Goal: Task Accomplishment & Management: Contribute content

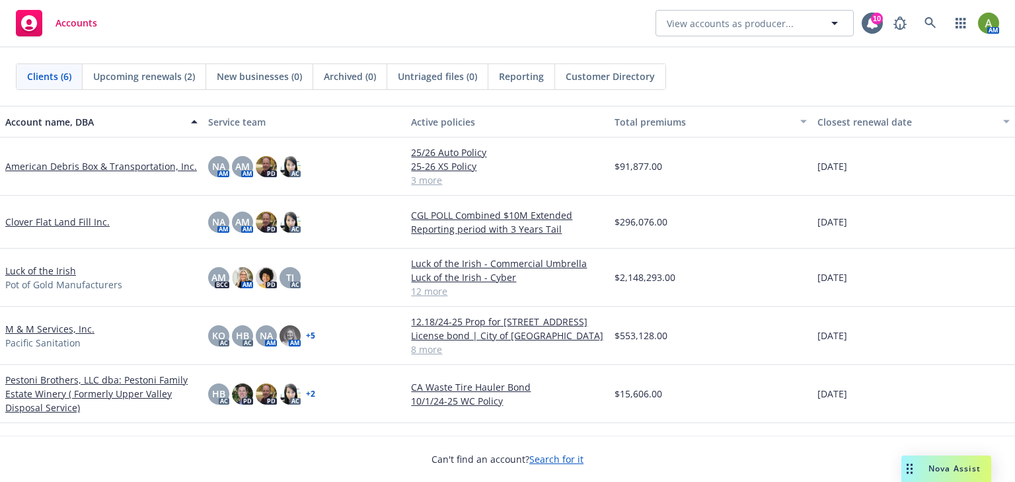
click at [66, 328] on link "M & M Services, Inc." at bounding box center [49, 329] width 89 height 14
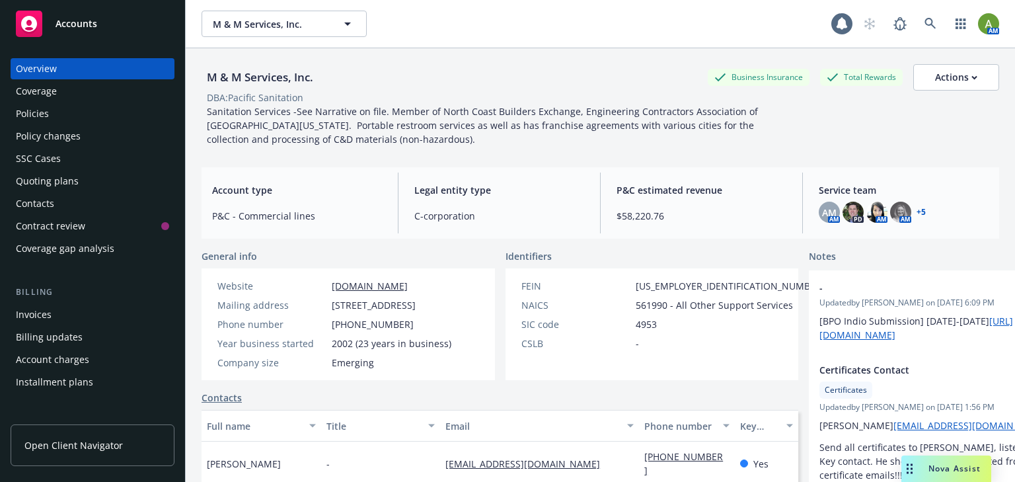
click at [34, 118] on div "Policies" at bounding box center [32, 113] width 33 height 21
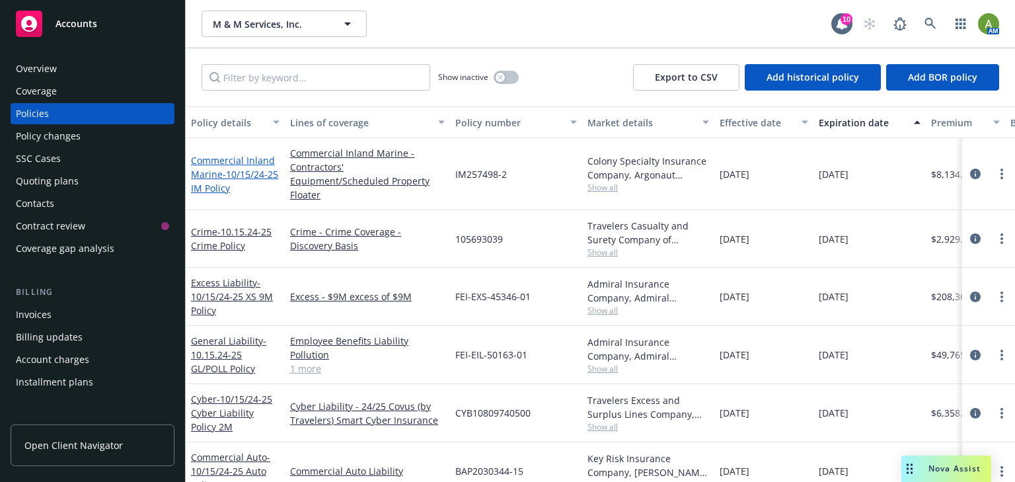
click at [258, 168] on span "- 10/15/24-25 IM Policy" at bounding box center [234, 181] width 87 height 26
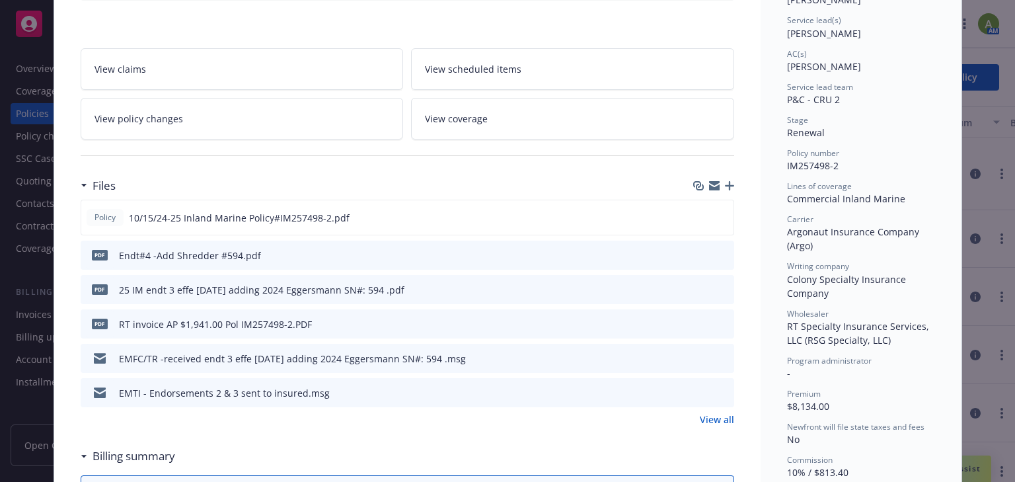
scroll to position [211, 0]
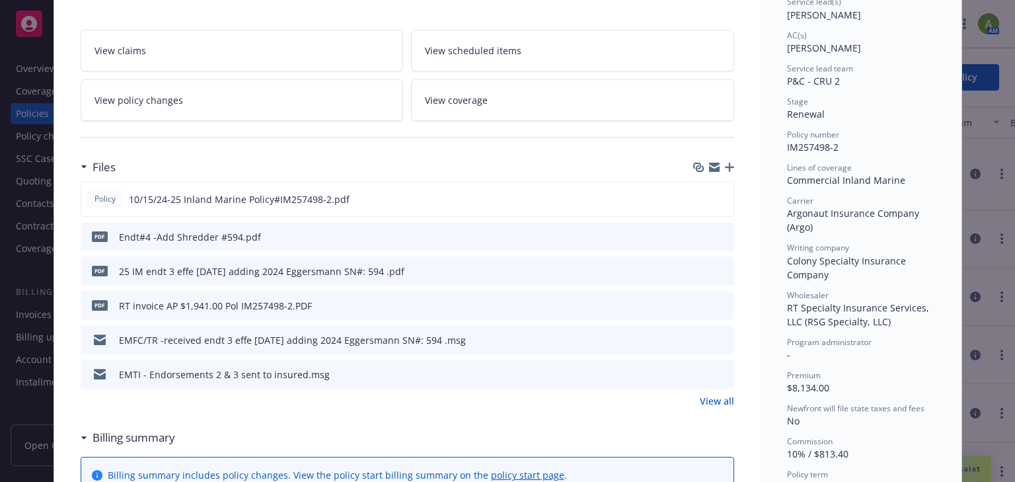
click at [707, 400] on link "View all" at bounding box center [716, 401] width 34 height 14
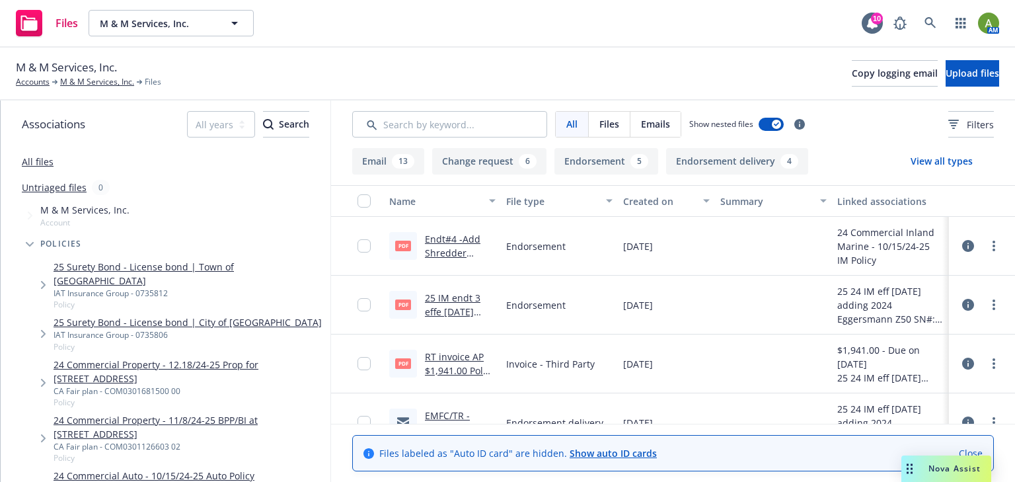
click at [457, 246] on div "Endt#4 -Add Shredder #594.pdf" at bounding box center [460, 246] width 71 height 28
click at [451, 240] on link "Endt#4 -Add Shredder #594.pdf" at bounding box center [452, 253] width 55 height 40
click at [453, 303] on div "25 IM endt 3 effe [DATE] adding 2024 Eggersmann SN#: 594 .pdf" at bounding box center [460, 305] width 71 height 28
click at [447, 297] on link "25 IM endt 3 effe [DATE] adding 2024 Eggersmann SN#: 594 .pdf" at bounding box center [455, 325] width 60 height 68
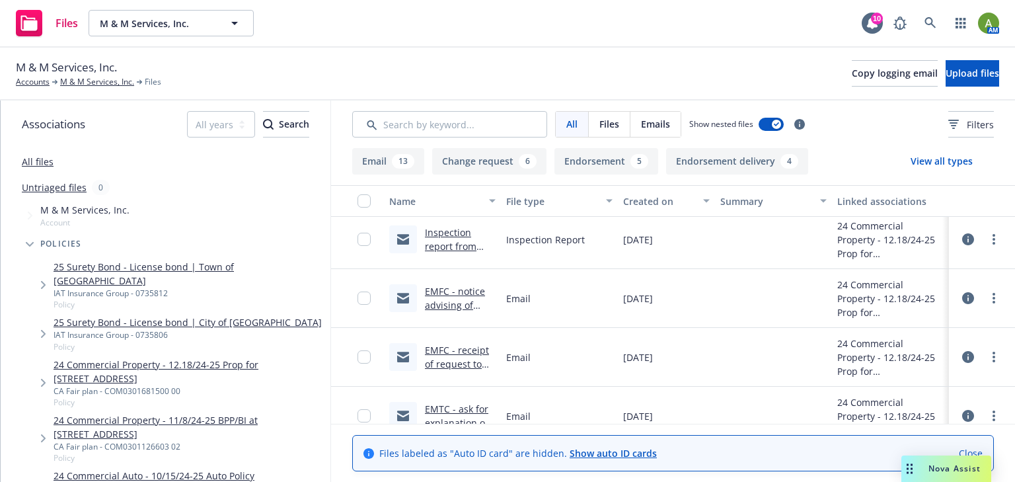
scroll to position [317, 0]
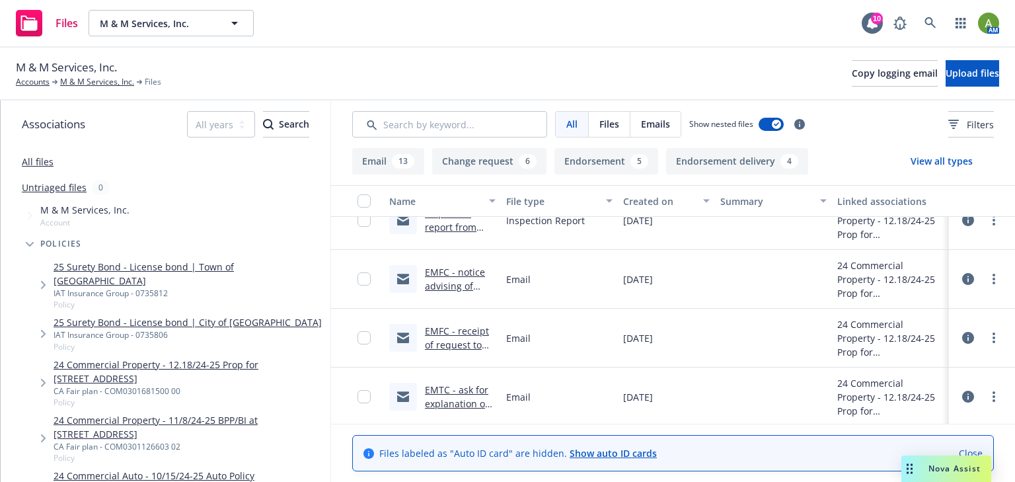
click at [457, 332] on link "EMFC - receipt of request to review increase to renewal premium and removal of …" at bounding box center [459, 372] width 69 height 96
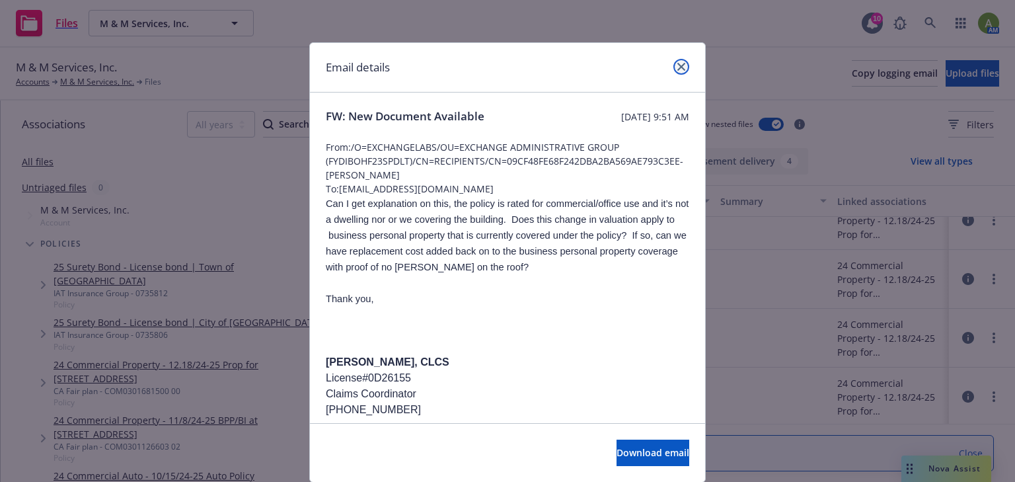
click at [684, 64] on link "close" at bounding box center [681, 67] width 16 height 16
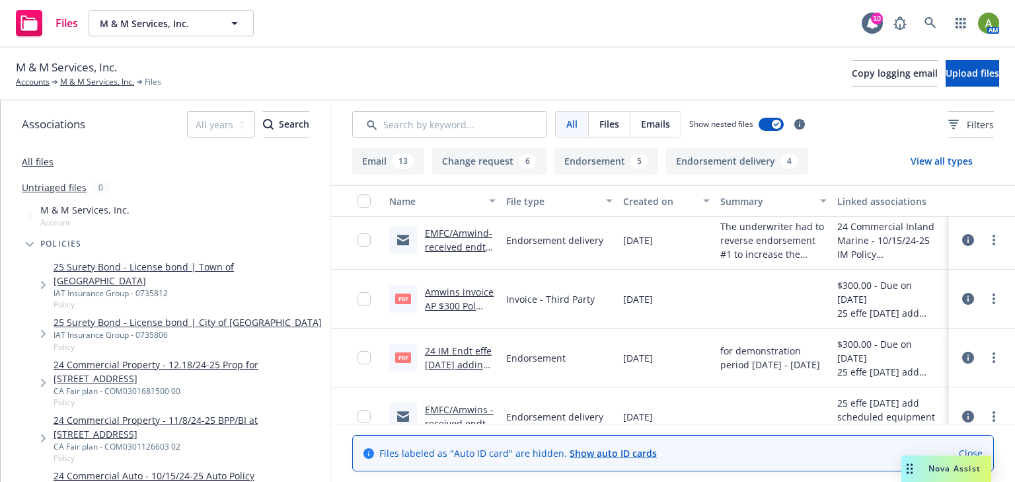
scroll to position [687, 0]
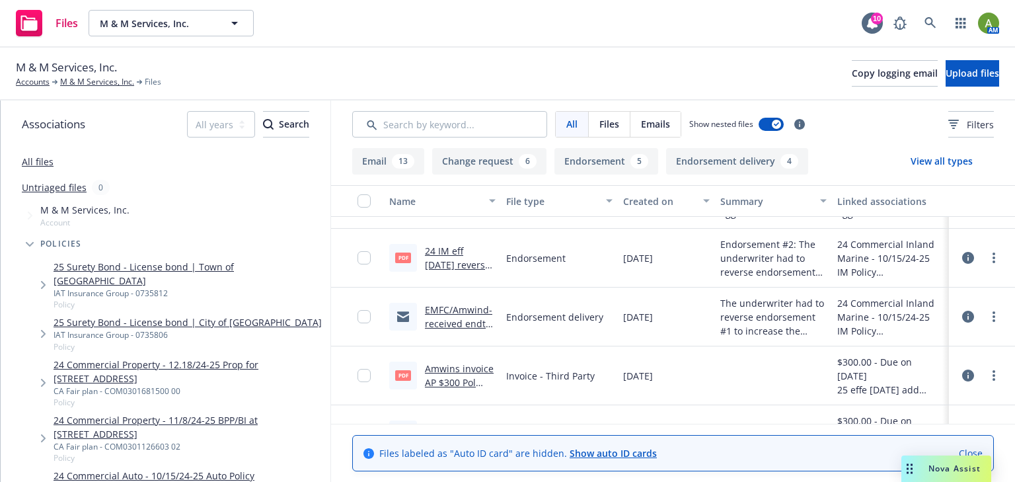
click at [449, 264] on link "24 IM eff [DATE] reverse the endt 1 -amending rented and leased equipment fr 15…" at bounding box center [457, 306] width 65 height 124
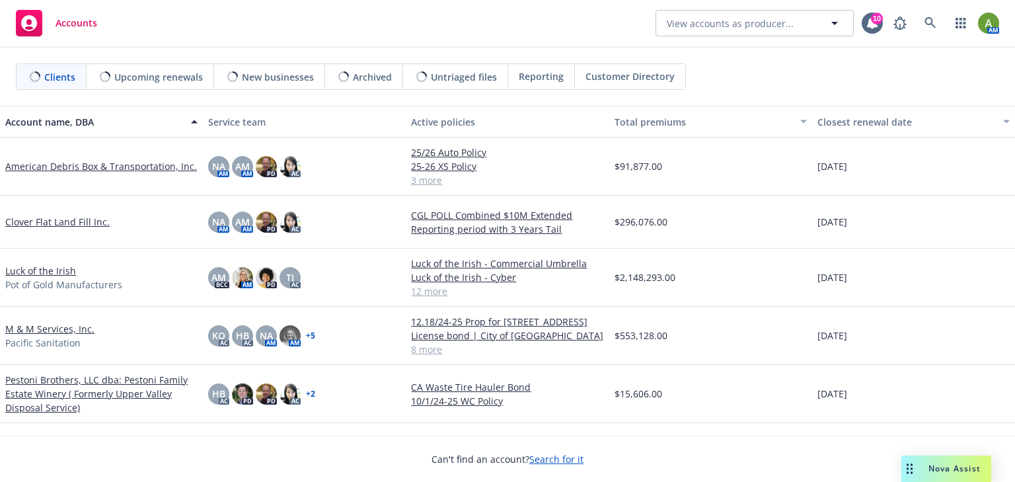
click at [92, 164] on link "American Debris Box & Transportation, Inc." at bounding box center [101, 166] width 192 height 14
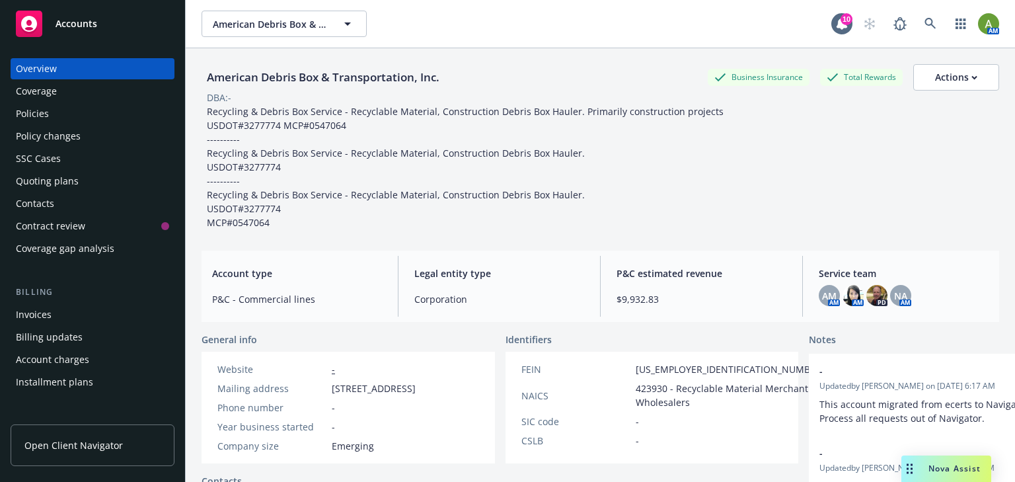
click at [53, 114] on div "Policies" at bounding box center [92, 113] width 153 height 21
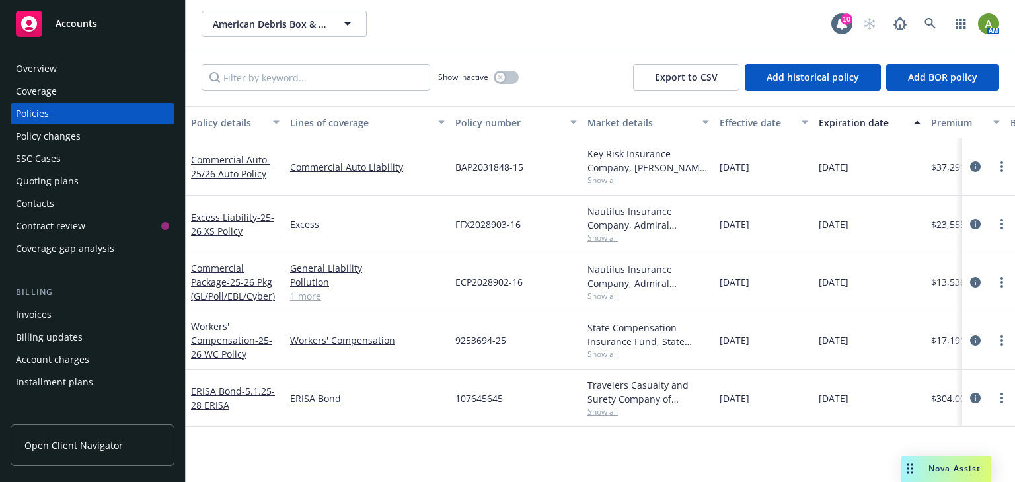
click at [80, 23] on span "Accounts" at bounding box center [76, 23] width 42 height 11
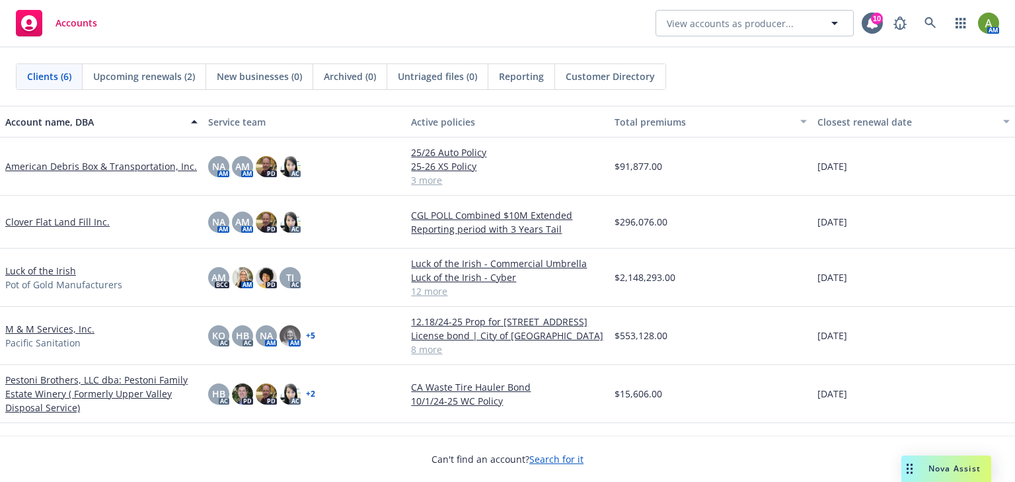
click at [14, 332] on link "M & M Services, Inc." at bounding box center [49, 329] width 89 height 14
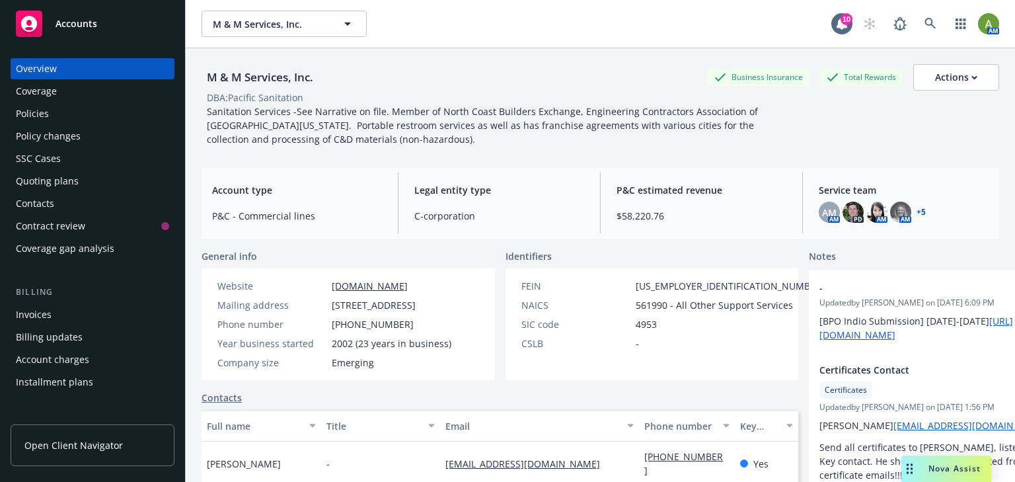
click at [74, 111] on div "Policies" at bounding box center [92, 113] width 153 height 21
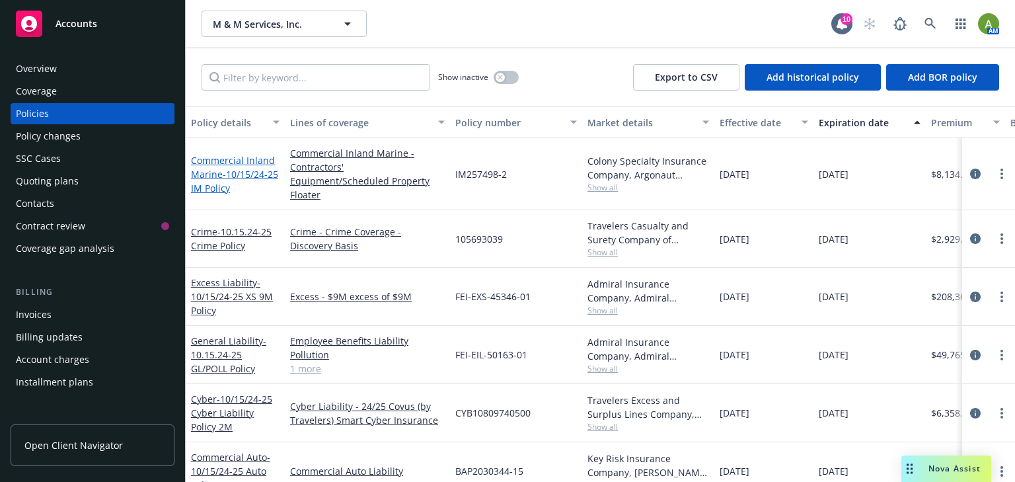
click at [222, 168] on span "- 10/15/24-25 IM Policy" at bounding box center [234, 181] width 87 height 26
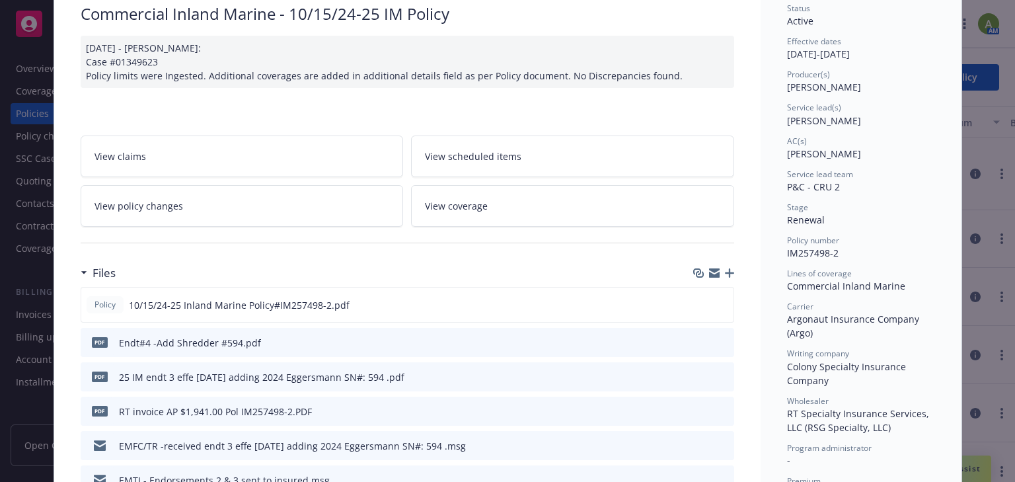
scroll to position [159, 0]
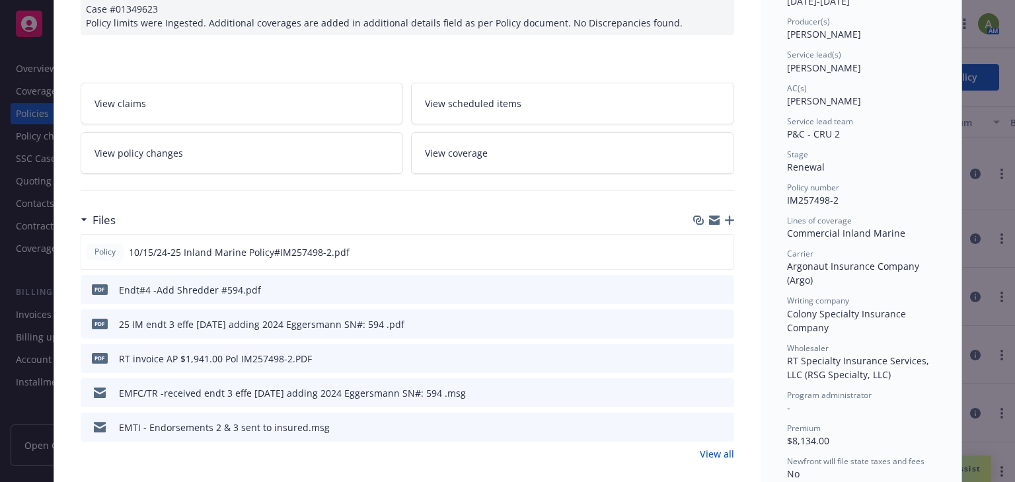
click at [698, 284] on icon "download file" at bounding box center [699, 288] width 11 height 11
click at [698, 423] on icon "download file" at bounding box center [699, 425] width 9 height 8
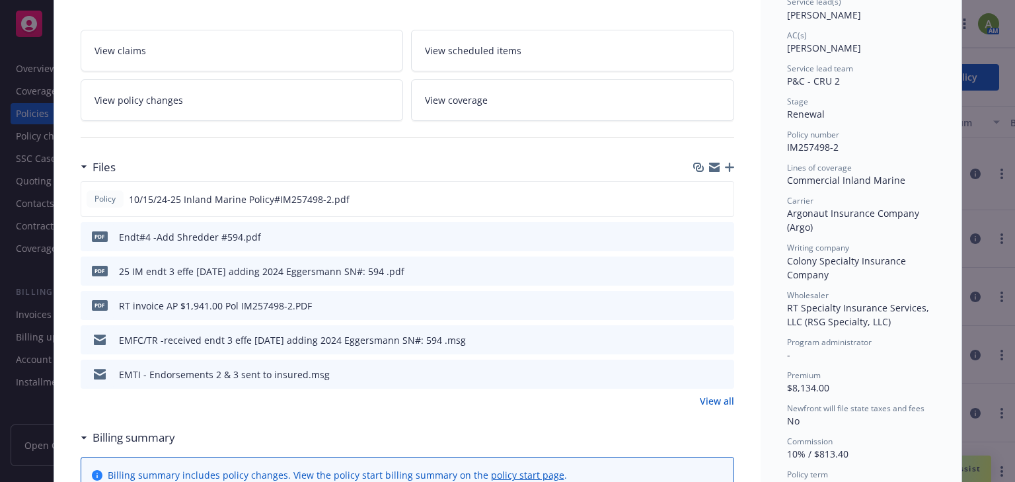
click at [721, 399] on link "View all" at bounding box center [716, 401] width 34 height 14
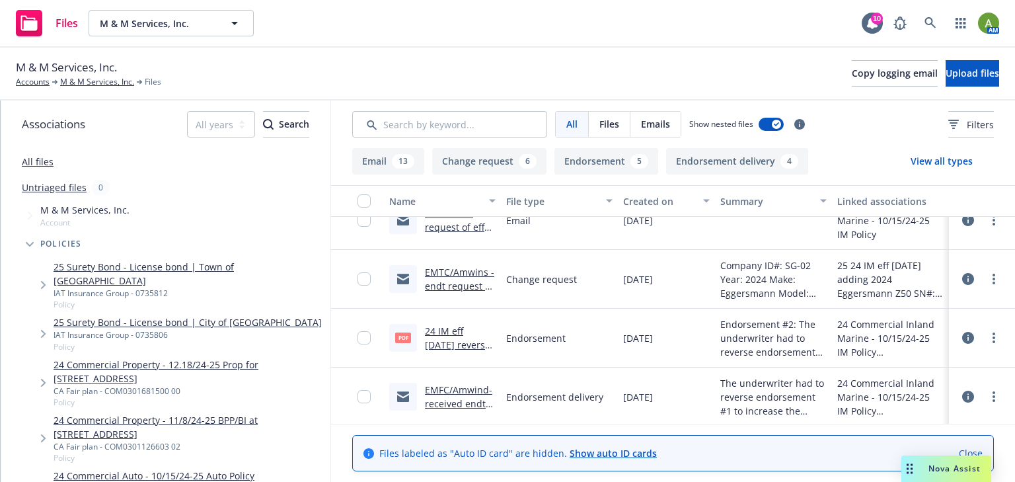
scroll to position [634, 0]
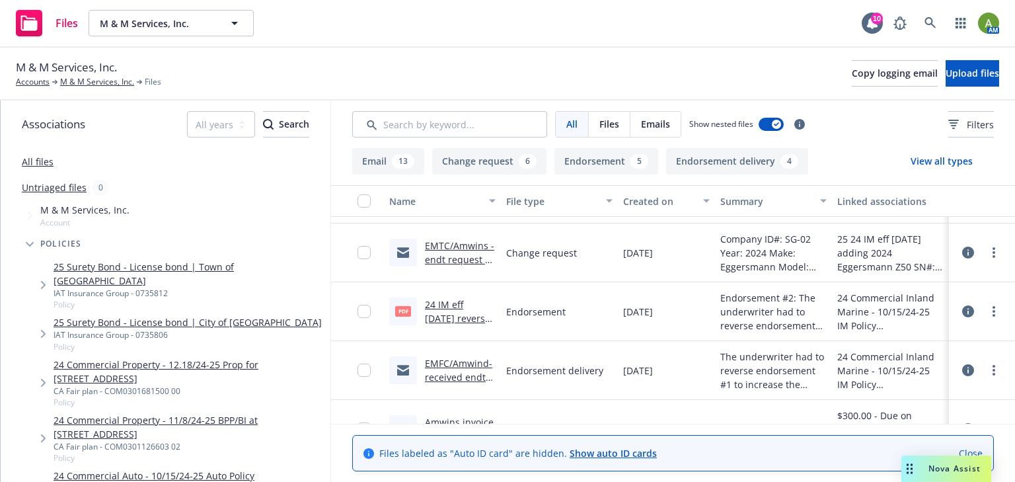
click at [456, 312] on link "24 IM eff [DATE] reverse the endt 1 -amending rented and leased equipment fr 15…" at bounding box center [457, 360] width 65 height 124
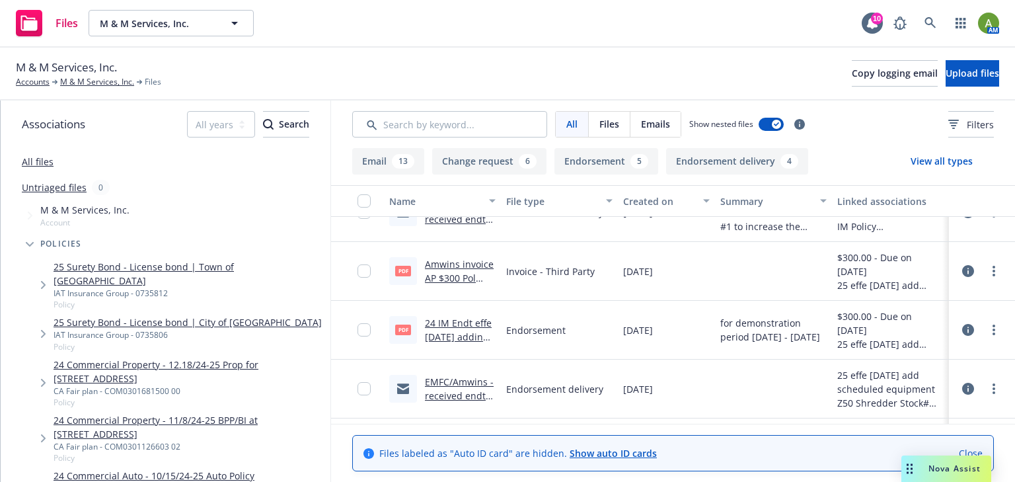
scroll to position [793, 0]
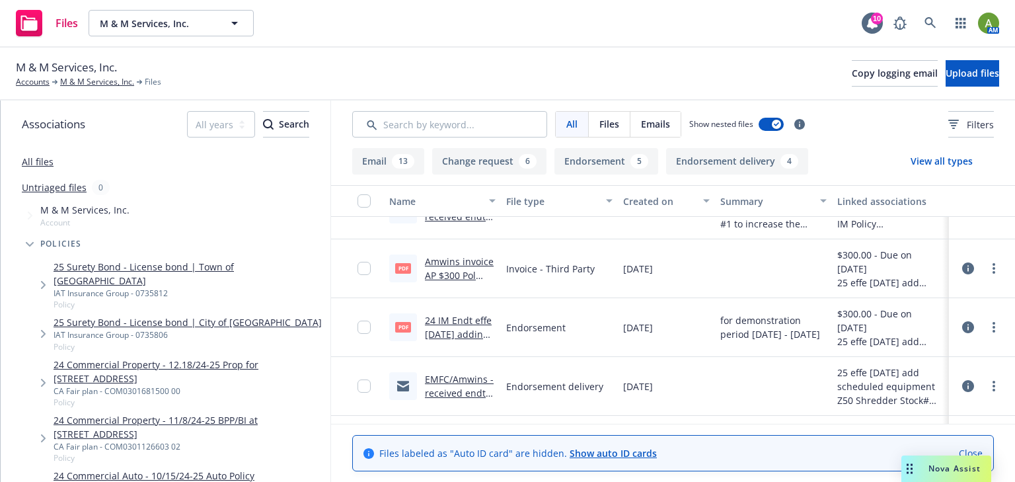
click at [462, 330] on link "24 IM Endt effe 5.22.25 adding Z50 Shredder SN#77817520 limit $548,000 Ded :5K.…" at bounding box center [458, 355] width 67 height 82
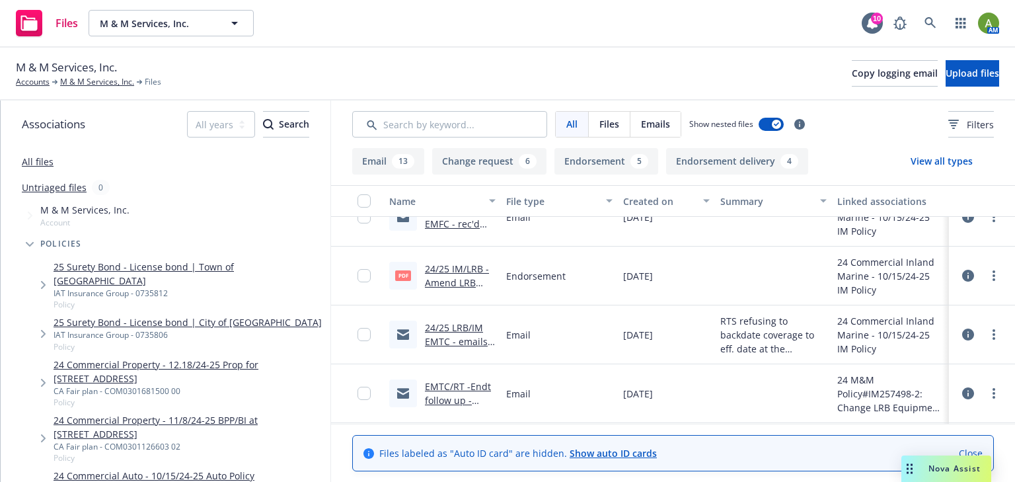
scroll to position [1480, 0]
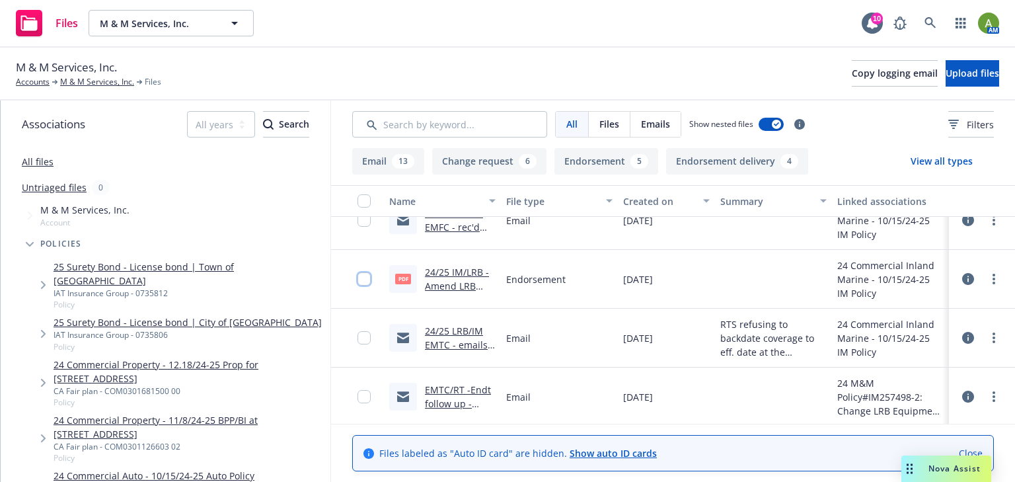
click at [367, 278] on input "checkbox" at bounding box center [363, 278] width 13 height 13
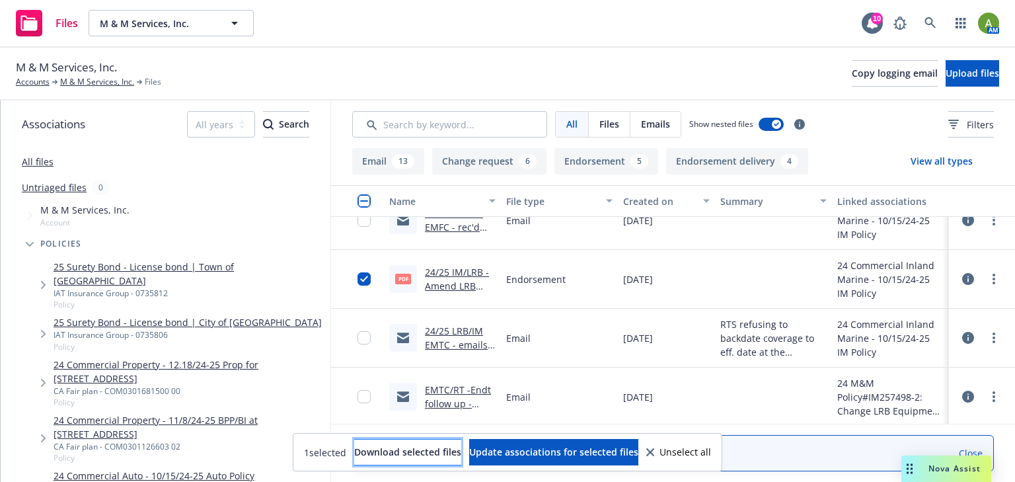
click at [427, 445] on span "Download selected files" at bounding box center [407, 451] width 107 height 13
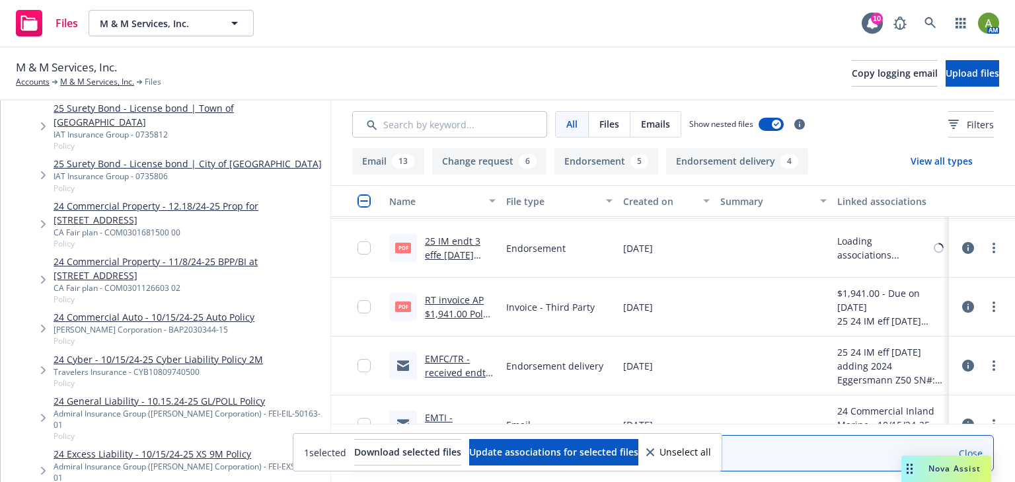
scroll to position [0, 0]
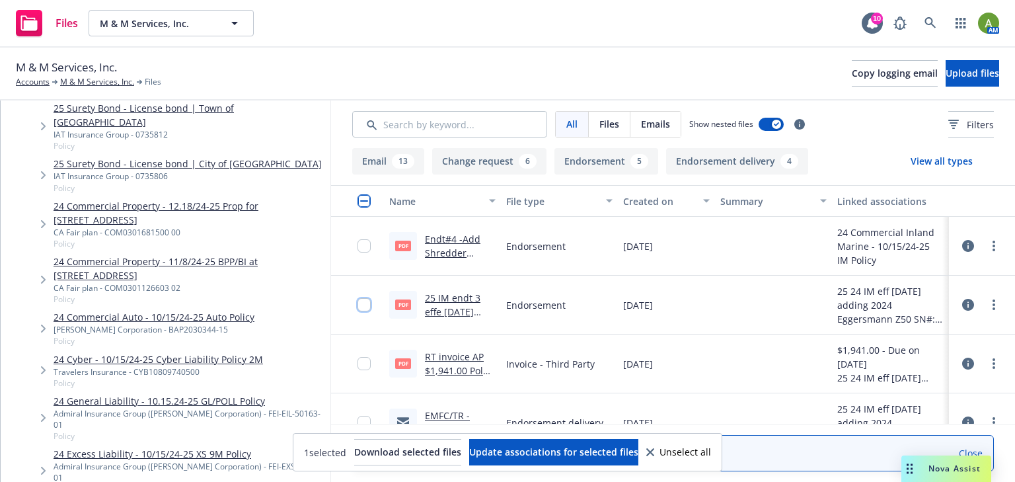
click at [357, 306] on input "checkbox" at bounding box center [363, 304] width 13 height 13
click at [464, 299] on link "25 IM endt 3 effe 6/6/25 adding 2024 Eggersmann SN#: 594 .pdf" at bounding box center [455, 325] width 60 height 68
click at [992, 304] on circle "more" at bounding box center [993, 304] width 3 height 3
click at [916, 378] on link "Edit" at bounding box center [926, 384] width 131 height 26
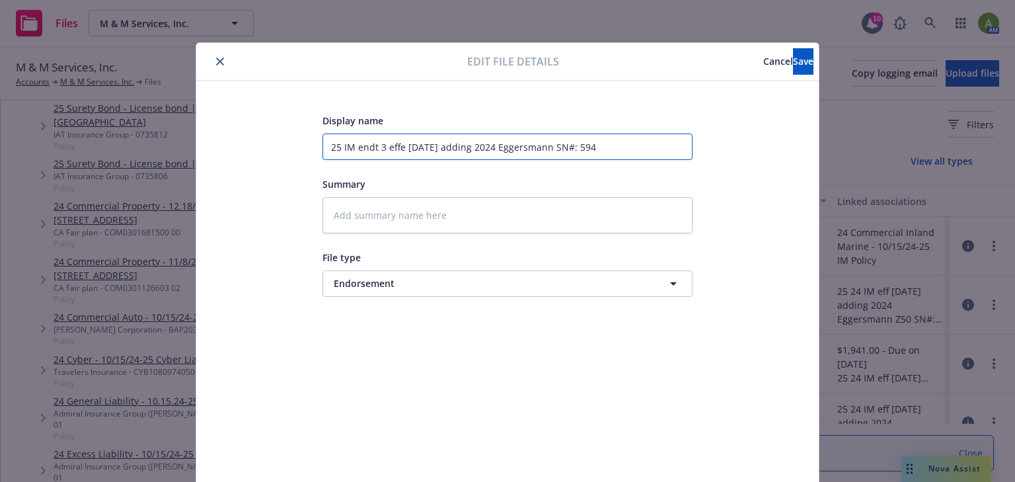
click at [378, 149] on input "25 IM endt 3 effe 6/6/25 adding 2024 Eggersmann SN#: 594" at bounding box center [507, 146] width 370 height 26
type textarea "x"
type input "25 IM endt effe 6/6/25 adding 2024 Eggersmann SN#: 594"
type textarea "x"
type input "25 IM endt 4 effe 6/6/25 adding 2024 Eggersmann SN#: 594"
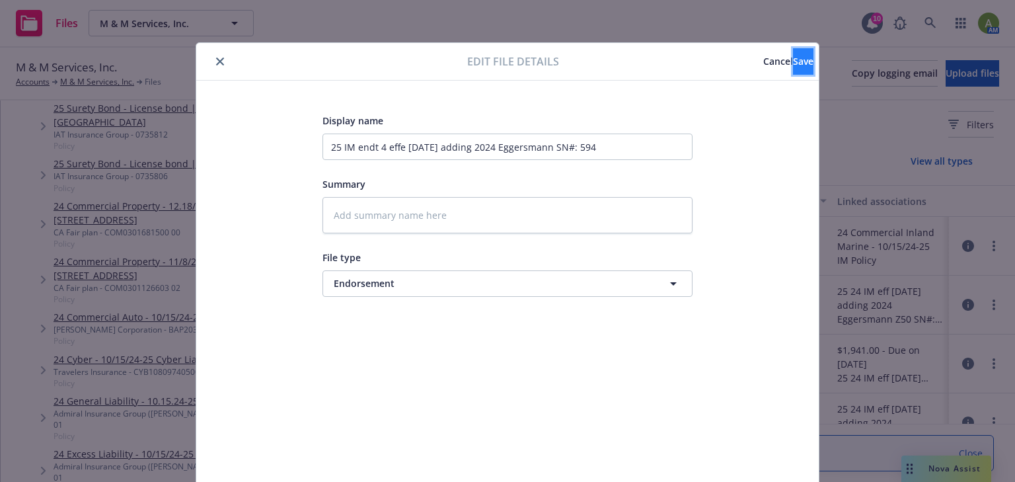
click at [798, 63] on button "Save" at bounding box center [803, 61] width 20 height 26
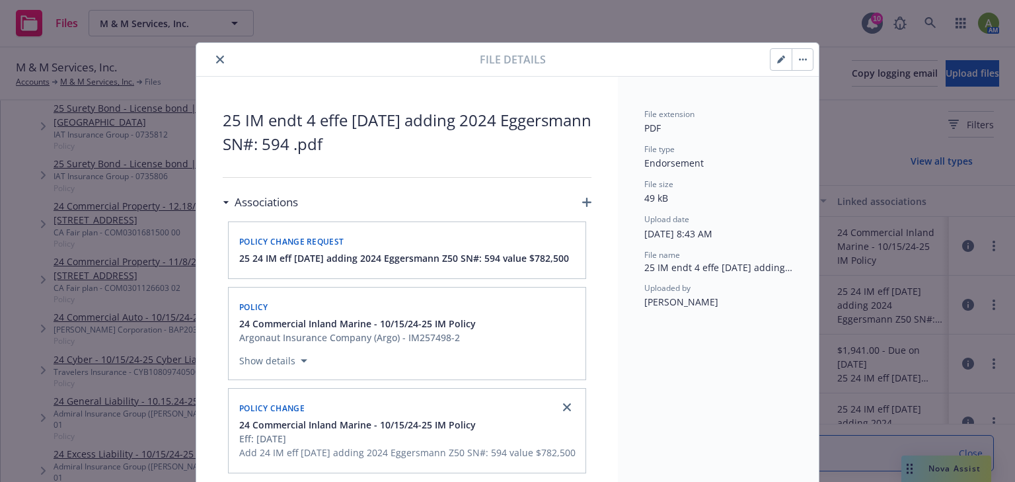
click at [216, 63] on icon "close" at bounding box center [220, 59] width 8 height 8
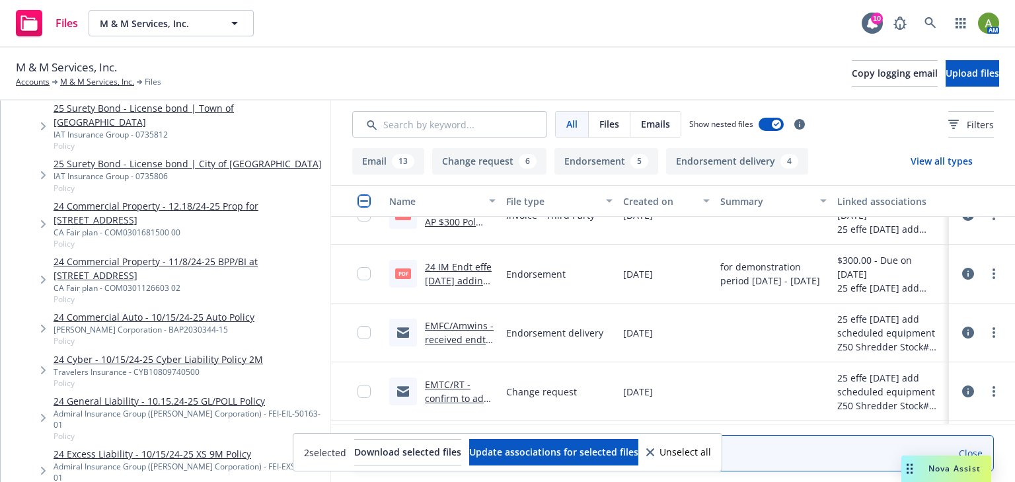
scroll to position [740, 0]
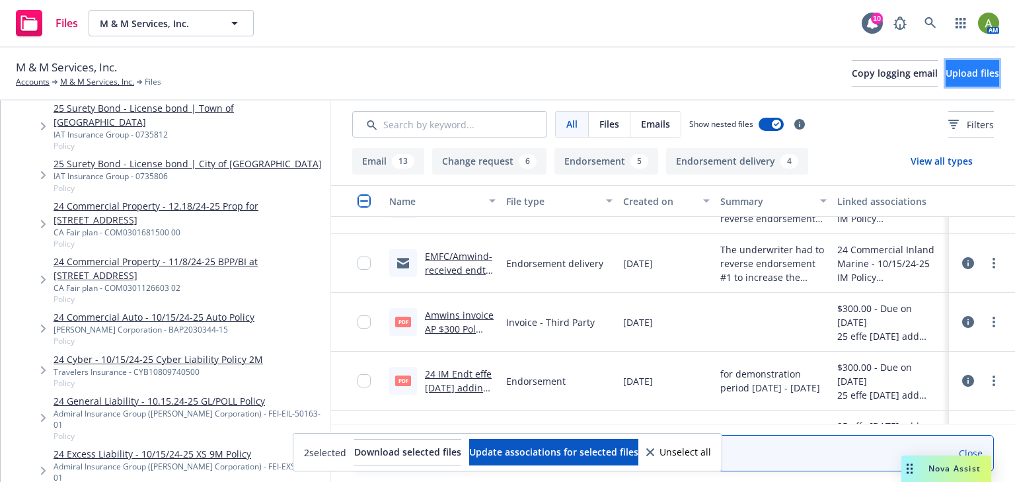
click at [945, 71] on span "Upload files" at bounding box center [972, 73] width 54 height 13
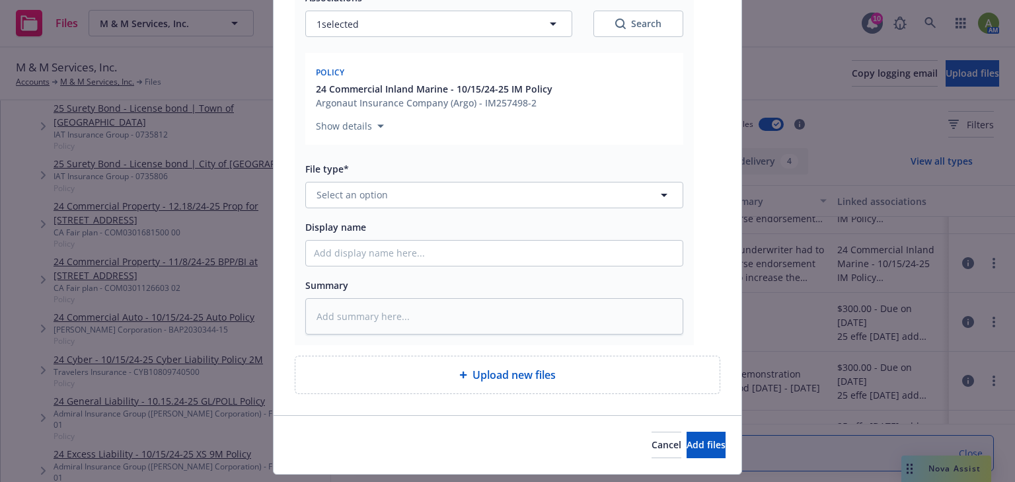
scroll to position [245, 0]
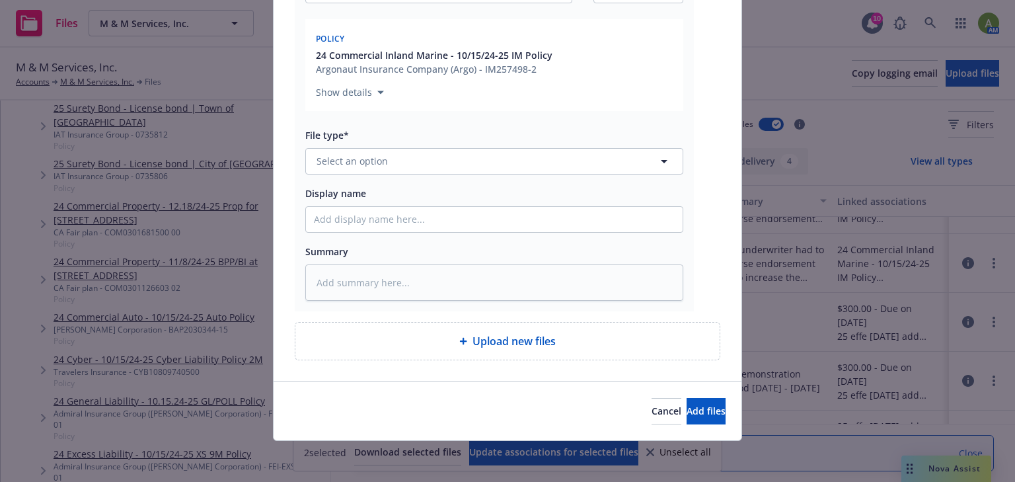
click at [513, 333] on span "Upload new files" at bounding box center [513, 341] width 83 height 16
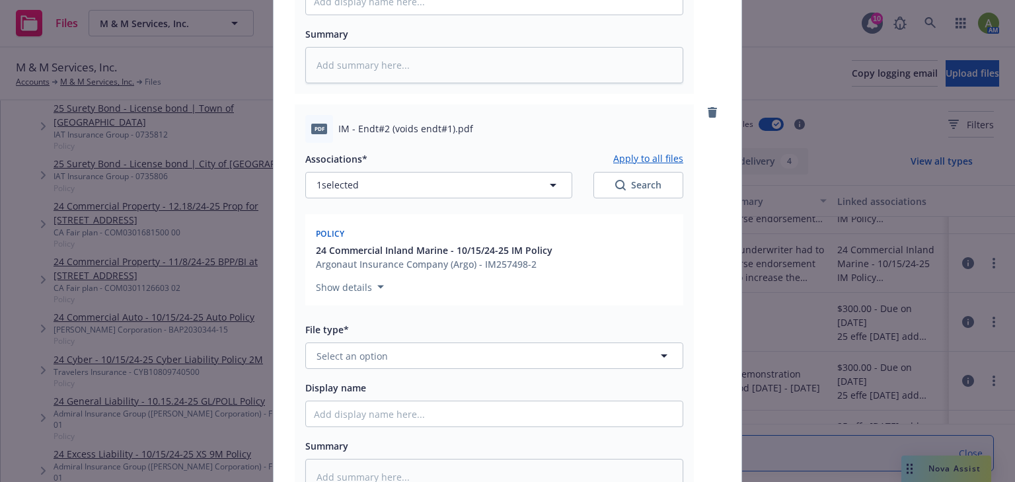
scroll to position [581, 0]
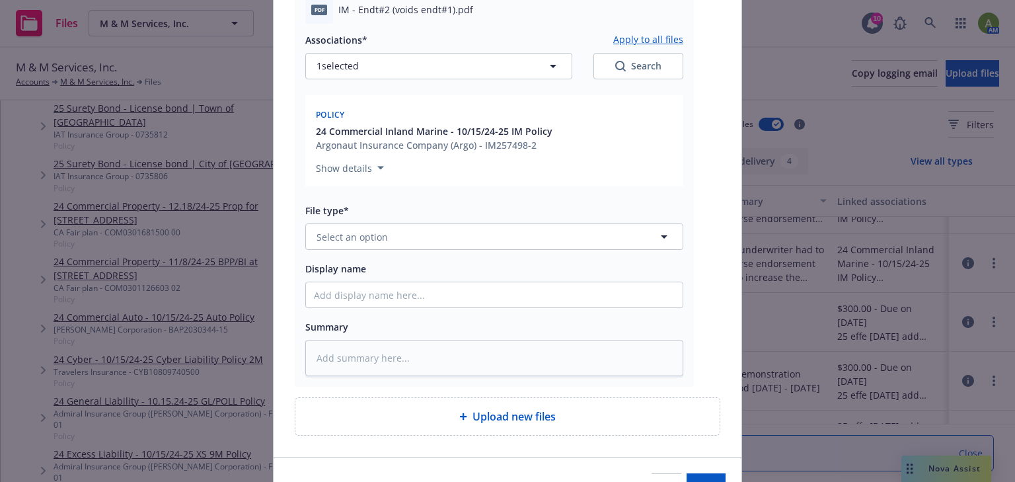
type textarea "x"
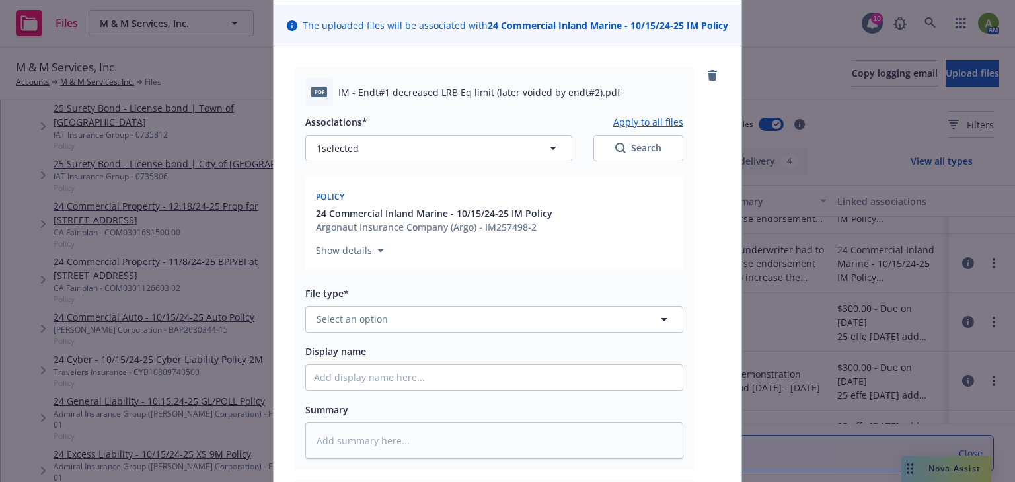
scroll to position [53, 0]
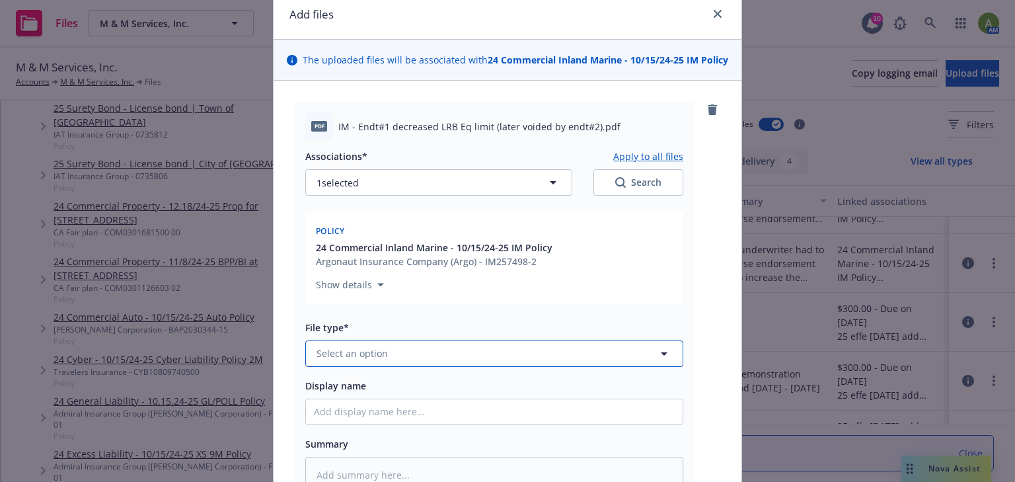
click at [433, 355] on button "Select an option" at bounding box center [494, 353] width 378 height 26
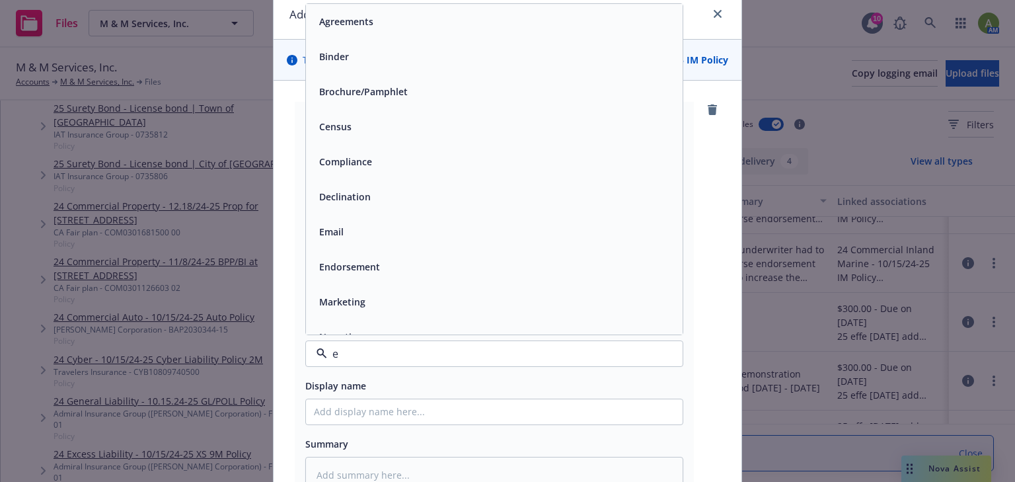
type input "en"
click at [347, 91] on span "Endorsement" at bounding box center [349, 92] width 61 height 14
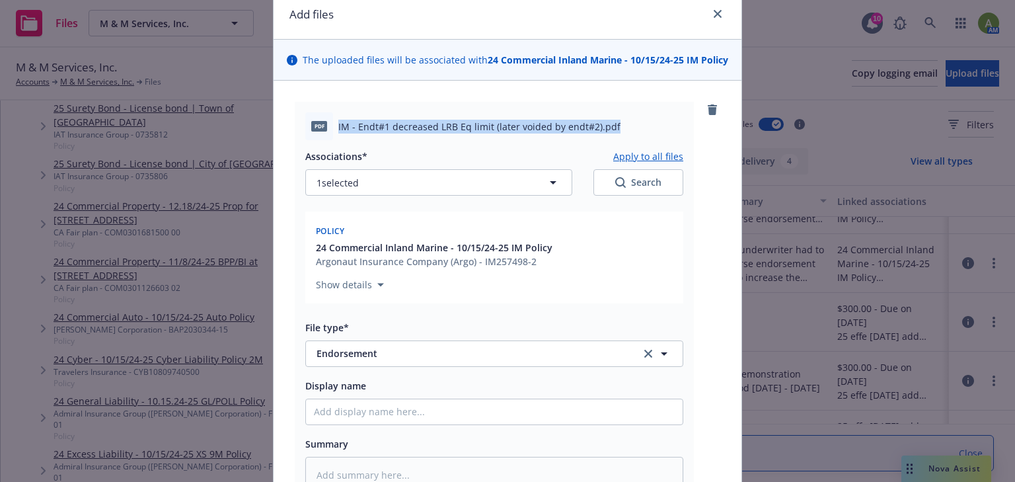
drag, startPoint x: 619, startPoint y: 125, endPoint x: 329, endPoint y: 129, distance: 290.0
click at [329, 129] on div "pdf IM - Endt#1 decreased LRB Eq limit (later voided by endt#2).pdf" at bounding box center [494, 126] width 378 height 28
copy div "IM - Endt#1 decreased LRB Eq limit (later voided by endt#2).pdf"
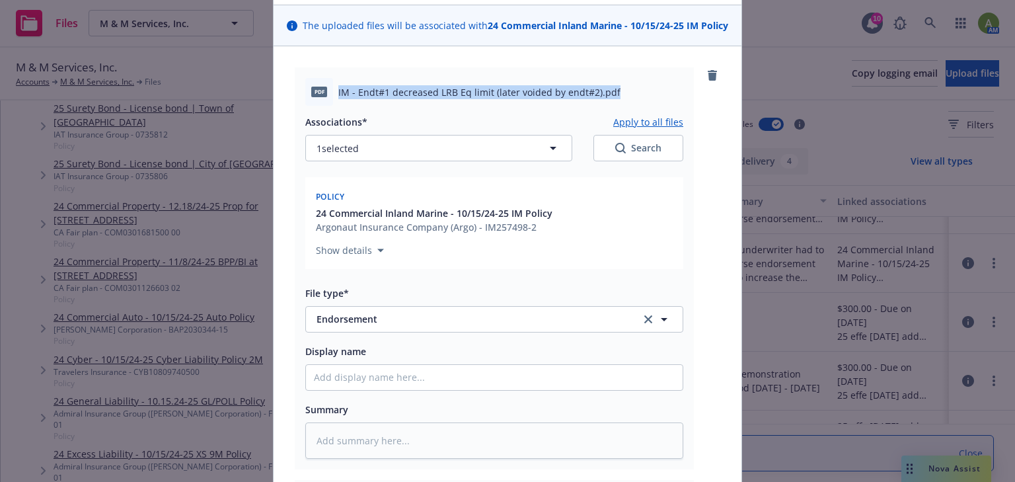
scroll to position [106, 0]
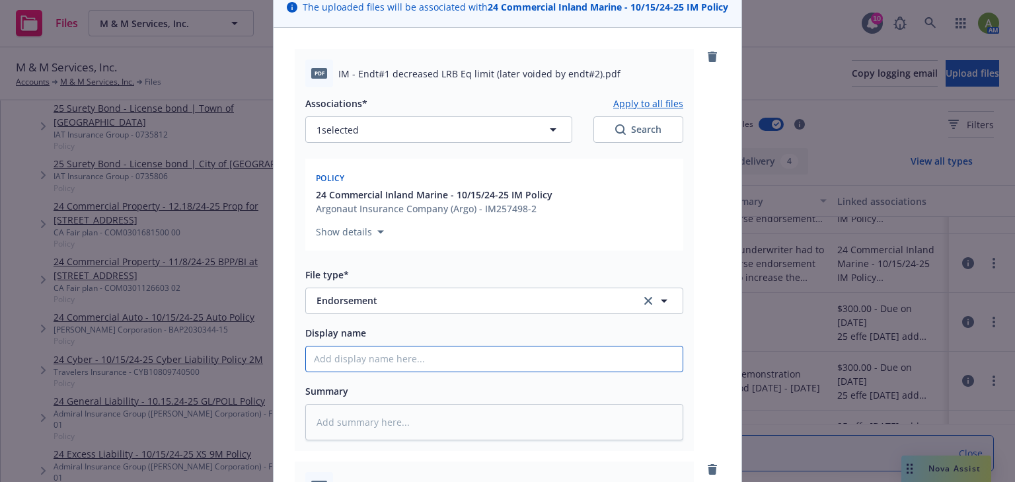
click at [335, 359] on input "Display name" at bounding box center [494, 358] width 376 height 25
paste input "IM - Endt#1 decreased LRB Eq limit (later voided by endt#2).pdf"
type textarea "x"
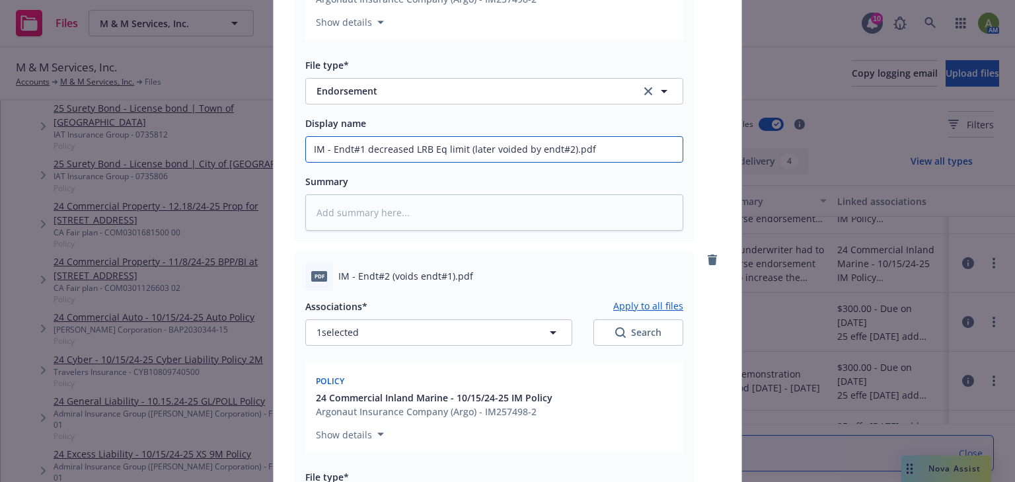
scroll to position [317, 0]
type input "IM - Endt#1 decreased LRB Eq limit (later voided by endt#2).pdf"
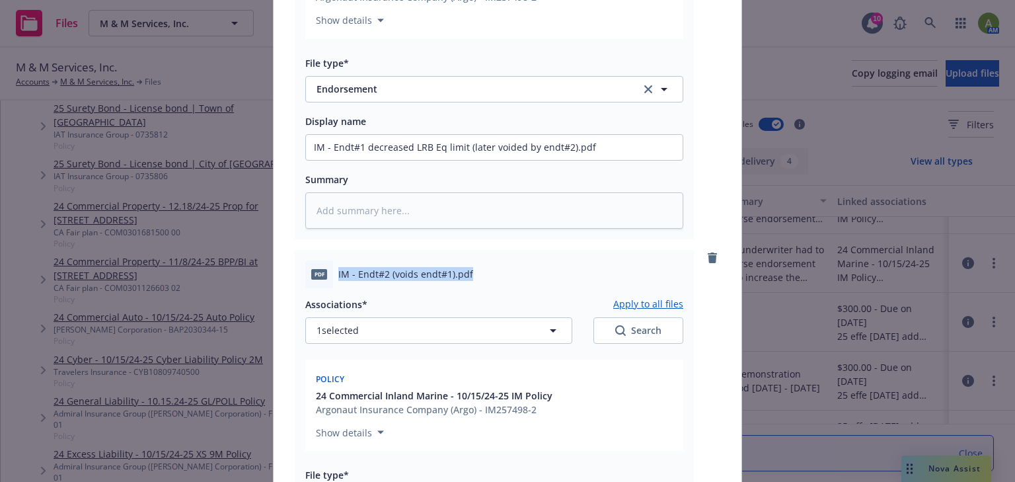
drag, startPoint x: 473, startPoint y: 272, endPoint x: 332, endPoint y: 277, distance: 141.5
click at [332, 277] on div "pdf IM - Endt#2 (voids endt#1).pdf" at bounding box center [494, 274] width 378 height 28
copy span "IM - Endt#2 (voids endt#1).pdf"
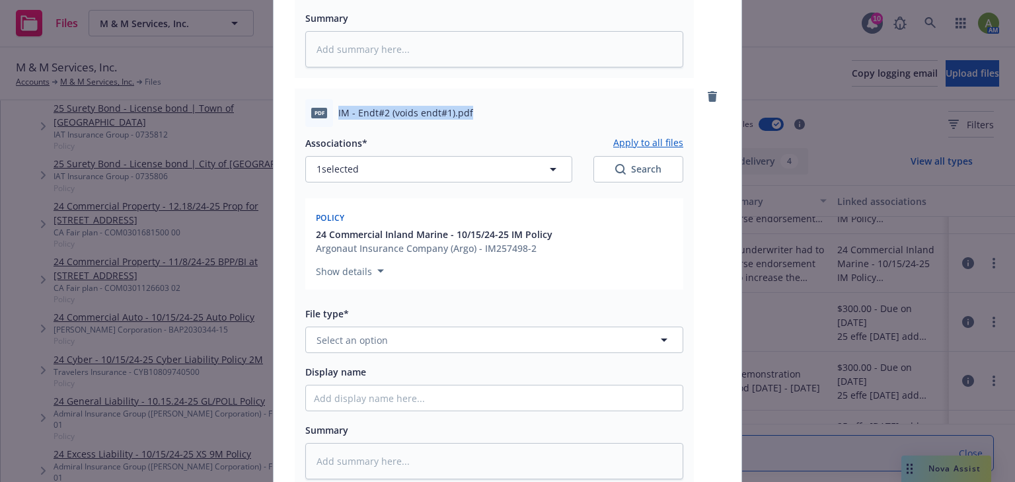
scroll to position [528, 0]
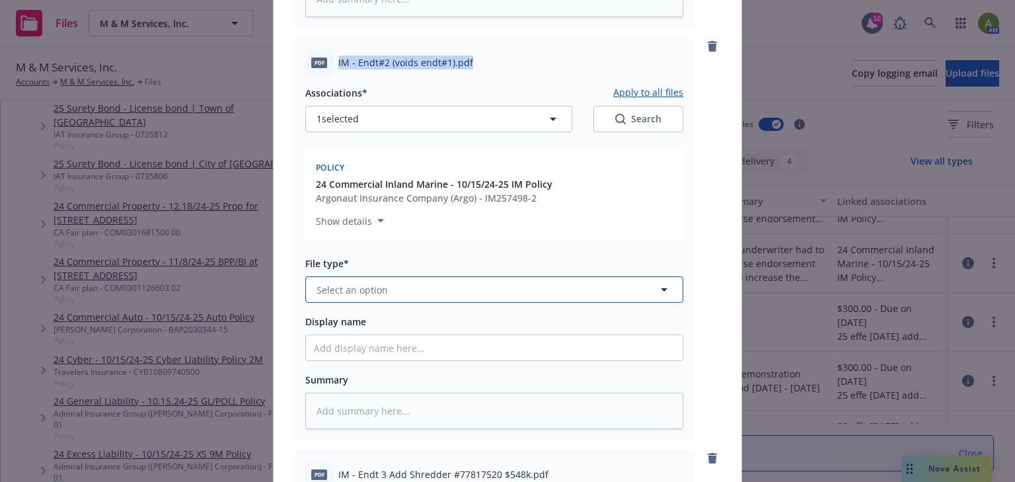
click at [358, 292] on span "Select an option" at bounding box center [351, 290] width 71 height 14
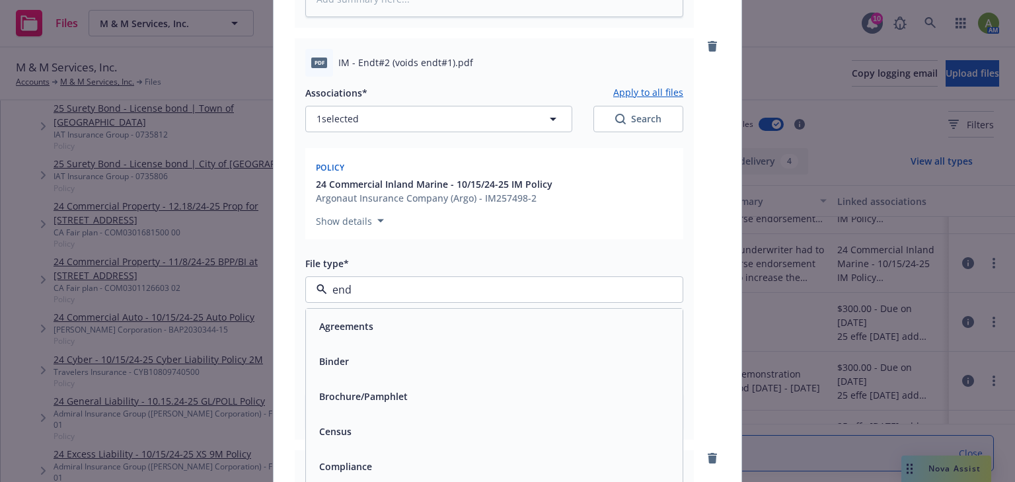
type input "endo"
click at [347, 319] on span "Endorsement" at bounding box center [349, 326] width 61 height 14
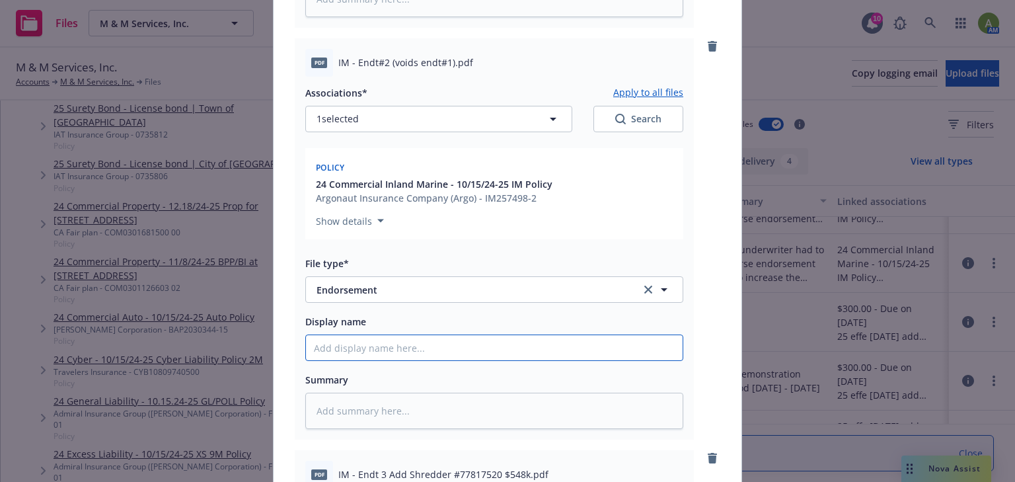
click at [349, 339] on input "Display name" at bounding box center [494, 347] width 376 height 25
paste input "IM - Endt#2 (voids endt#1).pdf"
type textarea "x"
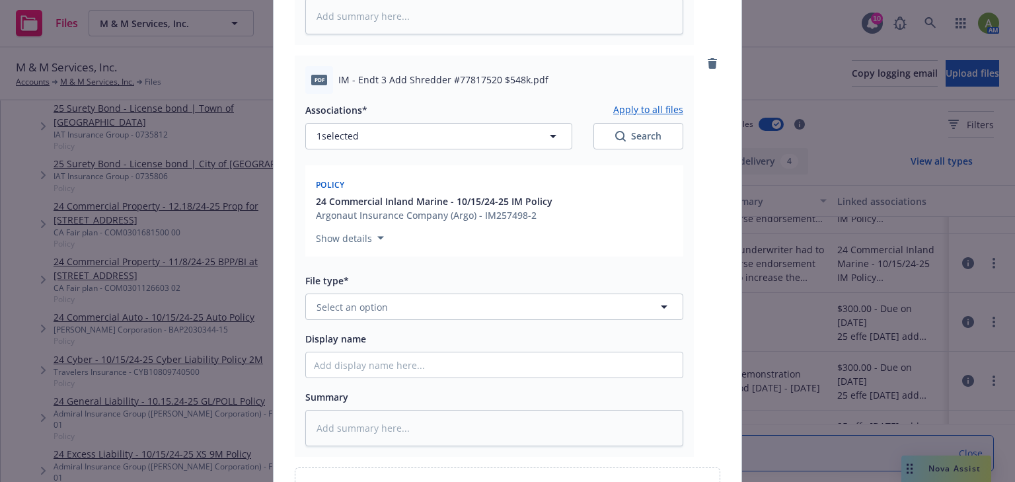
scroll to position [951, 0]
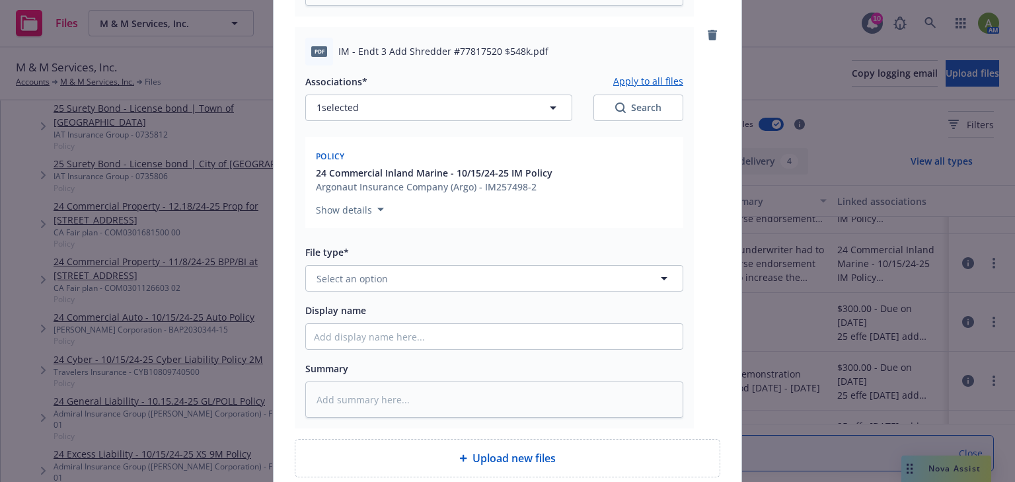
type input "IM - Endt#2 (voids endt#1).pdf"
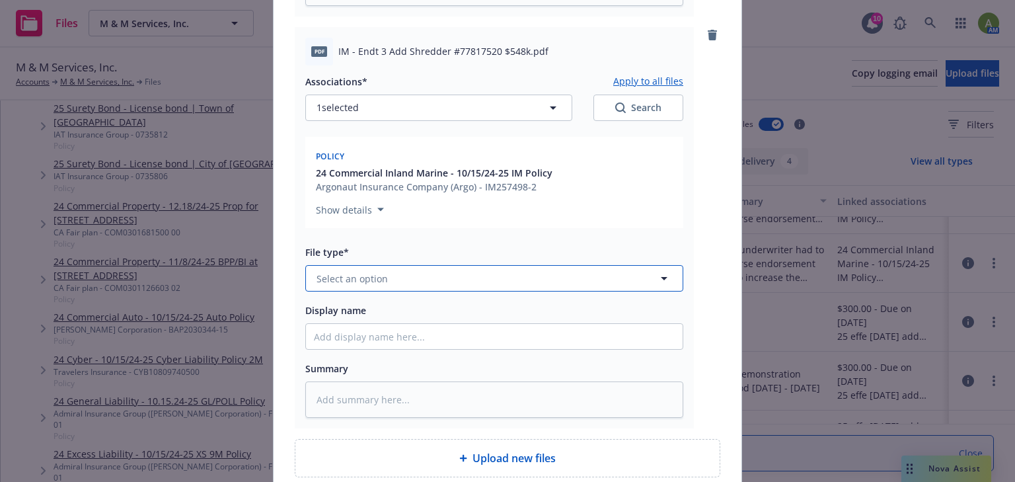
click at [383, 279] on button "Select an option" at bounding box center [494, 278] width 378 height 26
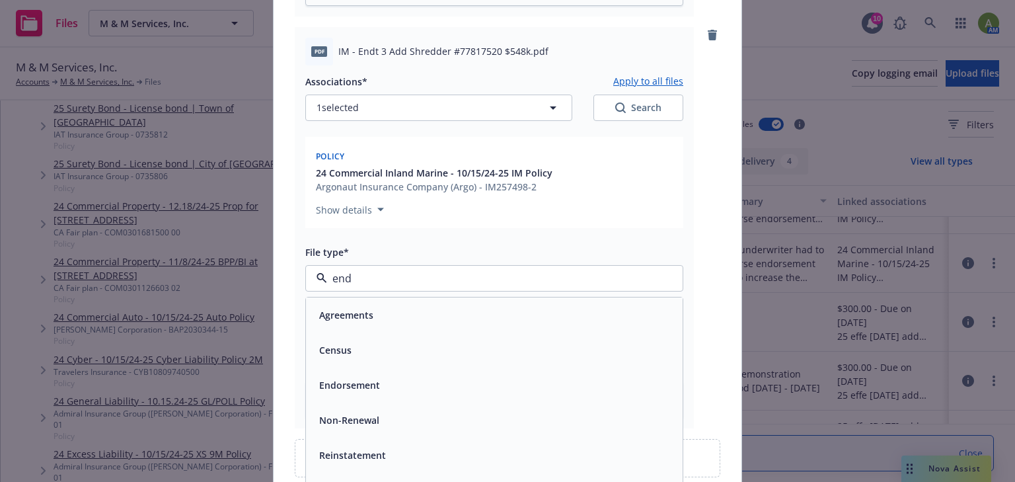
type input "endo"
click at [365, 305] on div "Endorsement" at bounding box center [348, 314] width 69 height 19
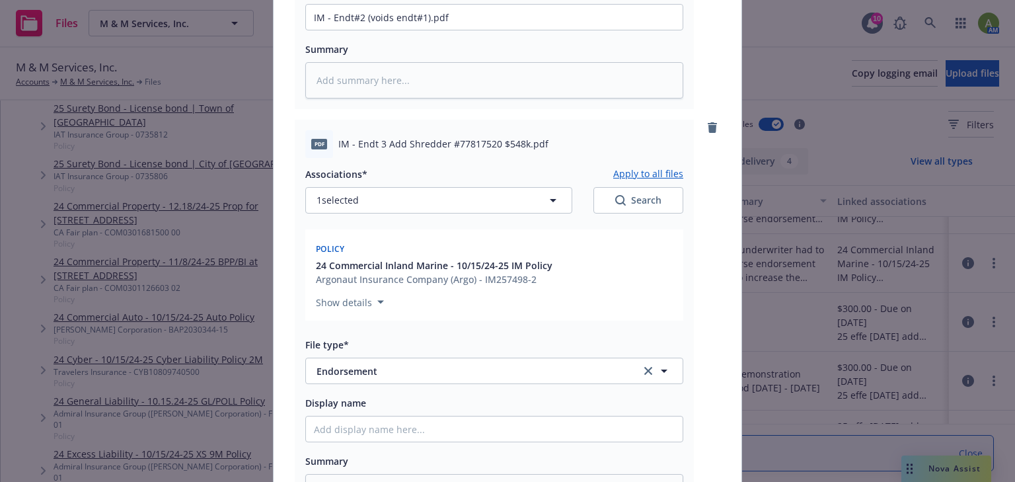
scroll to position [845, 0]
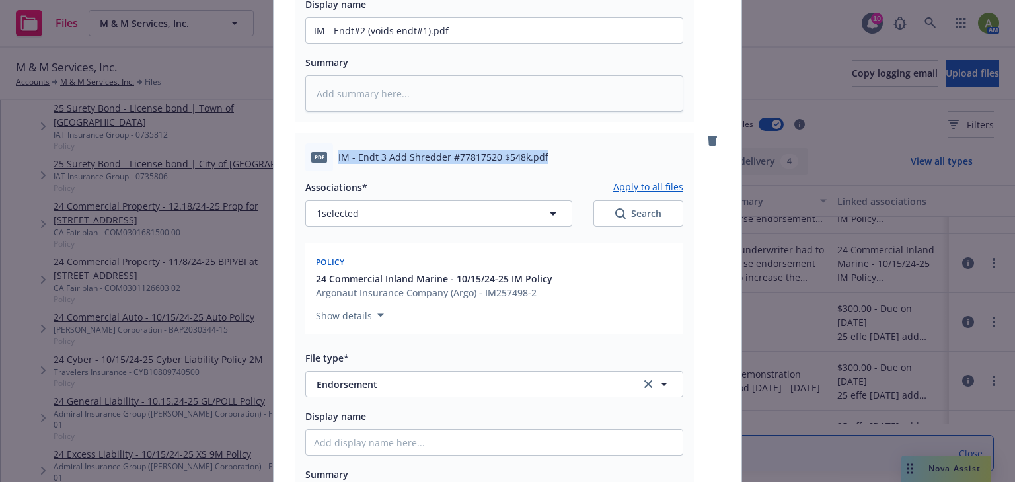
drag, startPoint x: 538, startPoint y: 154, endPoint x: 333, endPoint y: 162, distance: 205.6
click at [333, 162] on div "pdf IM - Endt 3 Add Shredder #77817520 $548k.pdf" at bounding box center [494, 157] width 378 height 28
copy span "IM - Endt 3 Add Shredder #77817520 $548k.pdf"
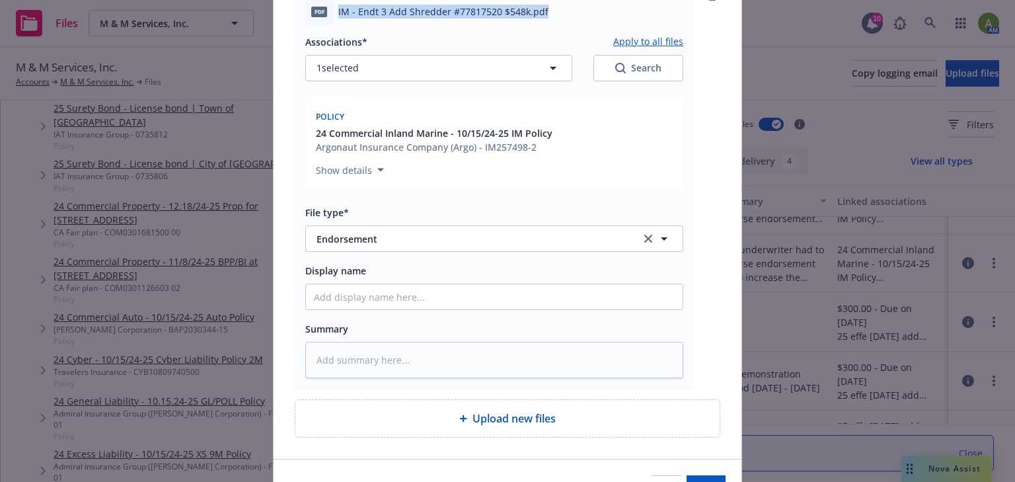
scroll to position [1004, 0]
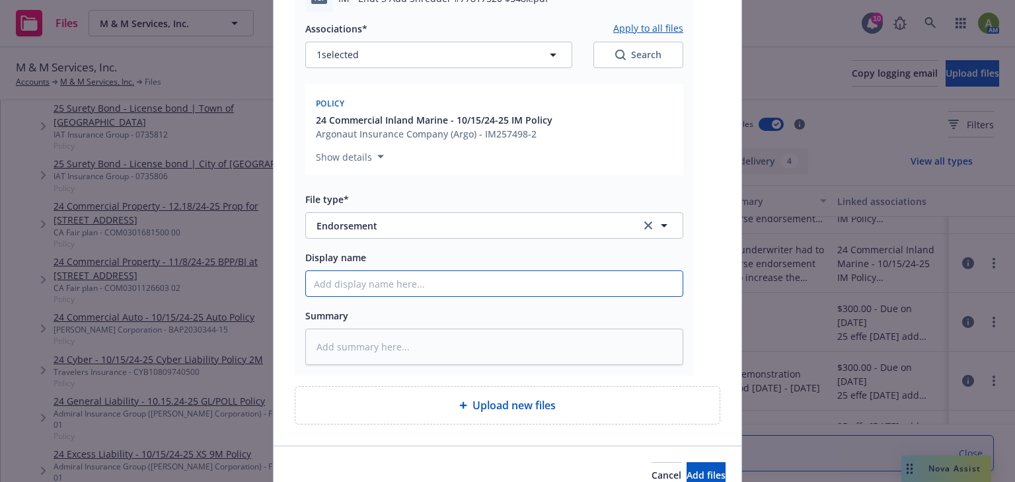
click at [336, 285] on input "Display name" at bounding box center [494, 283] width 376 height 25
paste input "IM - Endt 3 Add Shredder #77817520 $548k.pdf"
type textarea "x"
type input "IM - Endt 3 Add Shredder #77817520 $548k.pdf"
click at [564, 271] on input "IM - Endt 3 Add Shredder #77817520 $548k.pdf" at bounding box center [494, 283] width 376 height 25
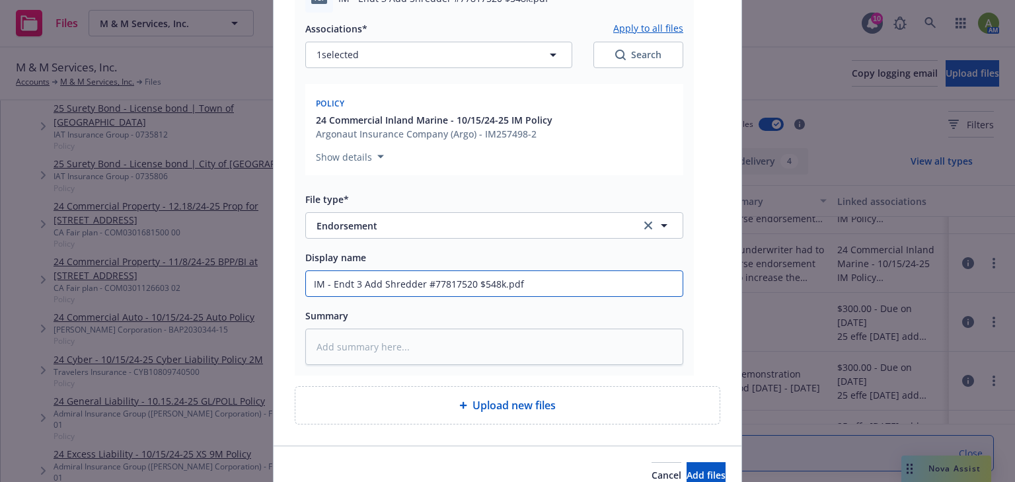
type textarea "x"
type input "IM - Endt 3 Add Shredder #77817520 $548k.pd"
type textarea "x"
type input "IM - Endt 3 Add Shredder #77817520 $548k.p"
type textarea "x"
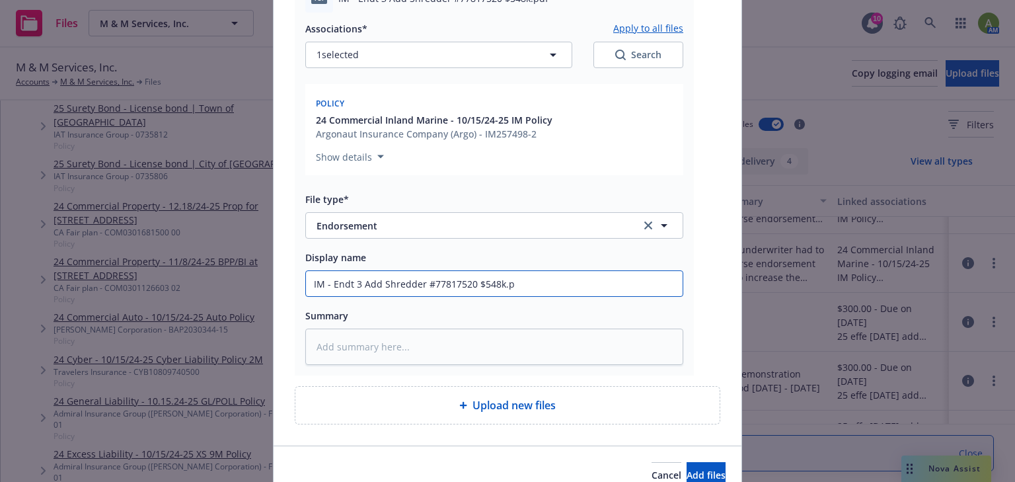
type input "IM - Endt 3 Add Shredder #77817520 $548k."
type textarea "x"
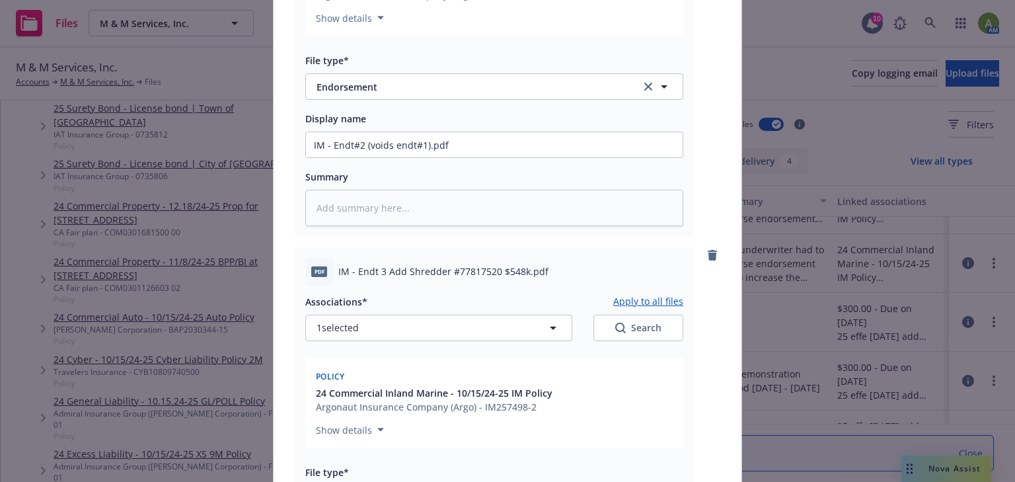
scroll to position [687, 0]
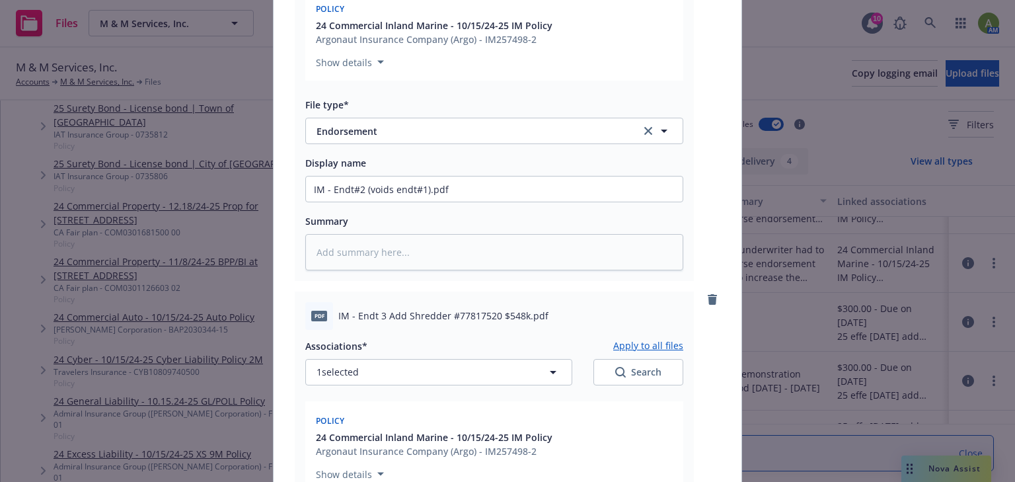
type input "IM - Endt 3 Add Shredder #77817520 $548k"
click at [454, 190] on input "IM - Endt#2 (voids endt#1).pdf" at bounding box center [494, 188] width 376 height 25
type textarea "x"
type input "IM - Endt#2 (voids endt#1).pd"
type textarea "x"
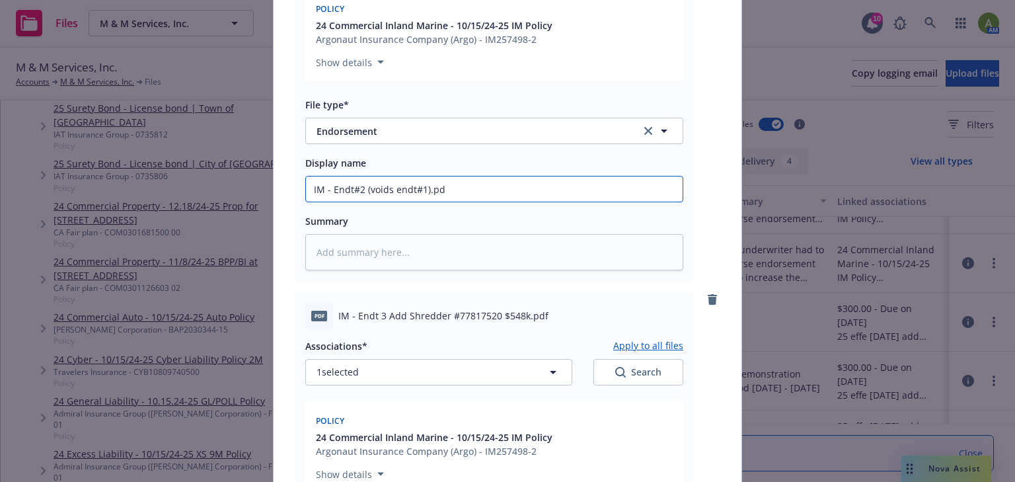
type input "IM - Endt#2 (voids endt#1).p"
type textarea "x"
type input "IM - Endt#2 (voids endt#1)."
type textarea "x"
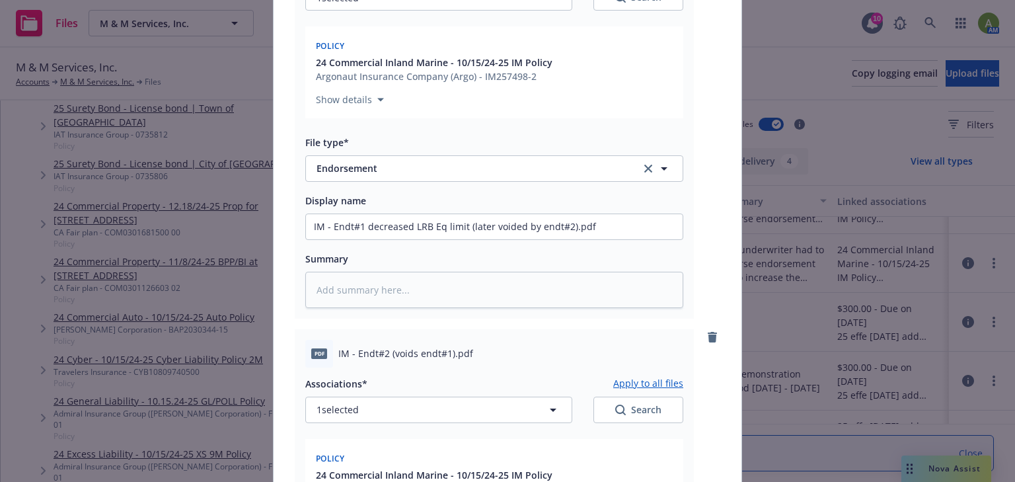
scroll to position [211, 0]
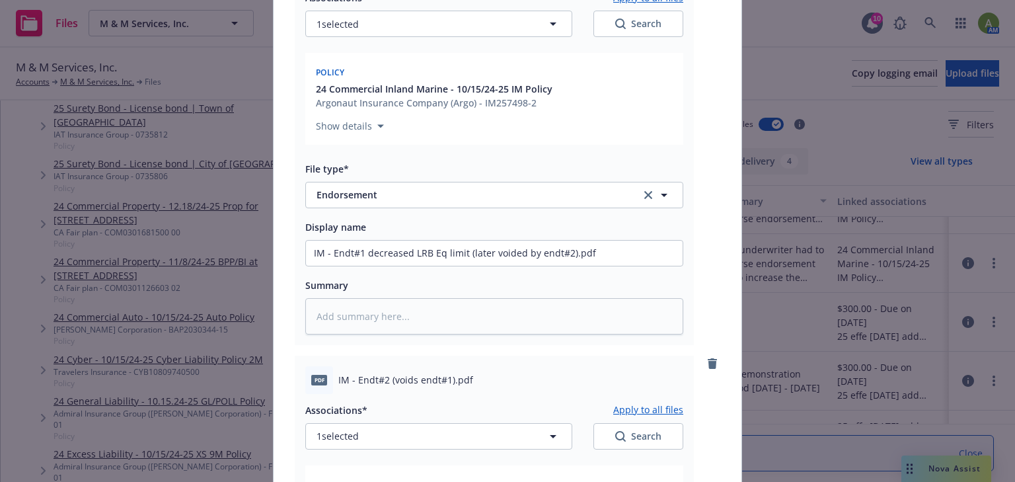
type input "IM - Endt#2 (voids endt#1)"
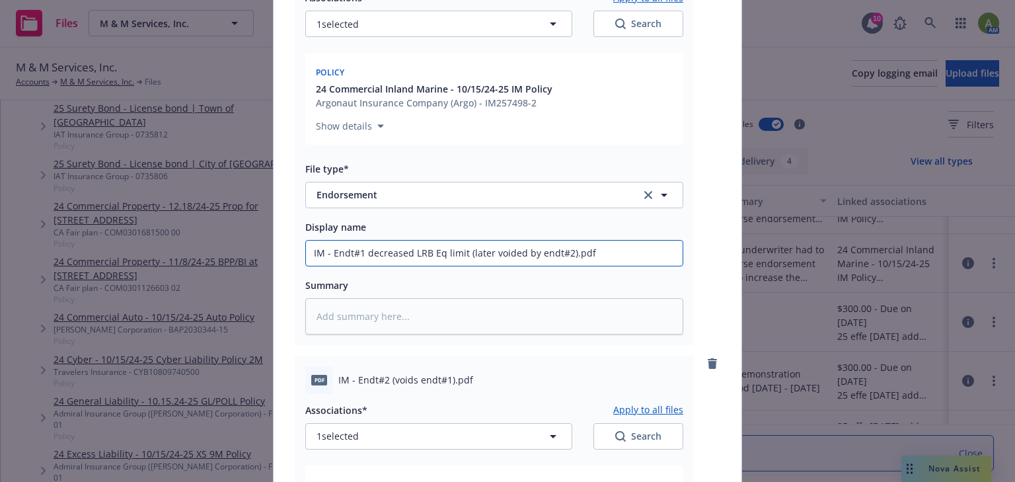
click at [602, 251] on input "IM - Endt#1 decreased LRB Eq limit (later voided by endt#2).pdf" at bounding box center [494, 252] width 376 height 25
type textarea "x"
type input "IM - Endt#1 decreased LRB Eq limit (later voided by endt#2).pd"
type textarea "x"
type input "IM - Endt#1 decreased LRB Eq limit (later voided by endt#2).p"
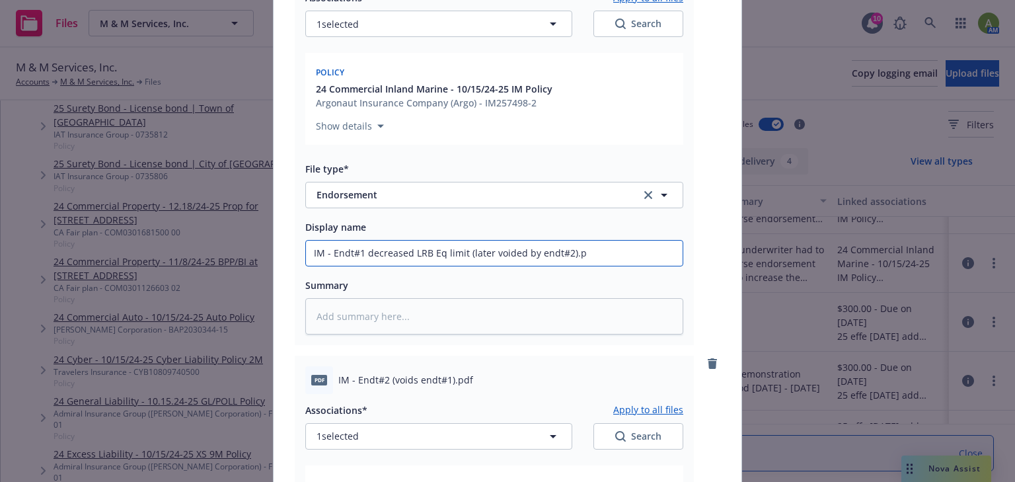
type textarea "x"
type input "IM - Endt#1 decreased LRB Eq limit (later voided by endt#2)."
type textarea "x"
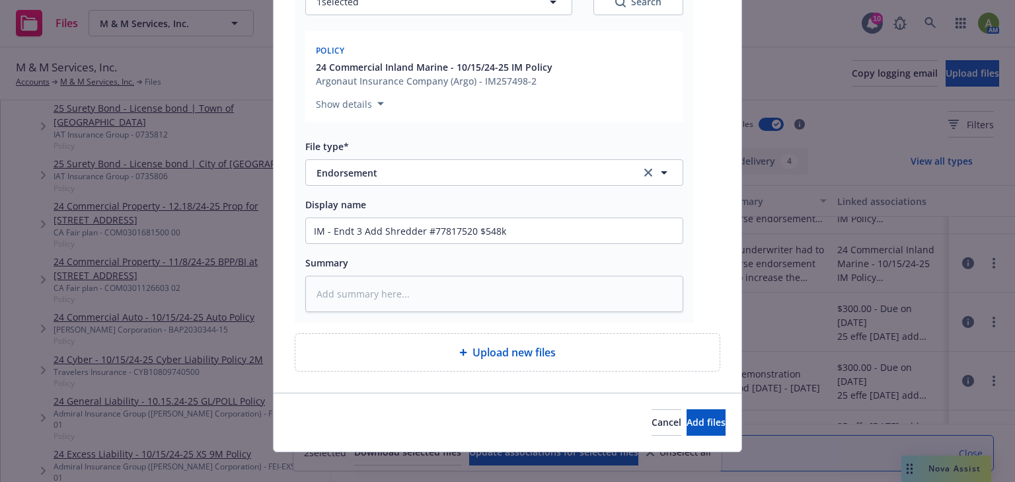
scroll to position [1067, 0]
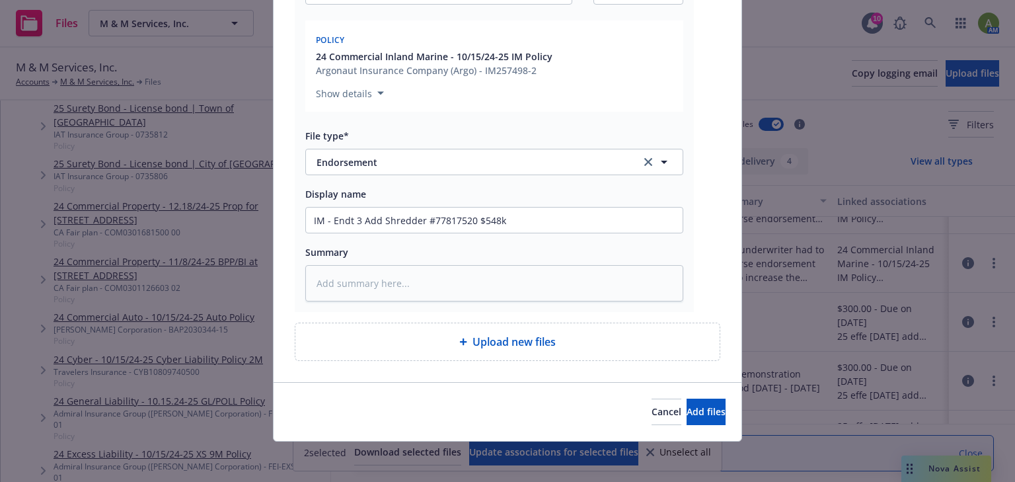
type input "IM - Endt#1 decreased LRB Eq limit (later voided by endt#2)"
click at [509, 334] on span "Upload new files" at bounding box center [513, 342] width 83 height 16
type textarea "x"
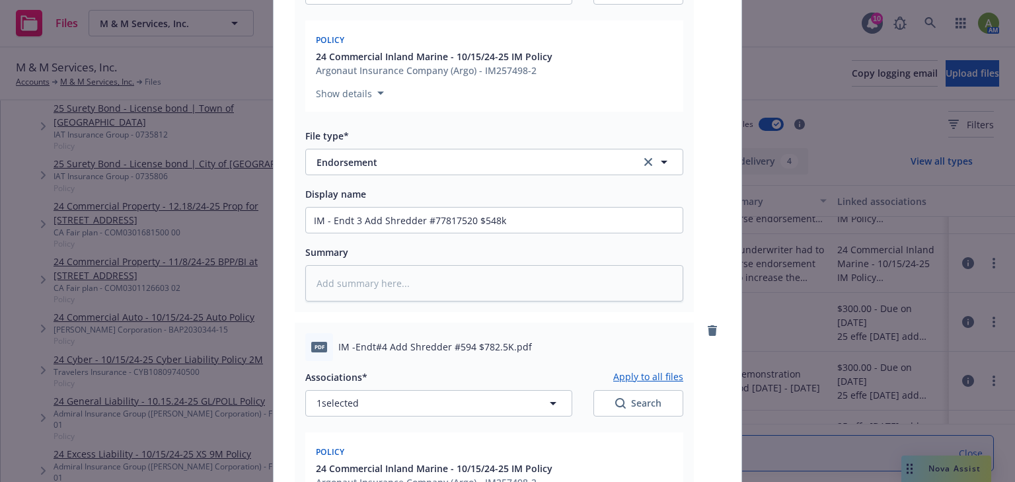
click at [513, 348] on span "IM -Endt#4 Add Shredder #594 $782.5K.pdf" at bounding box center [435, 347] width 194 height 14
drag, startPoint x: 505, startPoint y: 346, endPoint x: 333, endPoint y: 354, distance: 171.9
click at [333, 354] on div "pdf IM -Endt#4 Add Shredder #594 $782.5K.pdf" at bounding box center [494, 347] width 378 height 28
copy span "IM -Endt#4 Add Shredder #594 $782.5K"
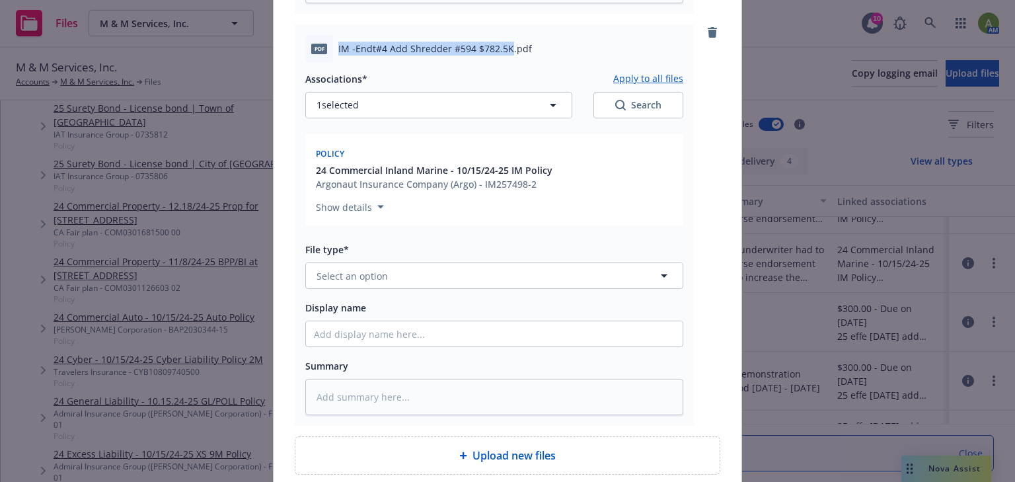
scroll to position [1384, 0]
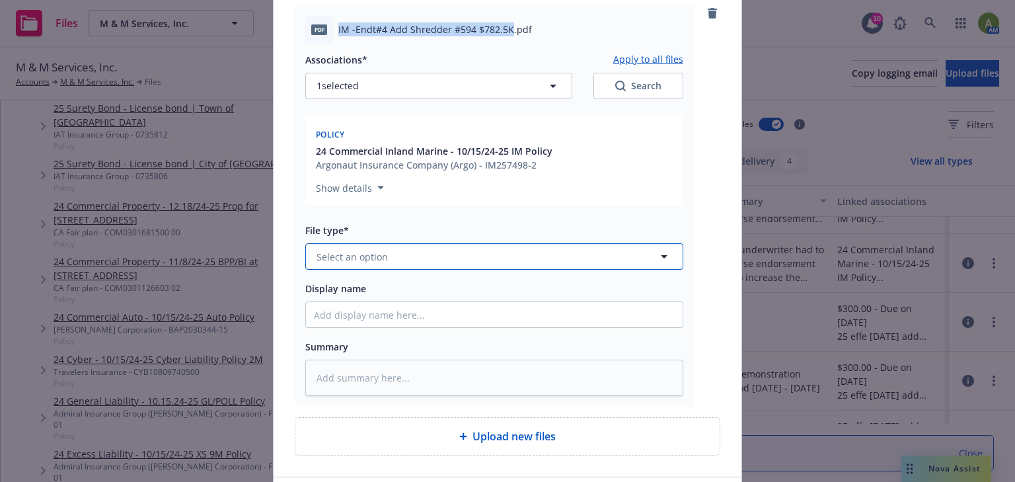
click at [348, 253] on span "Select an option" at bounding box center [351, 257] width 71 height 14
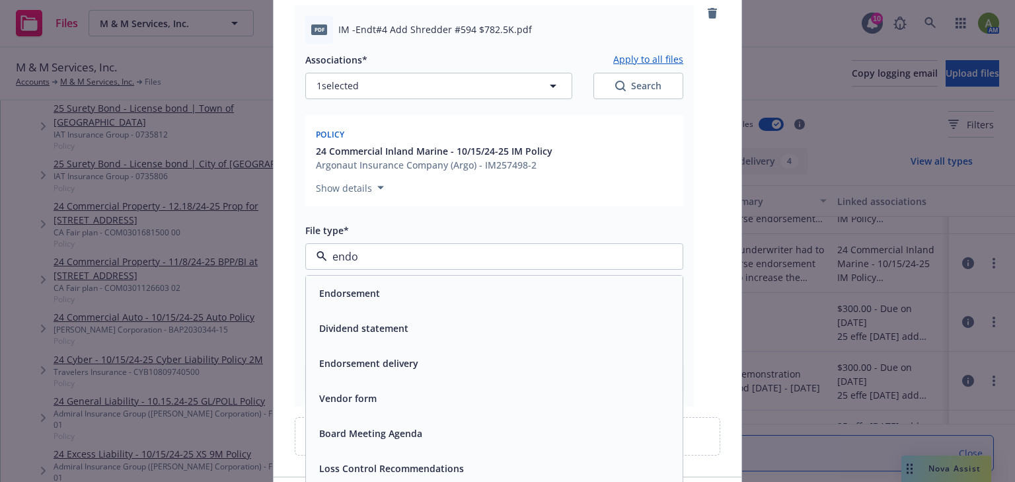
type input "endor"
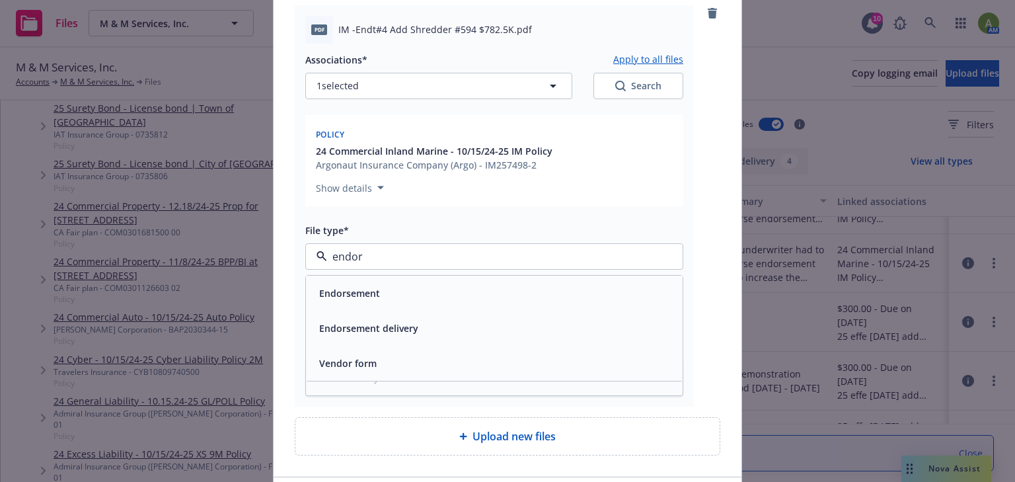
click at [355, 289] on span "Endorsement" at bounding box center [349, 293] width 61 height 14
click at [341, 315] on input "Display name" at bounding box center [494, 314] width 376 height 25
paste input "IM -Endt#4 Add Shredder #594 $782.5K"
type textarea "x"
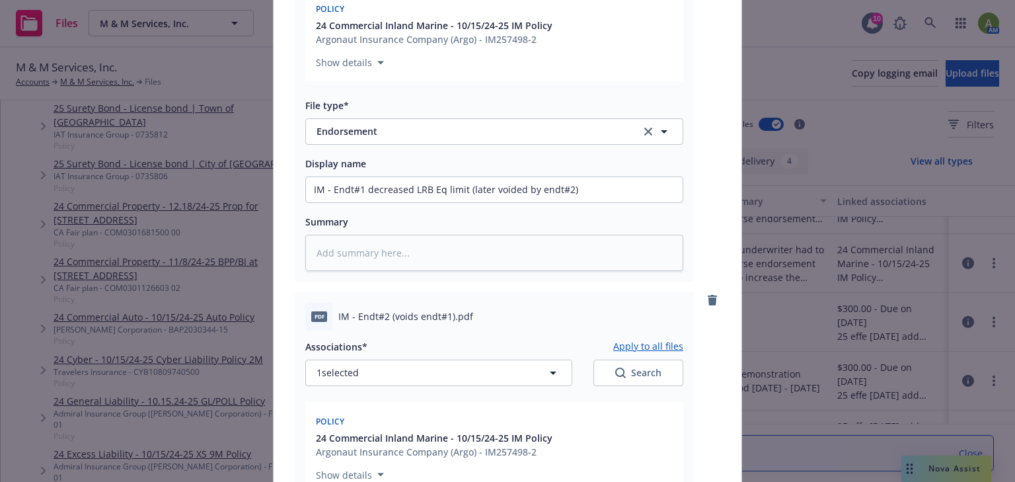
scroll to position [222, 0]
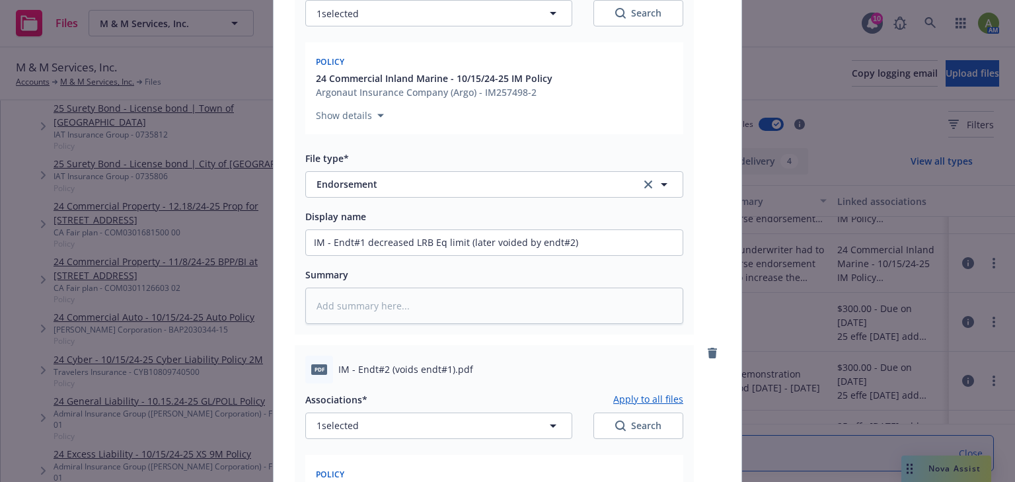
type input "IM -Endt#4 Add Shredder #594 $782.5K"
click at [462, 242] on input "IM - Endt#1 decreased LRB Eq limit (later voided by endt#2)" at bounding box center [494, 242] width 376 height 25
type textarea "x"
type input "IM - Endt#1 decreased LRB Eq limit (later voided by endt#2)"
type textarea "x"
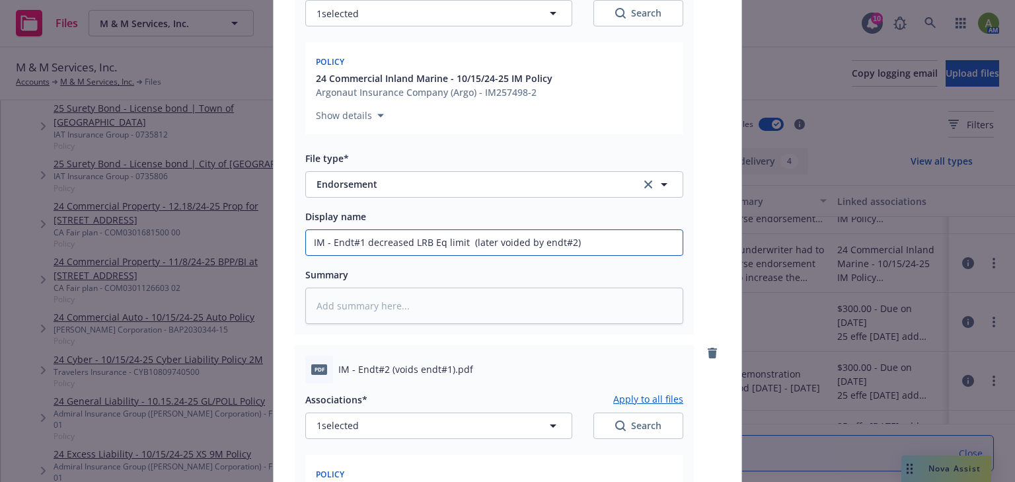
type input "IM - Endt#1 decreased LRB Eq limit f (later voided by endt#2)"
type textarea "x"
type input "IM - Endt#1 decreased LRB Eq limit fr (later voided by endt#2)"
type textarea "x"
type input "IM - Endt#1 decreased LRB Eq limit from (later voided by endt#2)"
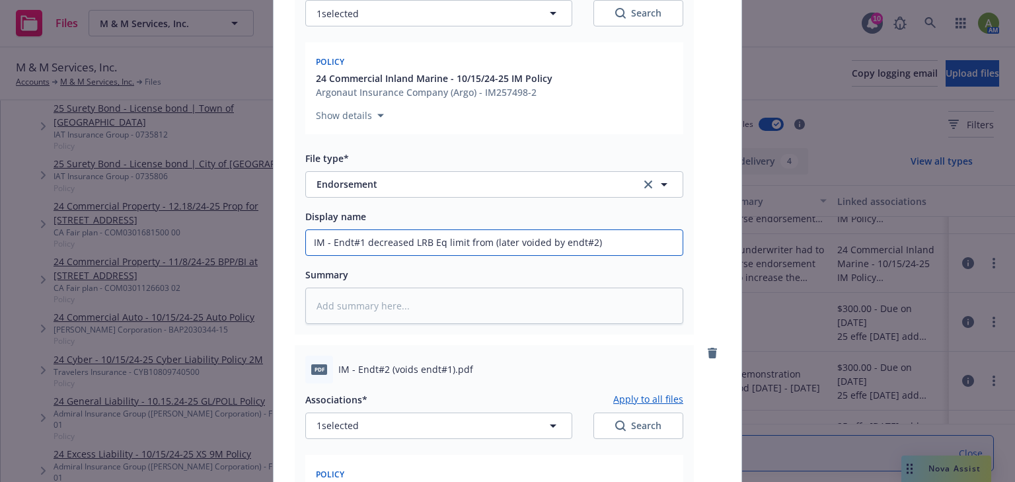
type textarea "x"
type input "IM - Endt#1 decreased LRB Eq limit from (later voided by endt#2)"
type textarea "x"
type input "IM - Endt#1 decreased LRB Eq limit from $ (later voided by endt#2)"
type textarea "x"
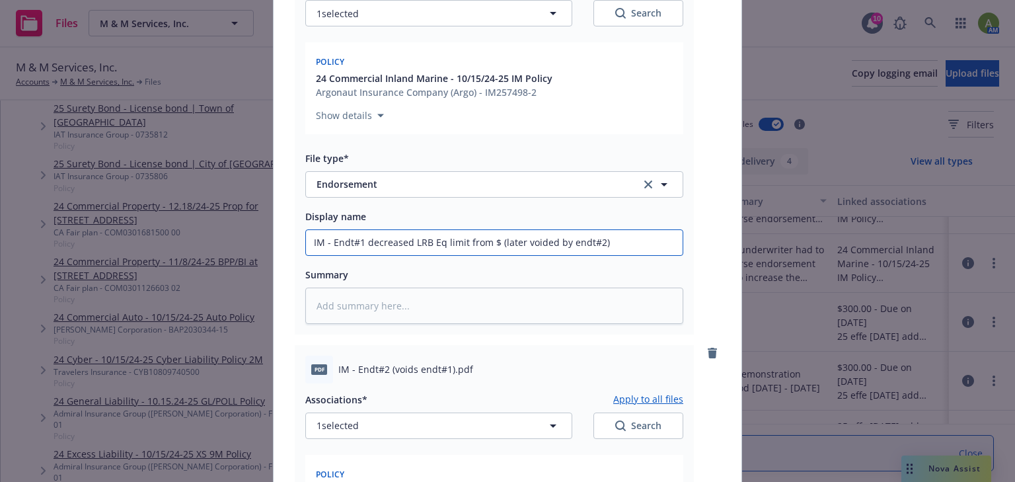
type input "IM - Endt#1 decreased LRB Eq limit from $3 (later voided by endt#2)"
type textarea "x"
type input "IM - Endt#1 decreased LRB Eq limit from $30 (later voided by endt#2)"
type textarea "x"
type input "IM - Endt#1 decreased LRB Eq limit from $300 (later voided by endt#2)"
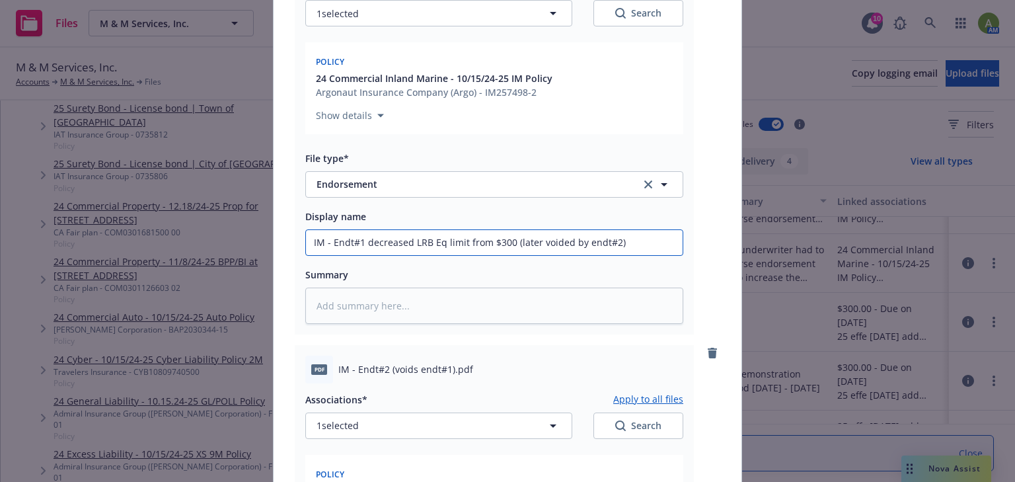
type textarea "x"
type input "IM - Endt#1 decreased LRB Eq limit from $300k (later voided by endt#2)"
type textarea "x"
type input "IM - Endt#1 decreased LRB Eq limit from $300k (later voided by endt#2)"
type textarea "x"
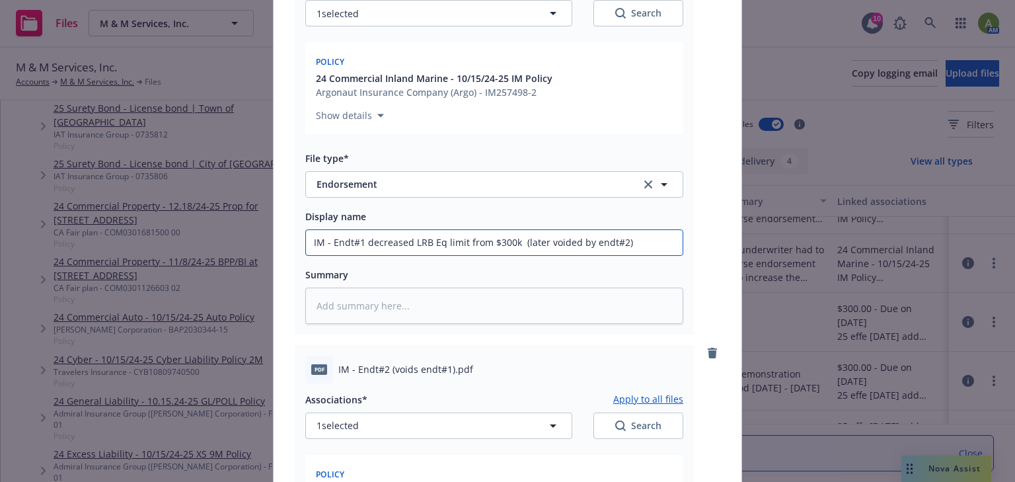
type input "IM - Endt#1 decreased LRB Eq limit from $300k t (later voided by endt#2)"
type textarea "x"
type input "IM - Endt#1 decreased LRB Eq limit from $300k to (later voided by endt#2)"
type textarea "x"
type input "IM - Endt#1 decreased LRB Eq limit from $300k to (later voided by endt#2)"
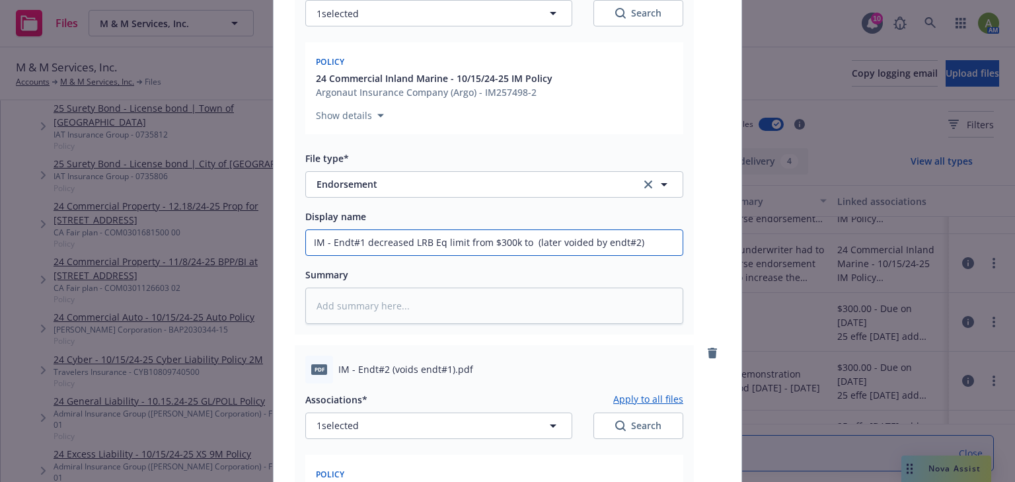
type textarea "x"
type input "IM - Endt#1 decreased LRB Eq limit from $300k to $ (later voided by endt#2)"
type textarea "x"
type input "IM - Endt#1 decreased LRB Eq limit from $300k to $1 (later voided by endt#2)"
type textarea "x"
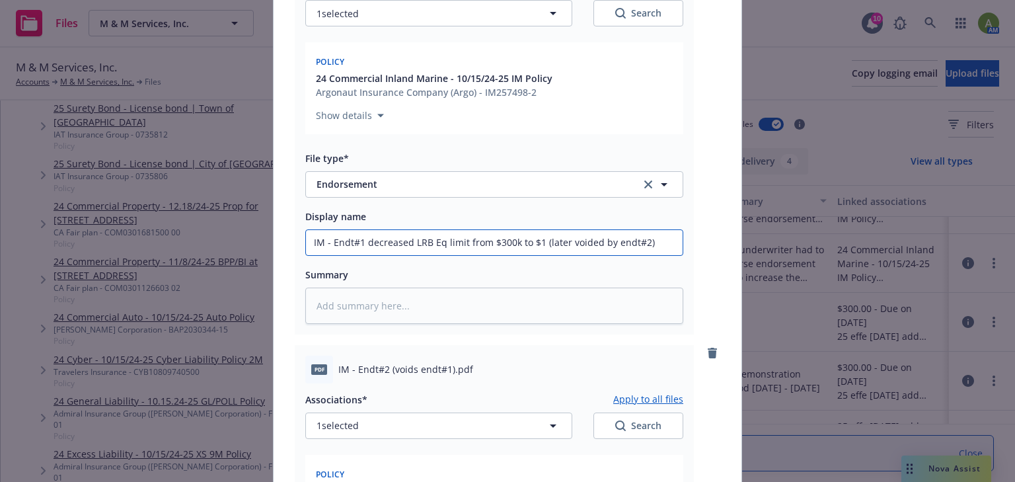
type input "IM - Endt#1 decreased LRB Eq limit from $300k to $15 (later voided by endt#2)"
type textarea "x"
type input "IM - Endt#1 decreased LRB Eq limit from $300k to $150 (later voided by endt#2)"
type textarea "x"
type input "IM - Endt#1 decreased LRB Eq limit from $300k to $150k (later voided by endt#2)"
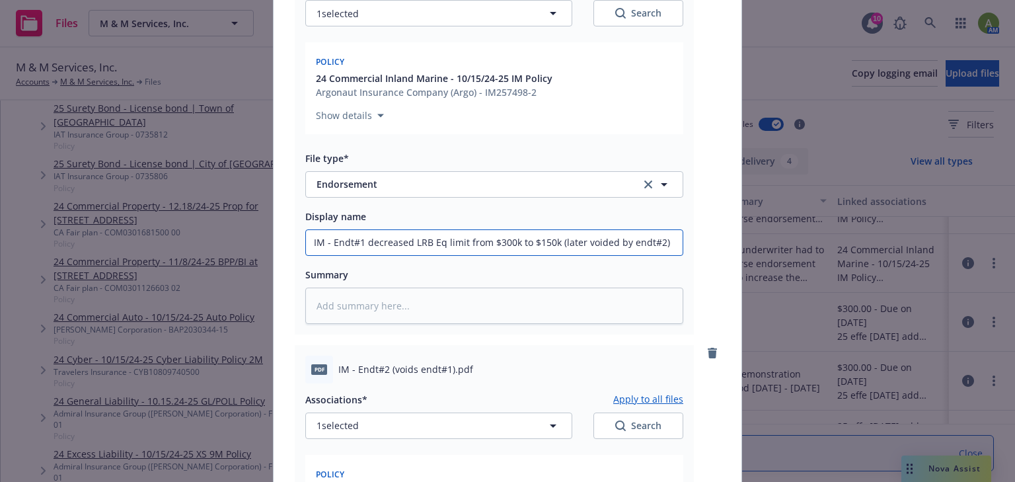
type textarea "x"
type input "IM - Endt#1 decreased LRB Eq limit from $300k to $150k (later voided by endt#2)"
type textarea "x"
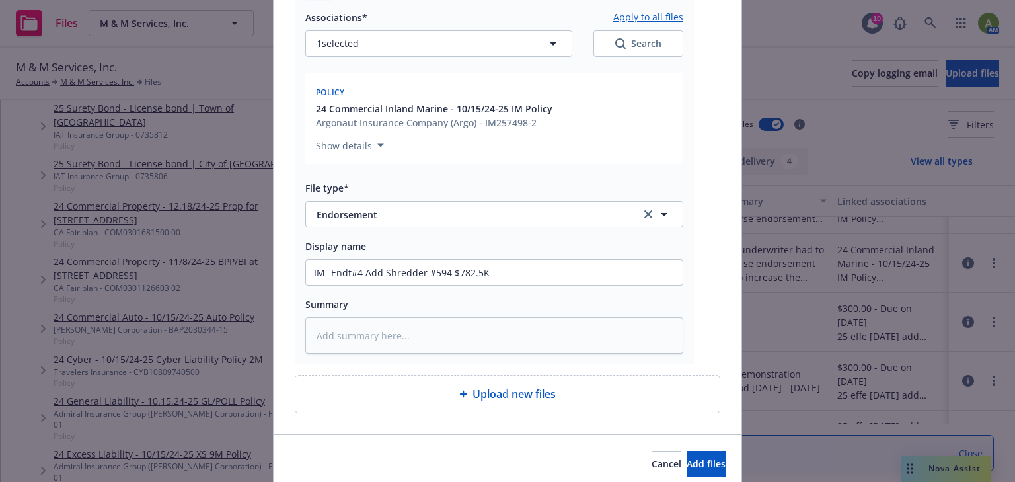
scroll to position [1479, 0]
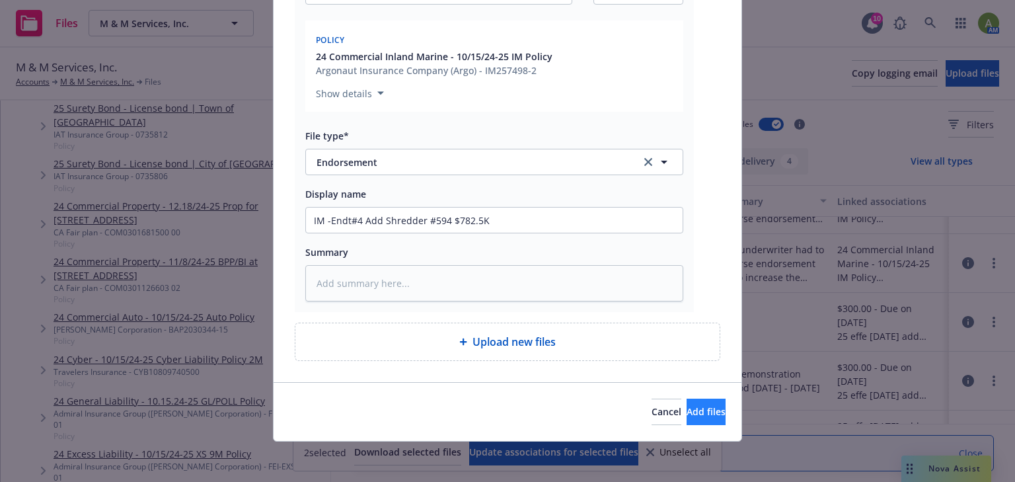
type input "IM - Endt#1 decreased LRB Eq limit from $300k to $150k (later voided by endt#2)"
click at [686, 410] on span "Add files" at bounding box center [705, 411] width 39 height 13
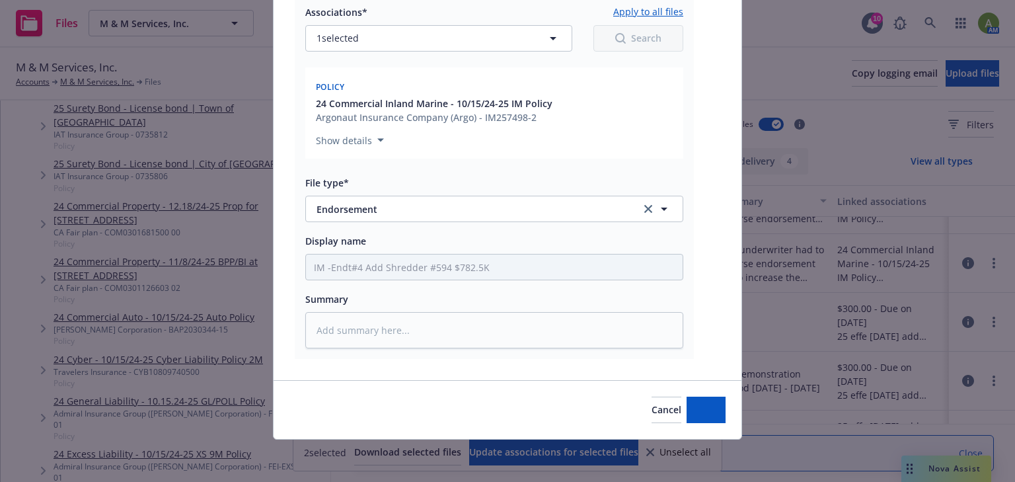
scroll to position [1430, 0]
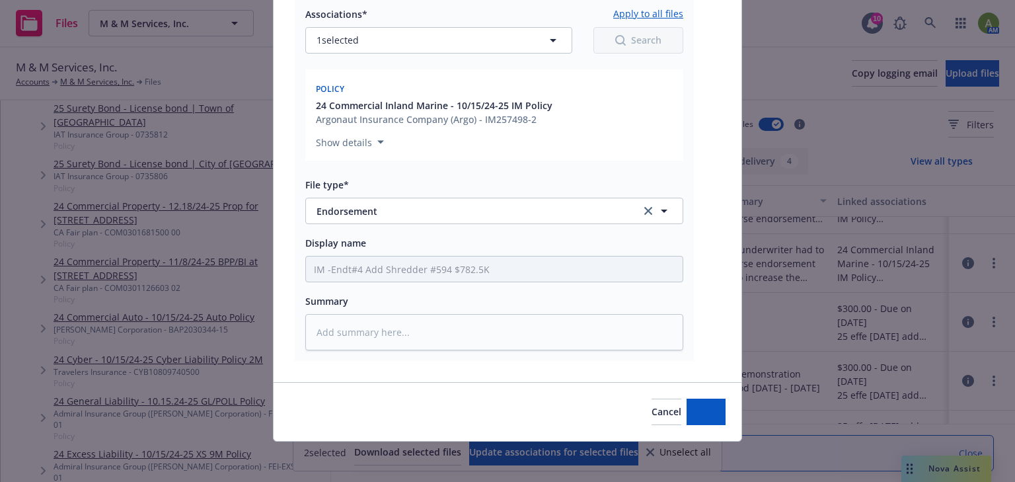
type textarea "x"
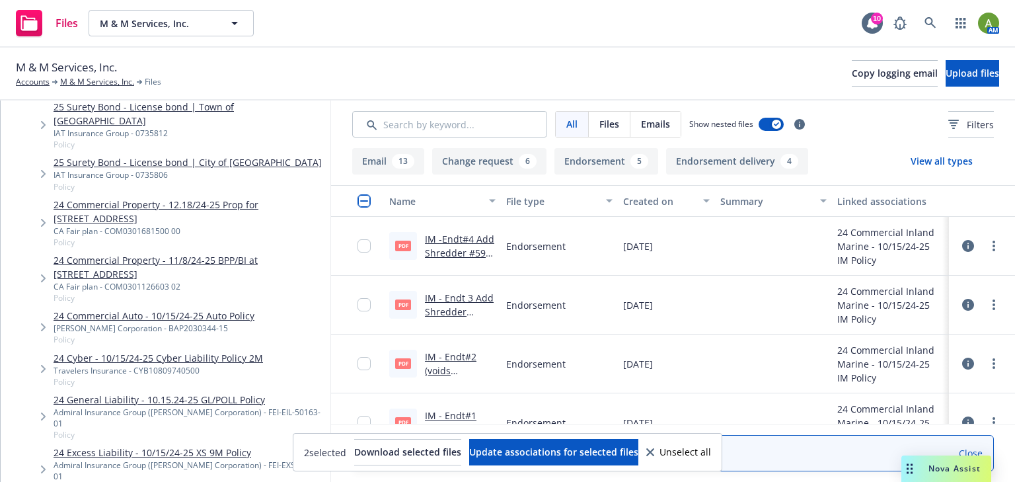
scroll to position [159, 0]
click at [71, 82] on link "M & M Services, Inc." at bounding box center [97, 82] width 74 height 12
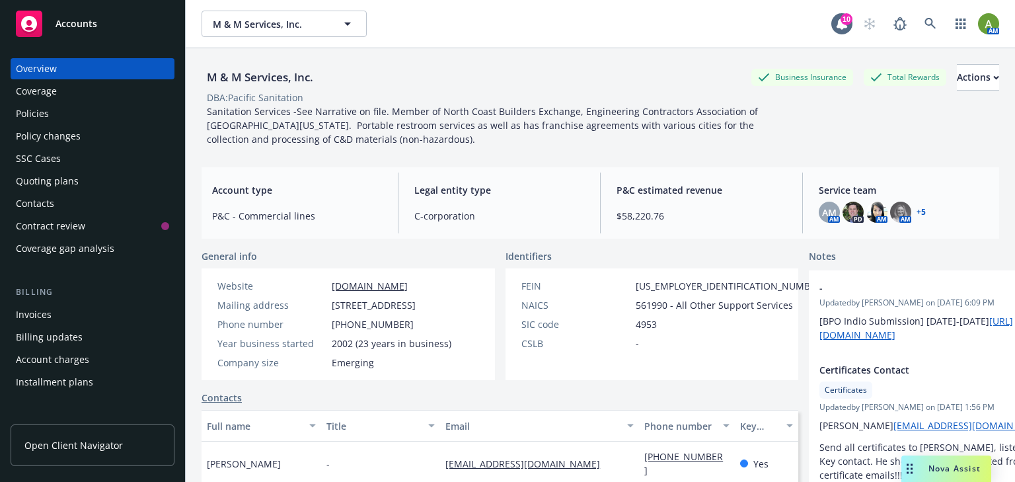
click at [42, 117] on div "Policies" at bounding box center [32, 113] width 33 height 21
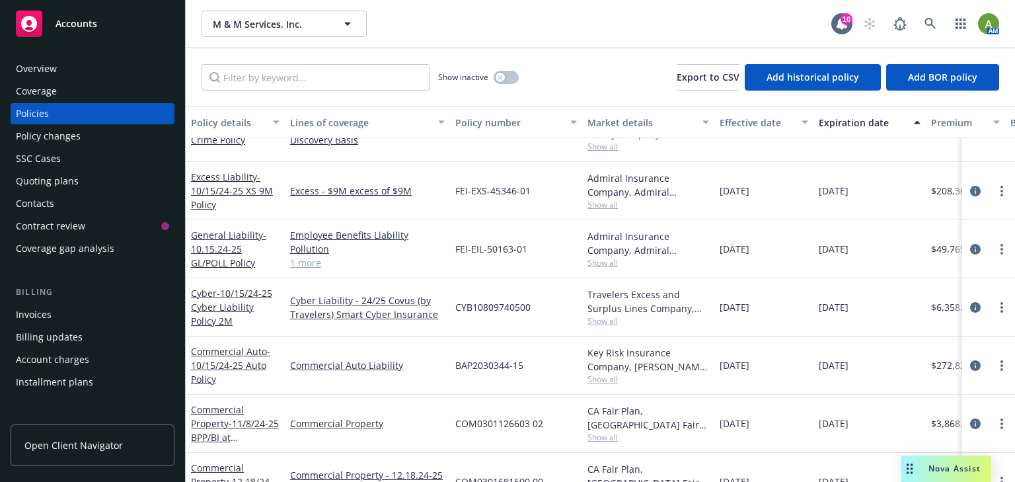
scroll to position [53, 0]
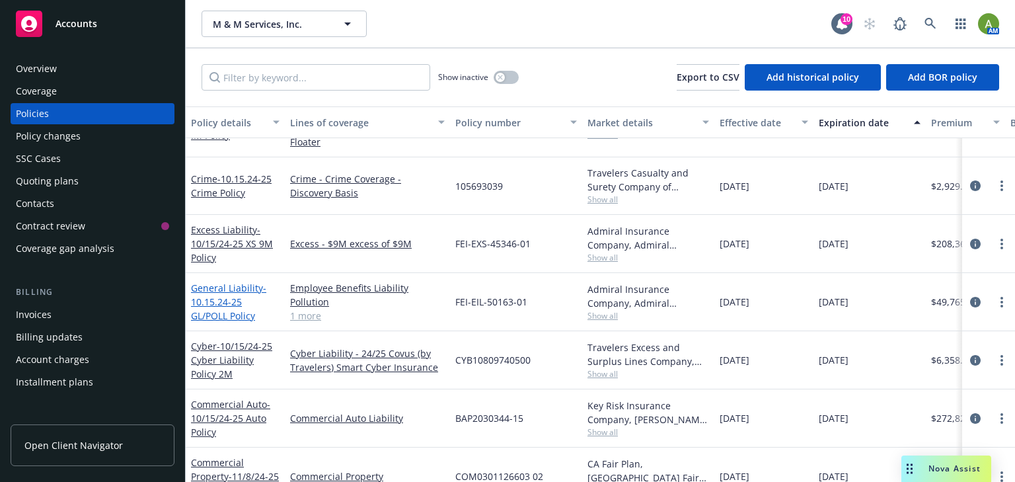
click at [213, 285] on span "- 10.15.24-25 GL/POLL Policy" at bounding box center [228, 301] width 75 height 40
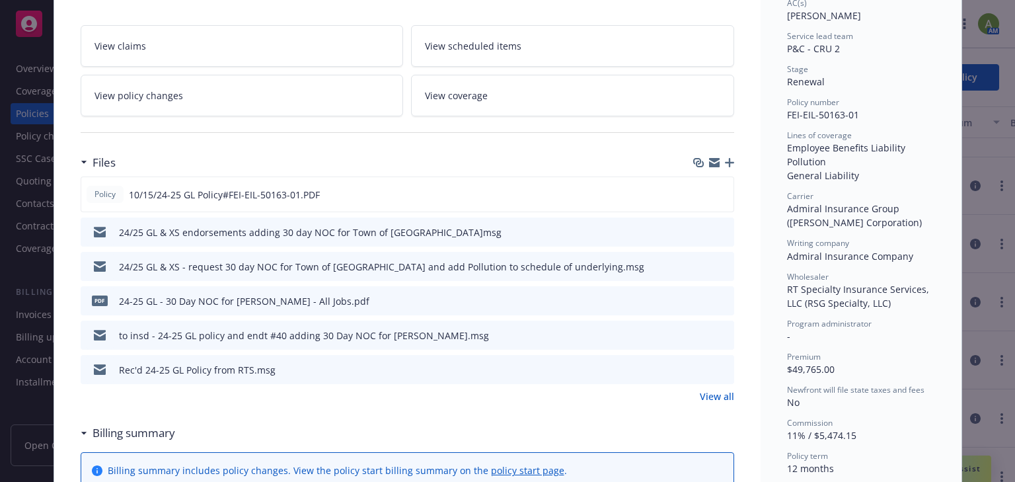
scroll to position [264, 0]
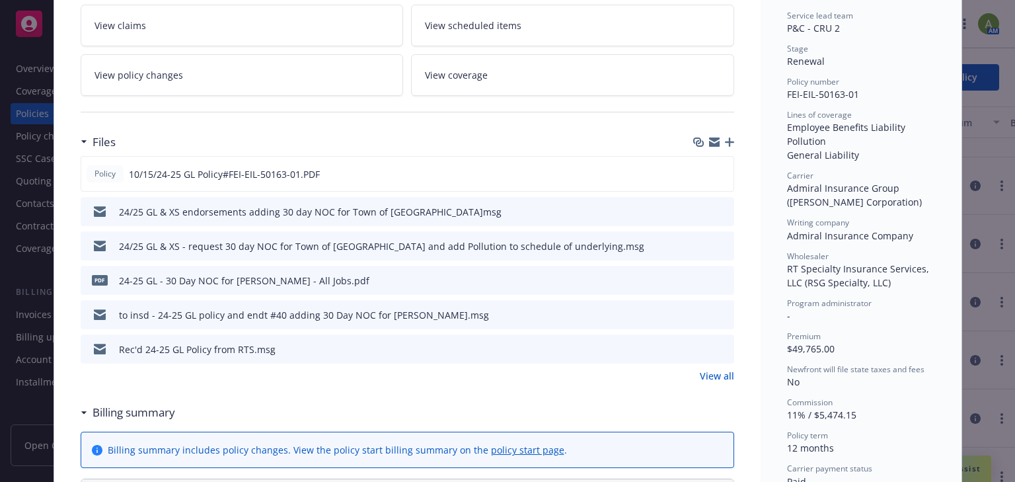
click at [710, 373] on link "View all" at bounding box center [716, 376] width 34 height 14
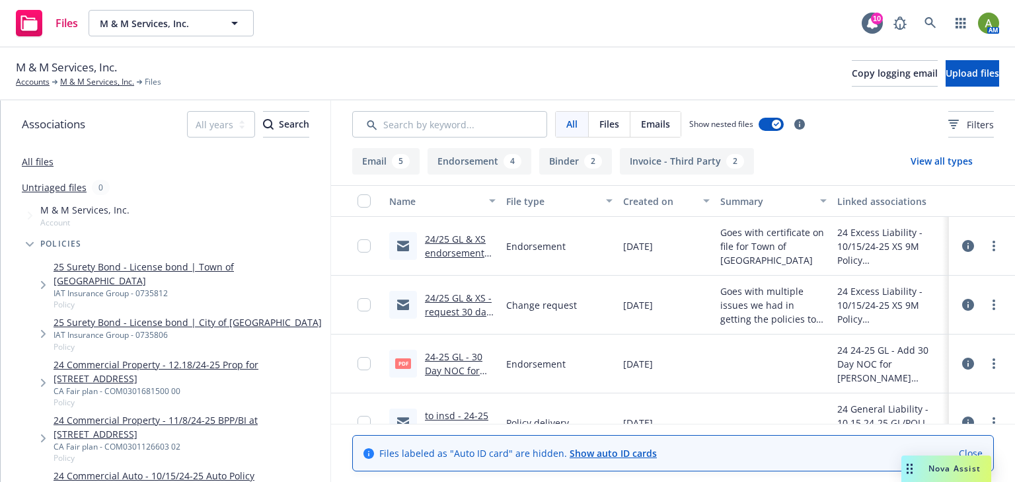
scroll to position [53, 0]
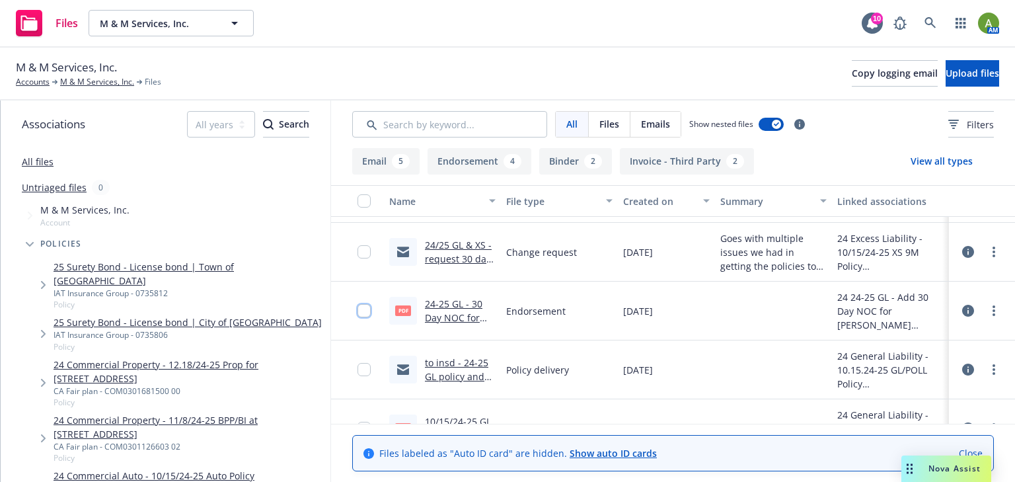
click at [367, 313] on input "checkbox" at bounding box center [363, 310] width 13 height 13
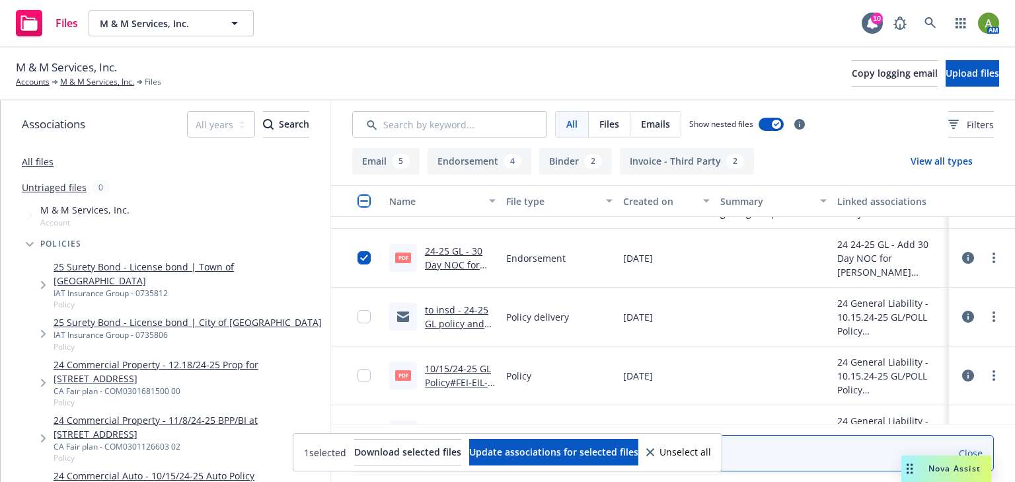
scroll to position [0, 0]
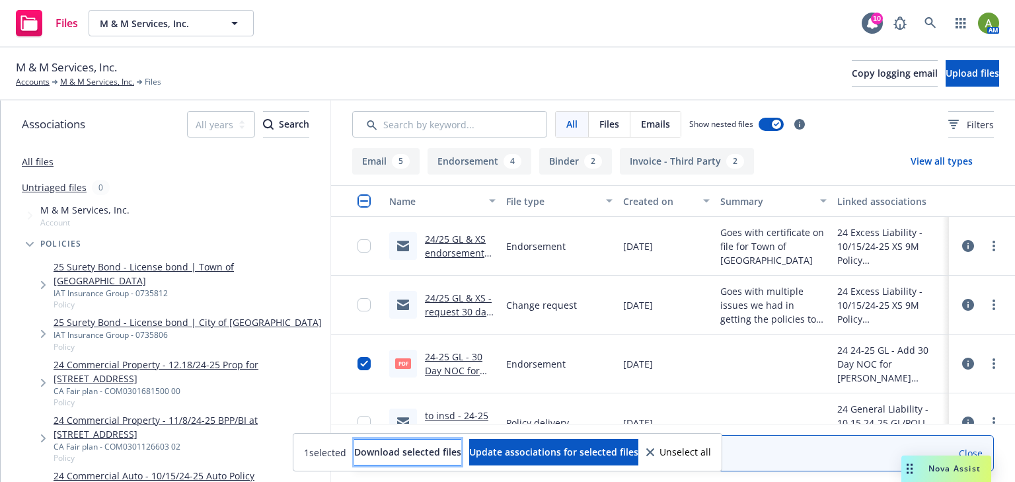
click at [402, 448] on span "Download selected files" at bounding box center [407, 451] width 107 height 13
click at [88, 85] on link "M & M Services, Inc." at bounding box center [97, 82] width 74 height 12
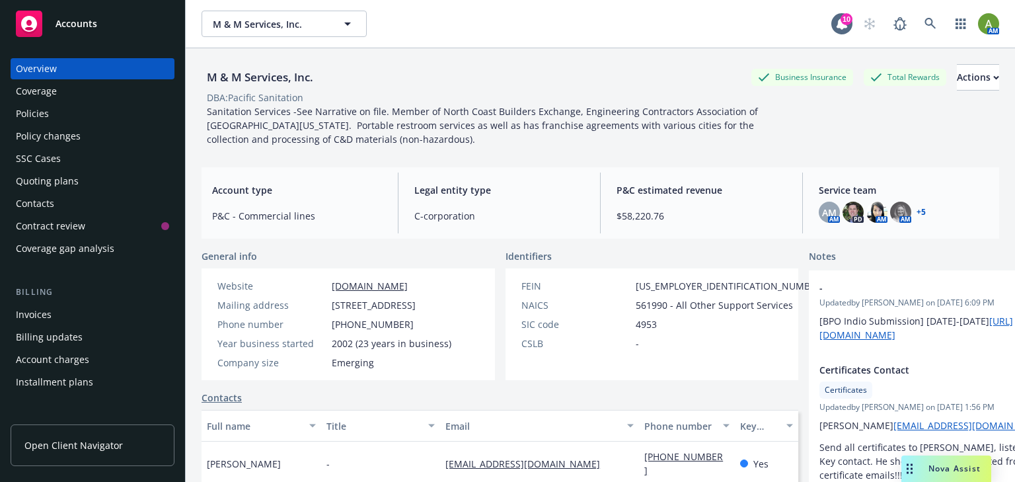
click at [48, 116] on div "Policies" at bounding box center [92, 113] width 153 height 21
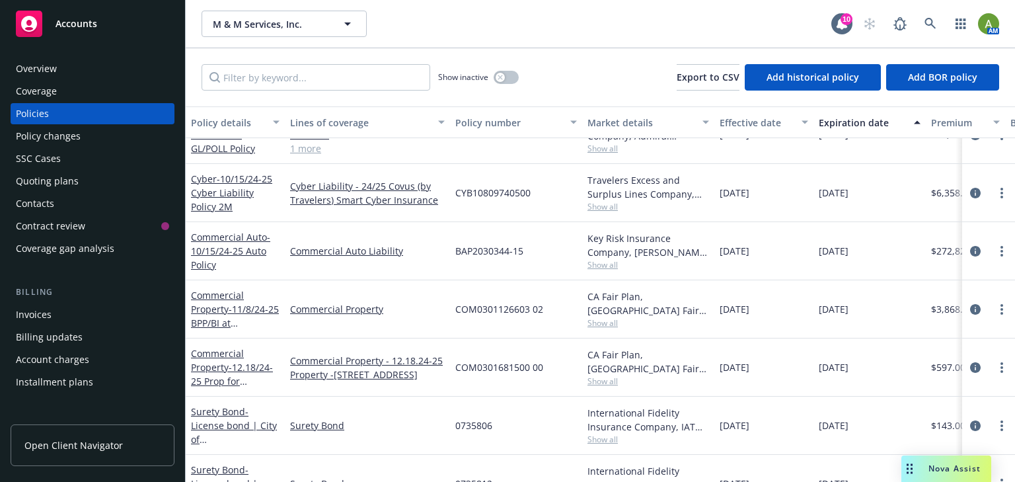
scroll to position [229, 0]
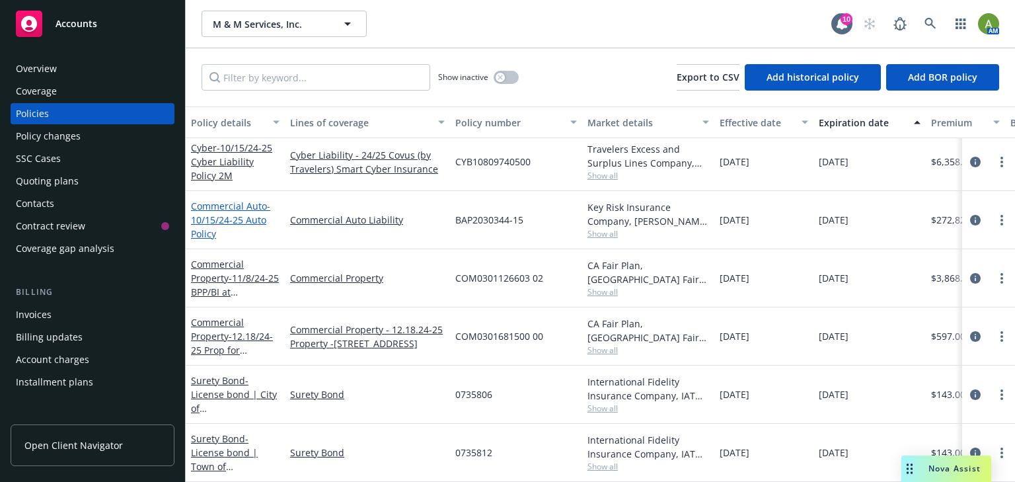
click at [233, 211] on span "- 10/15/24-25 Auto Policy" at bounding box center [230, 219] width 79 height 40
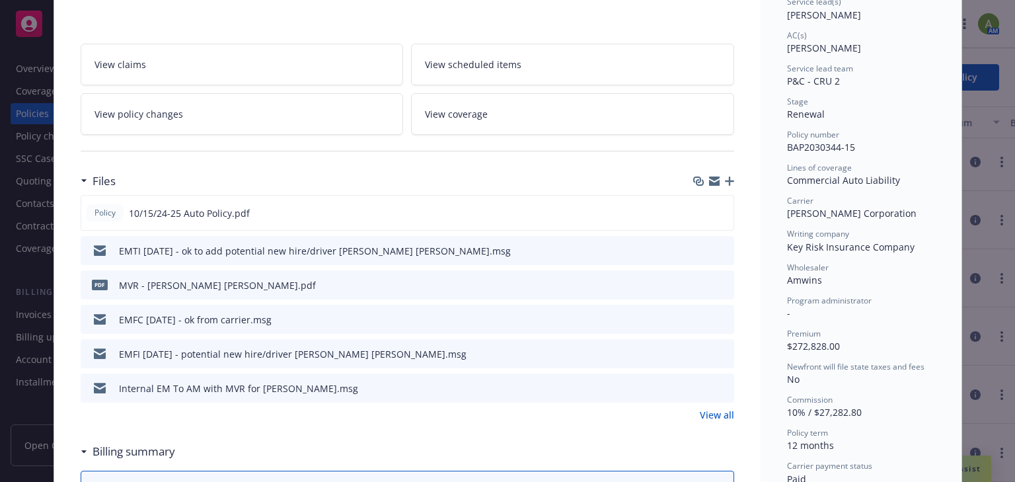
scroll to position [264, 0]
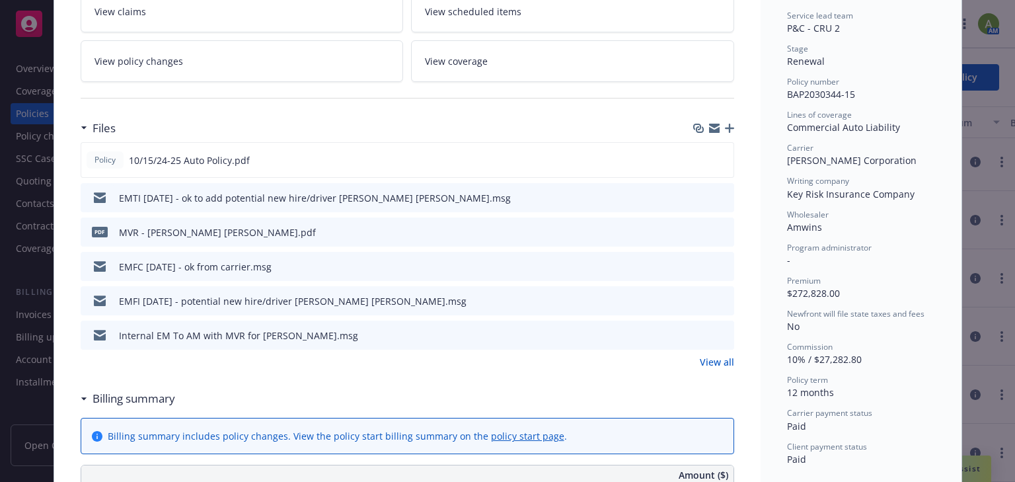
click at [705, 363] on link "View all" at bounding box center [716, 362] width 34 height 14
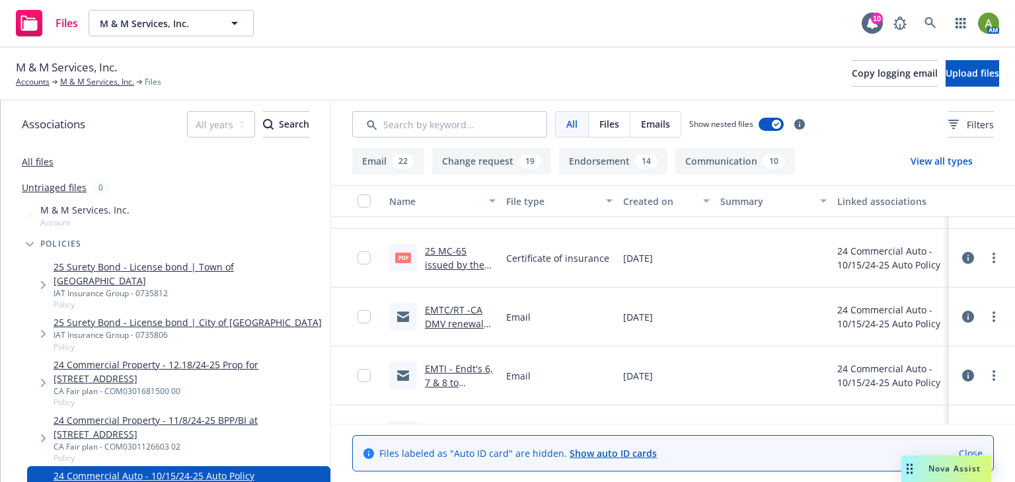
scroll to position [845, 0]
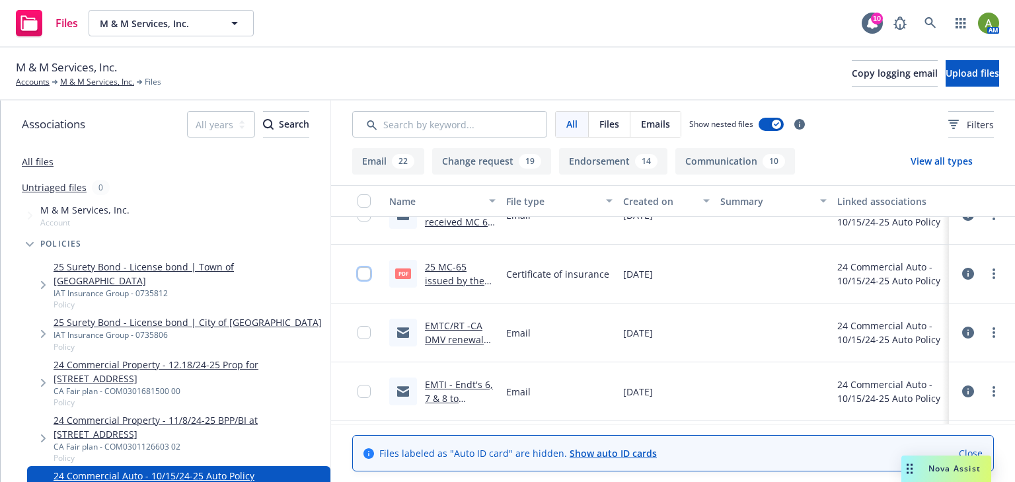
click at [368, 269] on input "checkbox" at bounding box center [363, 273] width 13 height 13
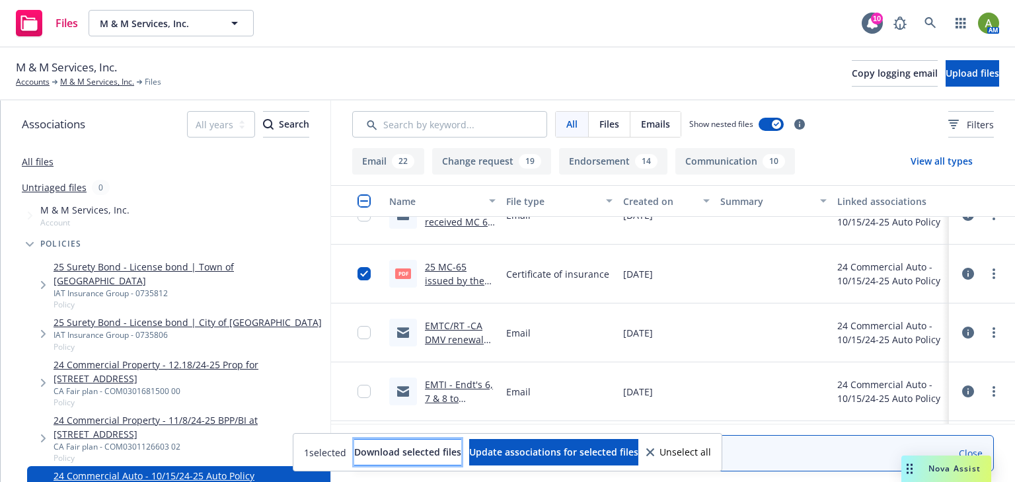
click at [423, 452] on span "Download selected files" at bounding box center [407, 451] width 107 height 13
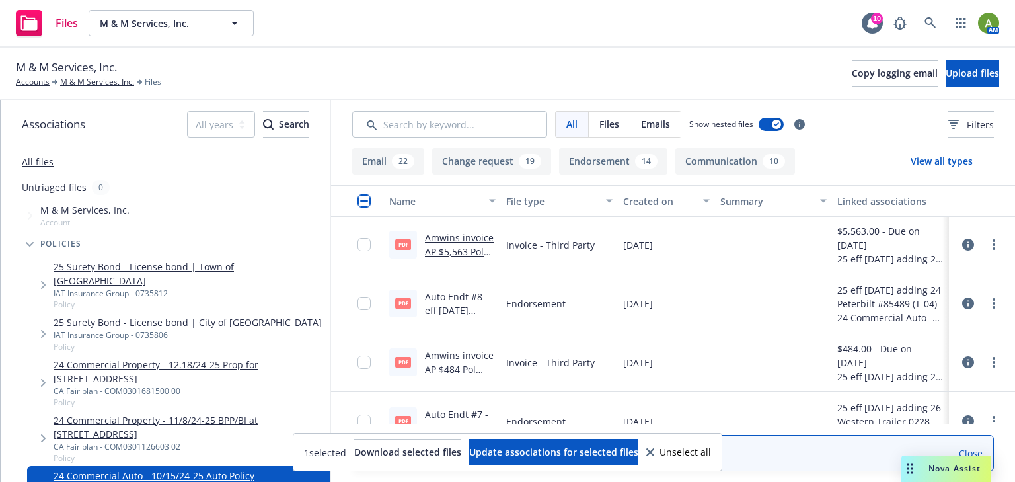
scroll to position [1268, 0]
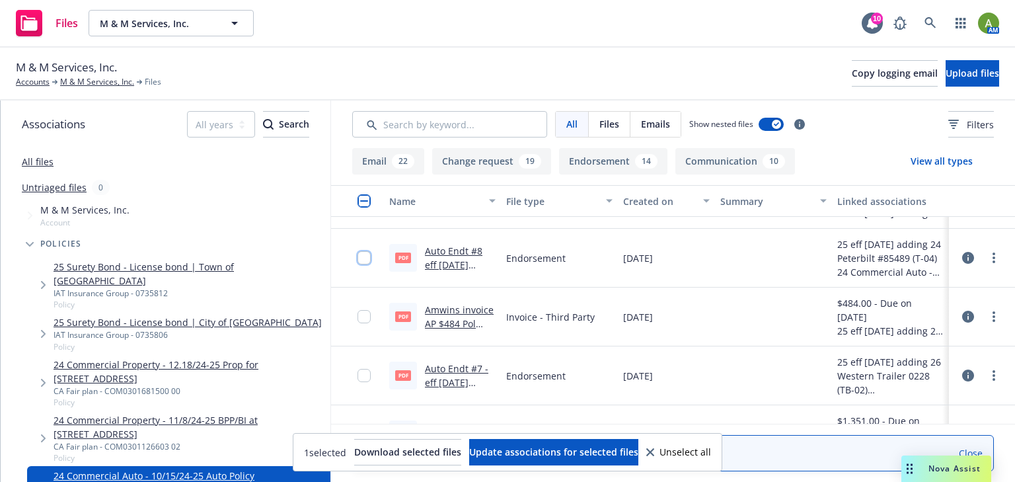
click at [363, 259] on input "checkbox" at bounding box center [363, 257] width 13 height 13
click at [367, 377] on input "checkbox" at bounding box center [363, 375] width 13 height 13
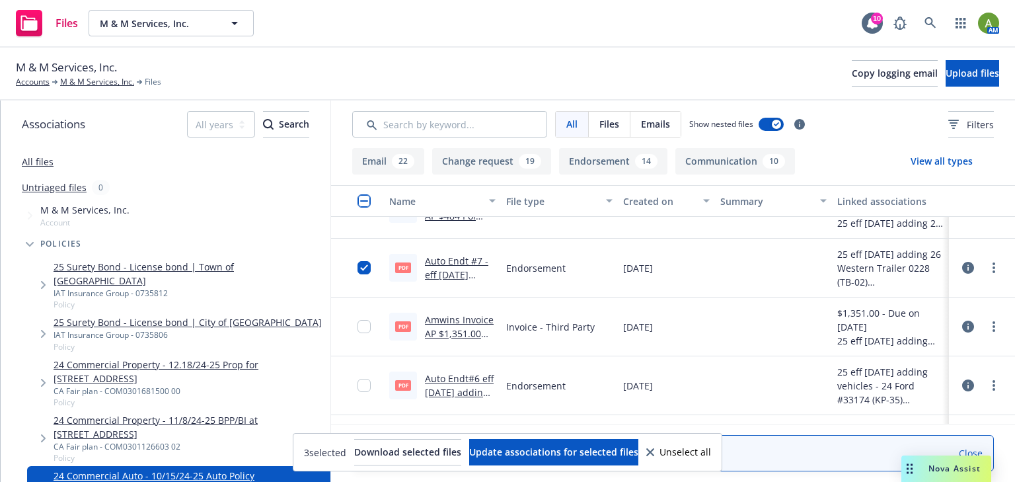
scroll to position [1427, 0]
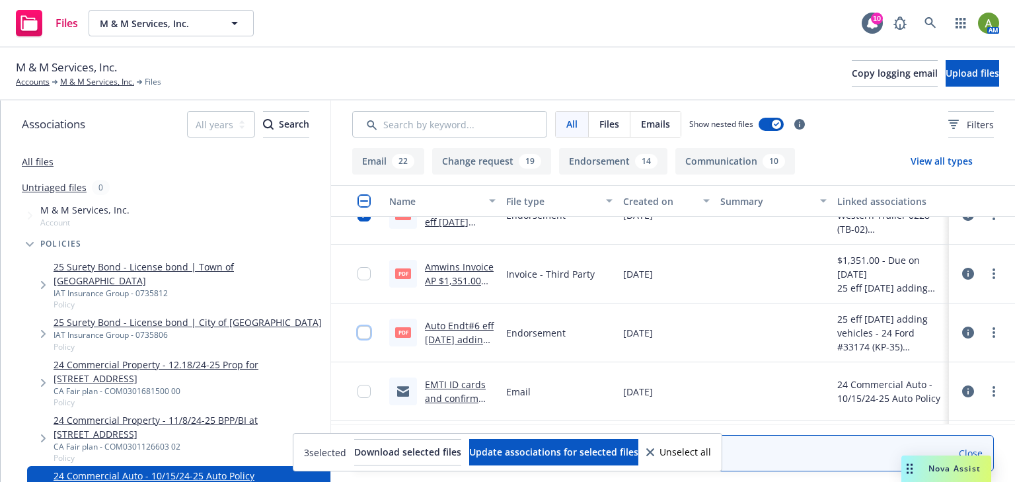
click at [363, 334] on input "checkbox" at bounding box center [363, 332] width 13 height 13
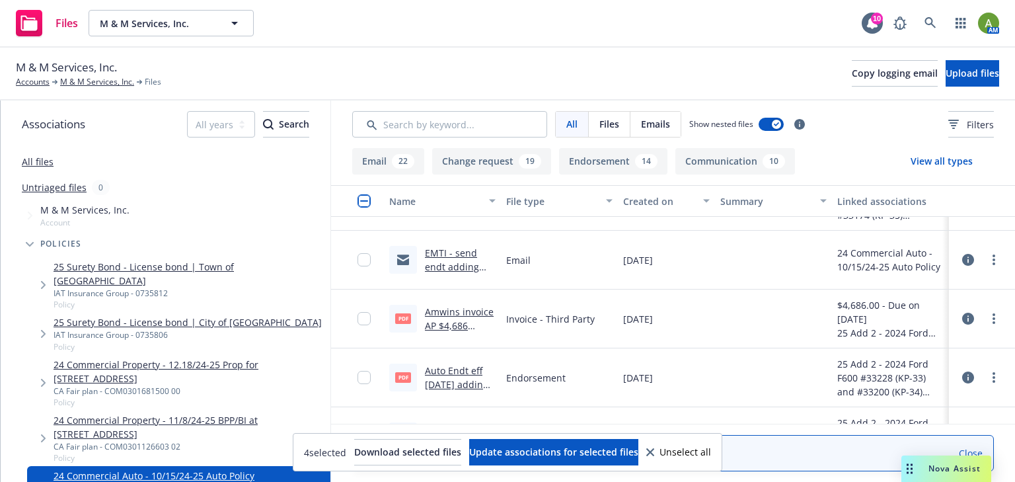
scroll to position [1691, 0]
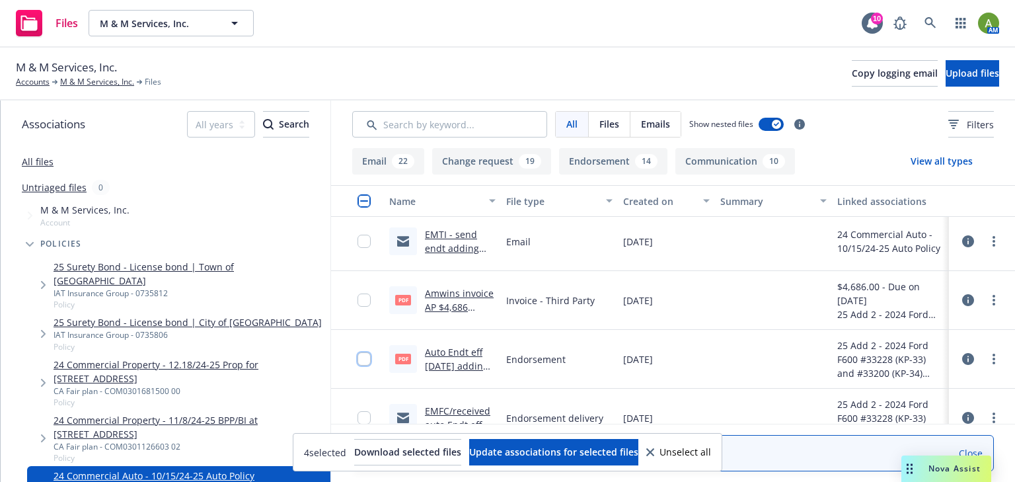
click at [367, 359] on input "checkbox" at bounding box center [363, 358] width 13 height 13
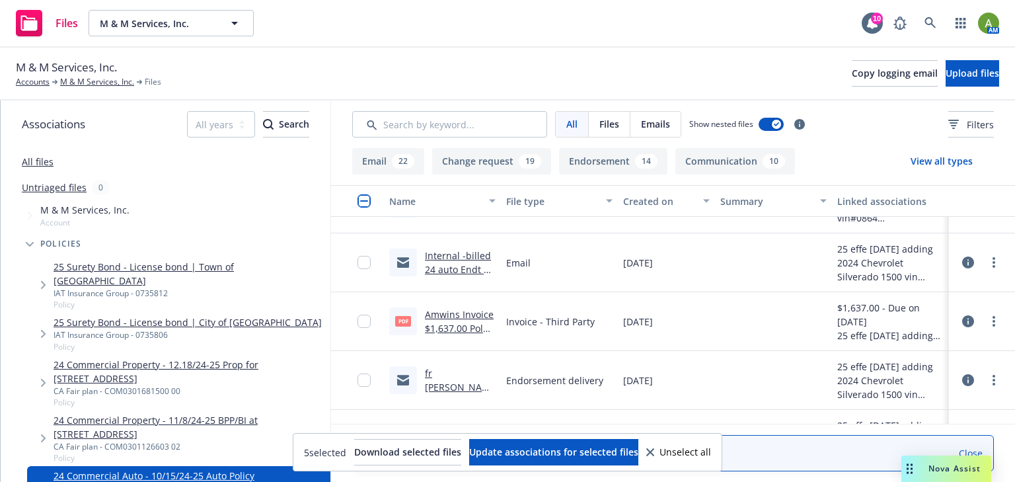
scroll to position [3171, 0]
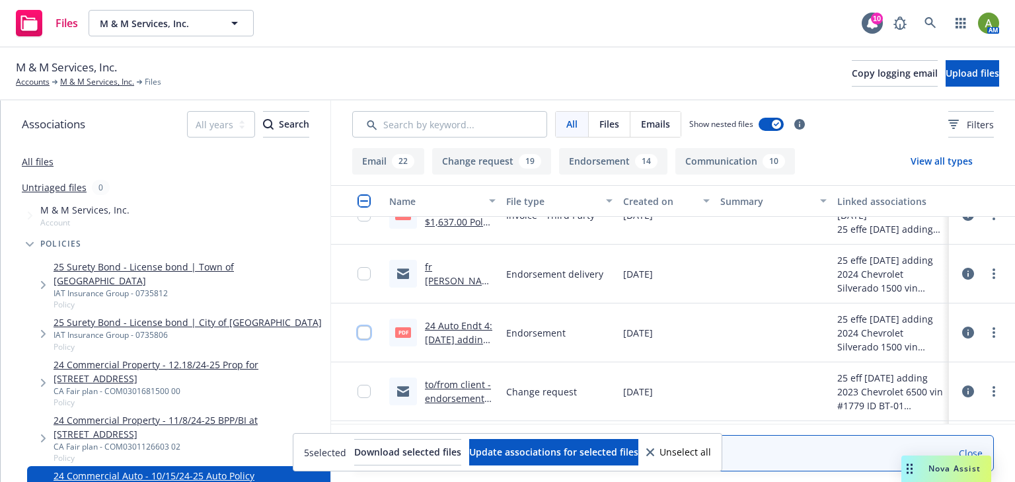
click at [367, 333] on input "checkbox" at bounding box center [363, 332] width 13 height 13
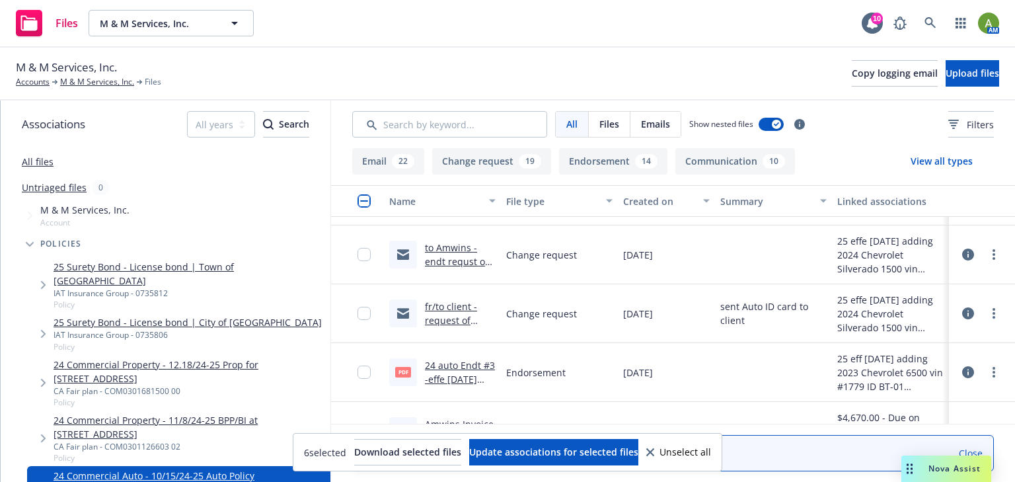
scroll to position [3382, 0]
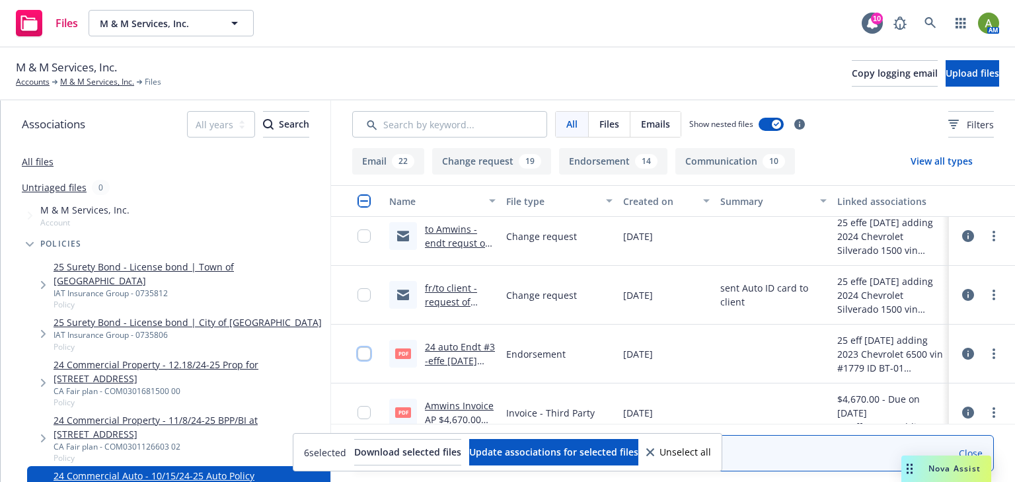
click at [367, 351] on input "checkbox" at bounding box center [363, 353] width 13 height 13
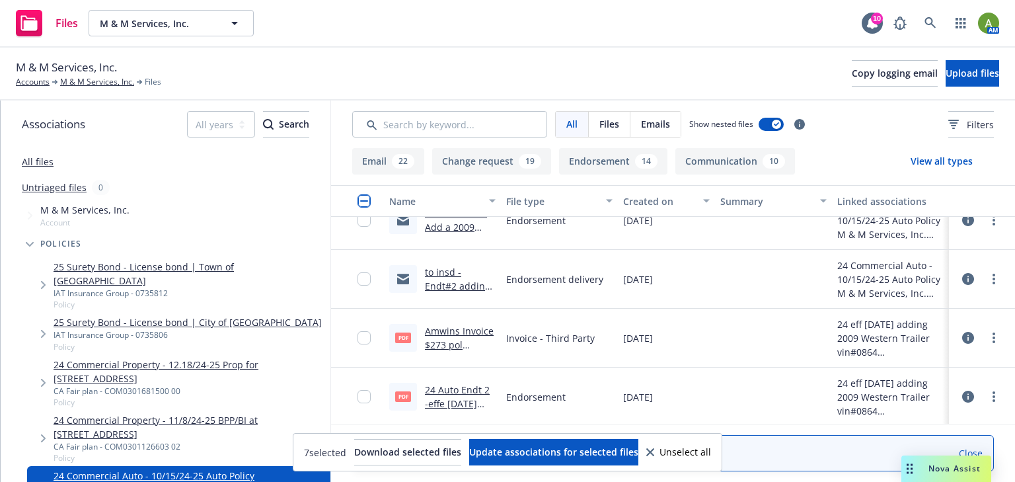
scroll to position [3857, 0]
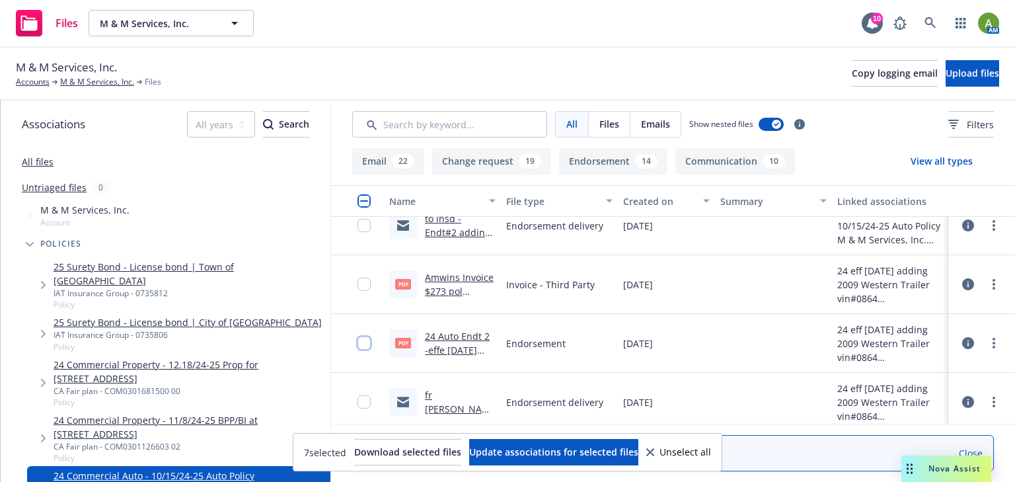
click at [363, 346] on input "checkbox" at bounding box center [363, 342] width 13 height 13
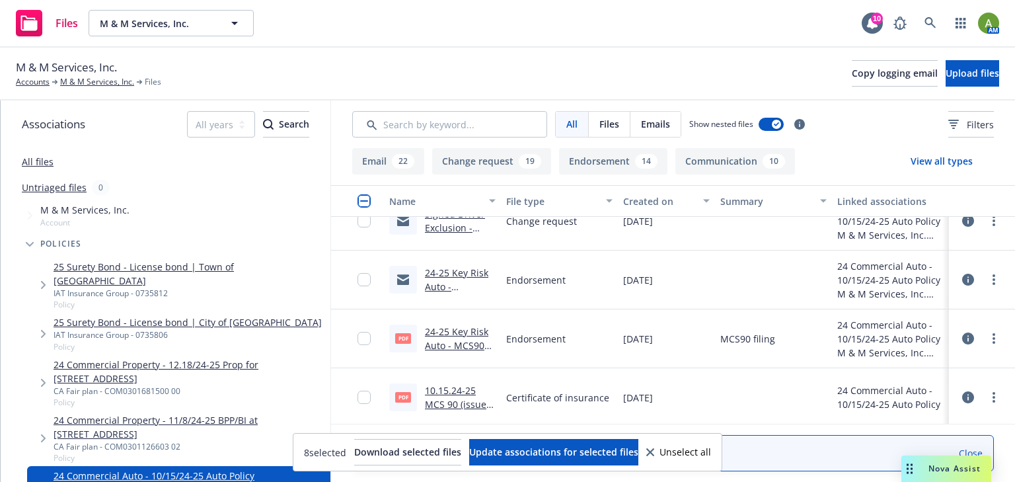
scroll to position [4906, 0]
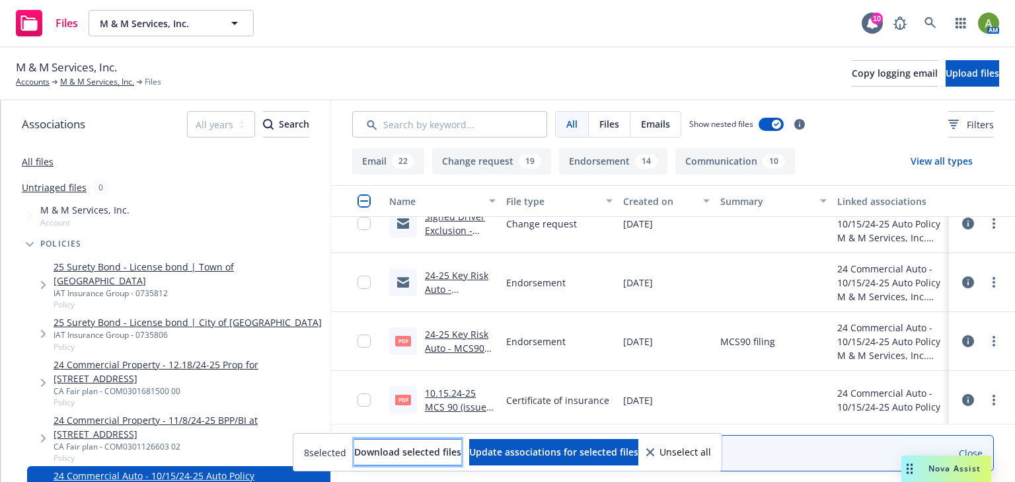
drag, startPoint x: 388, startPoint y: 452, endPoint x: 397, endPoint y: 447, distance: 9.8
click at [388, 452] on span "Download selected files" at bounding box center [407, 451] width 107 height 13
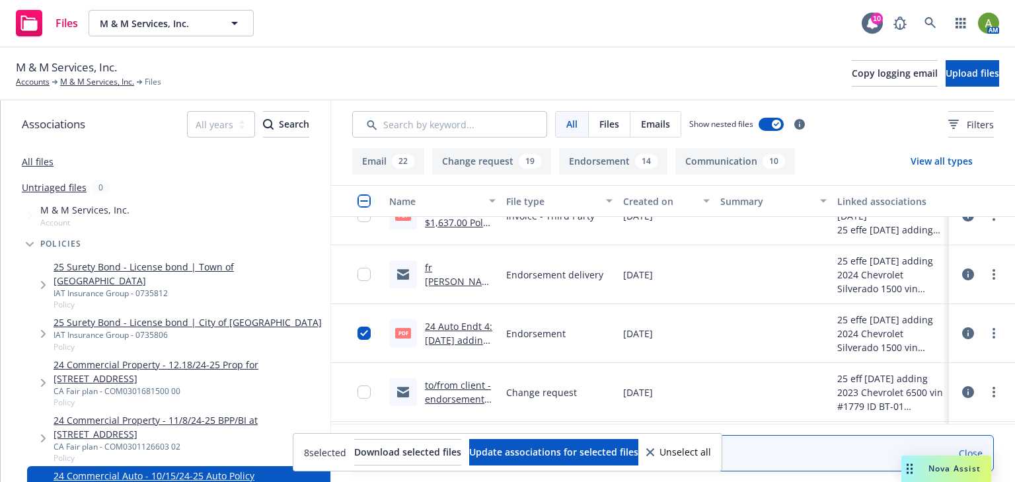
scroll to position [3162, 0]
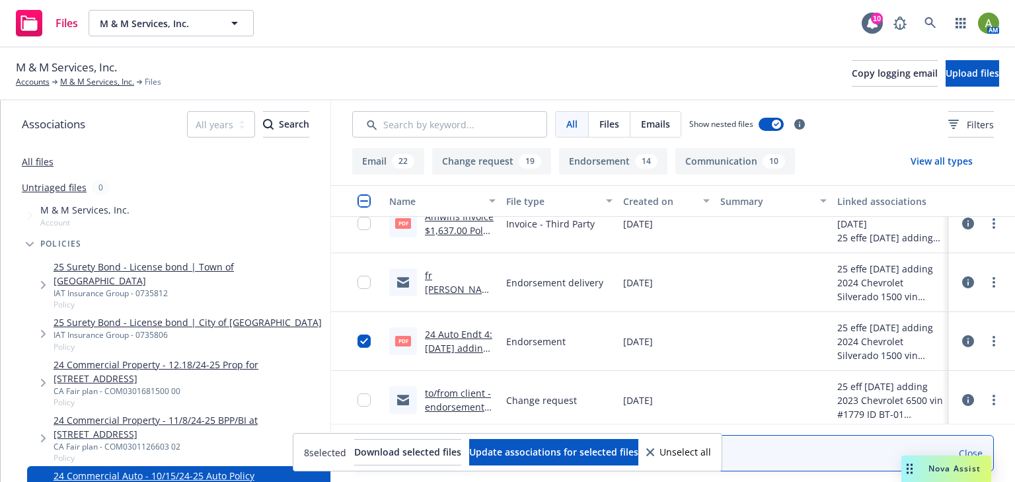
click at [365, 203] on input "checkbox" at bounding box center [363, 200] width 13 height 13
click at [364, 203] on input "checkbox" at bounding box center [363, 200] width 13 height 13
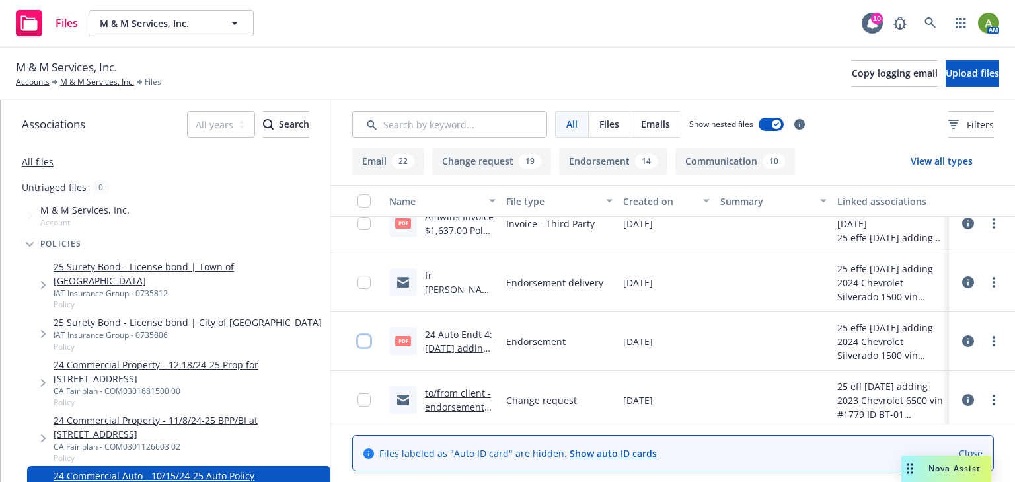
click at [365, 341] on input "checkbox" at bounding box center [363, 340] width 13 height 13
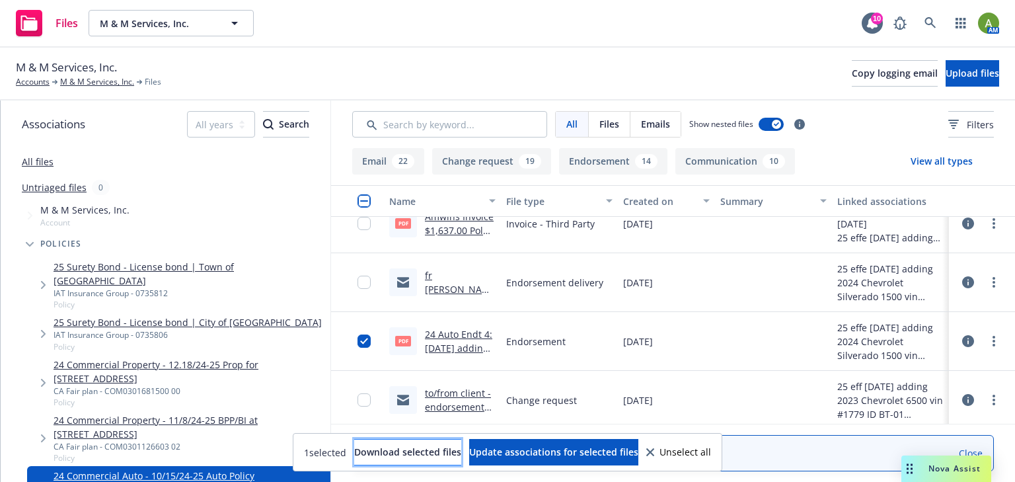
click at [385, 454] on span "Download selected files" at bounding box center [407, 451] width 107 height 13
click at [450, 343] on link "24 Auto Endt 4: 1/21/25 adding 2024 Chevrolet Silverado 1500 vin #8680 ID#: ST-…" at bounding box center [458, 369] width 67 height 82
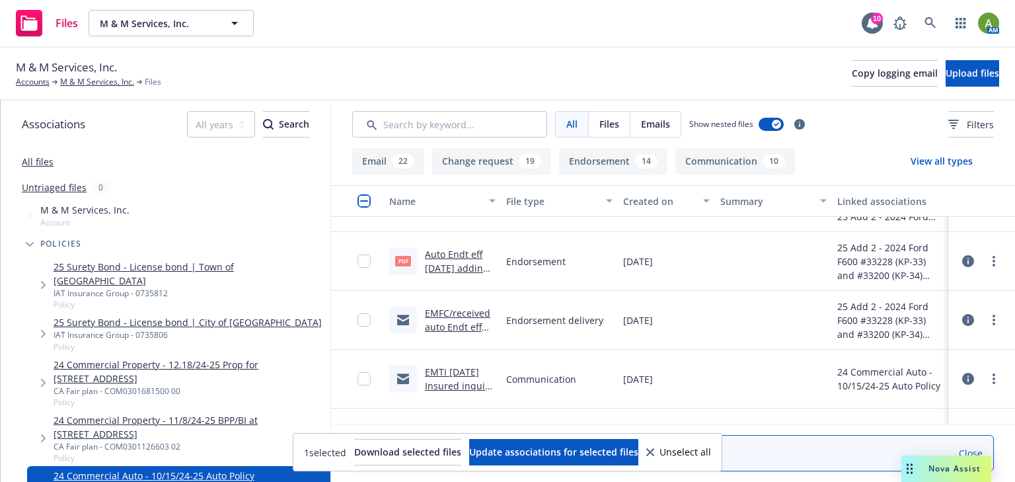
scroll to position [1735, 0]
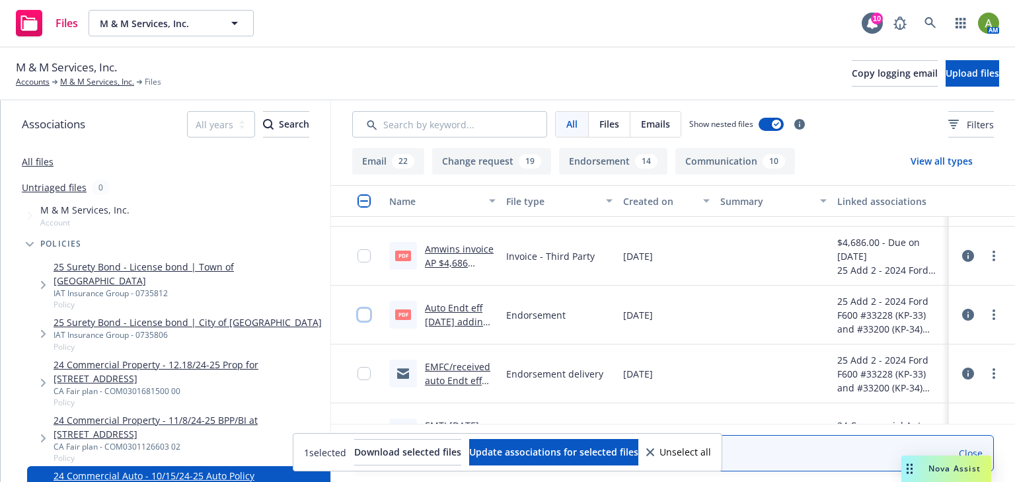
click at [365, 316] on input "checkbox" at bounding box center [363, 314] width 13 height 13
click at [359, 204] on input "checkbox" at bounding box center [363, 200] width 13 height 13
click at [359, 202] on input "checkbox" at bounding box center [363, 200] width 13 height 13
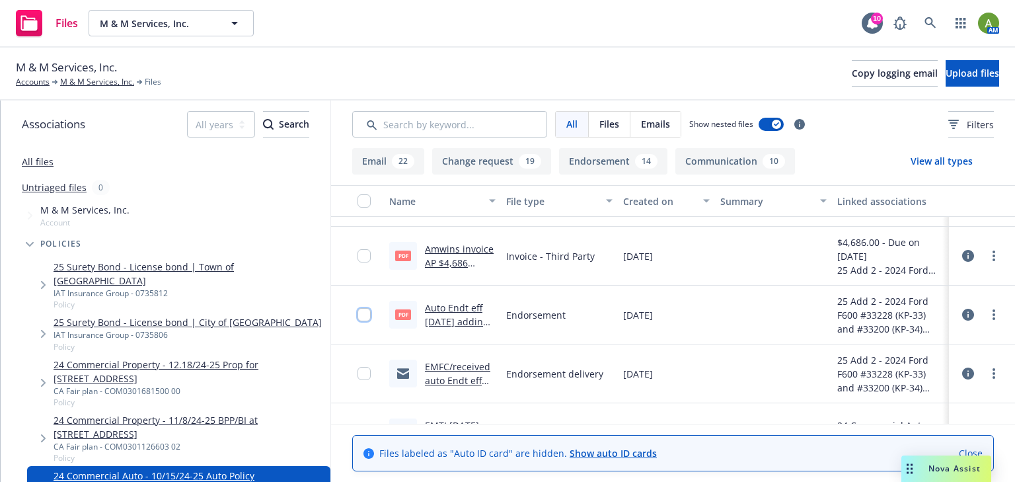
click at [366, 314] on input "checkbox" at bounding box center [363, 314] width 13 height 13
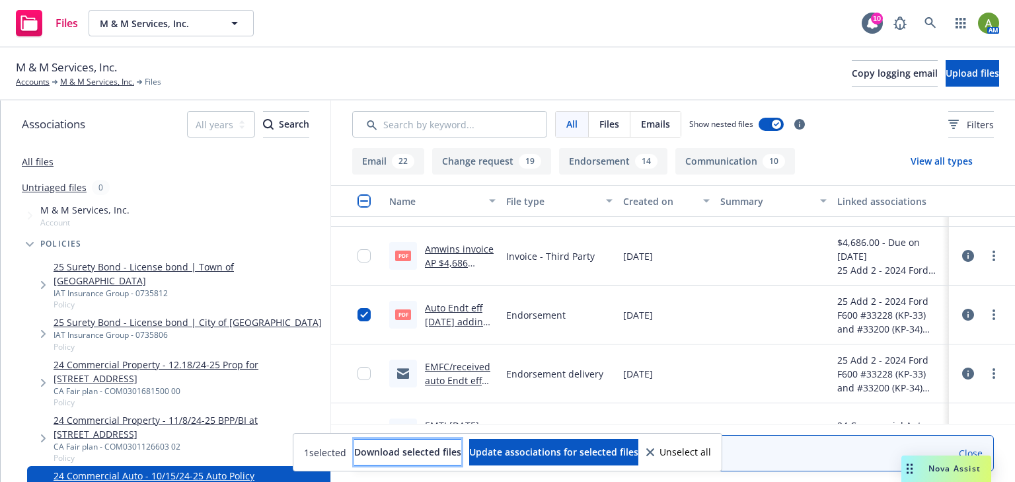
click at [378, 457] on span "Download selected files" at bounding box center [407, 451] width 107 height 13
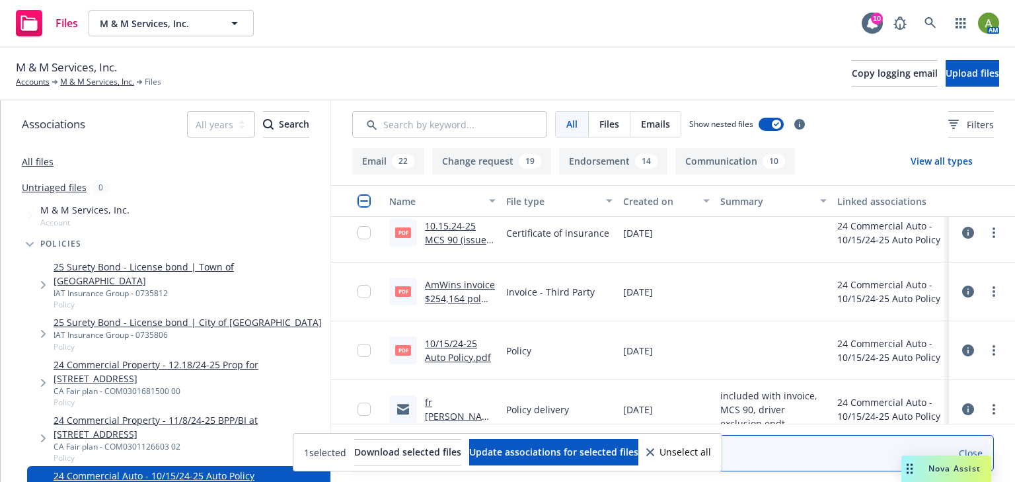
scroll to position [5117, 0]
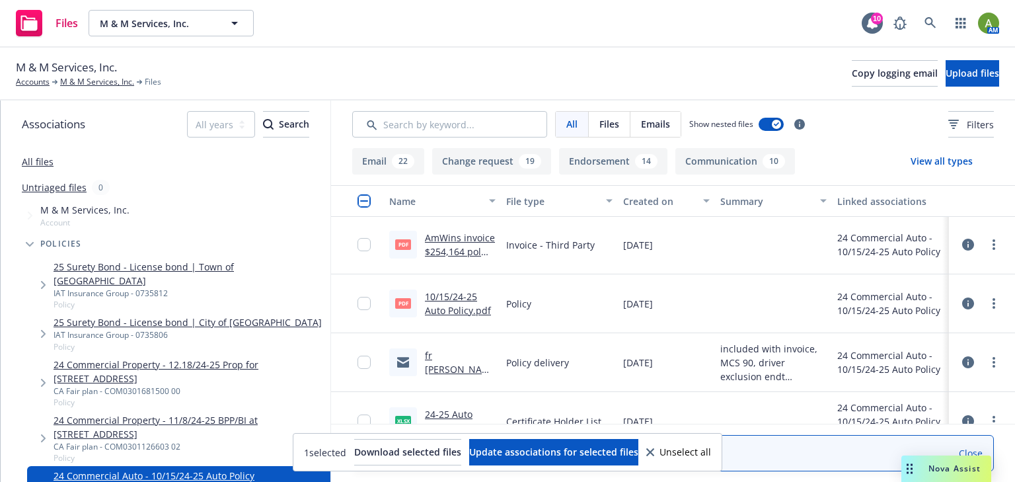
click at [455, 360] on link "fr Amwins -received 10/15/24-25 Auto Policy .msg" at bounding box center [457, 390] width 65 height 82
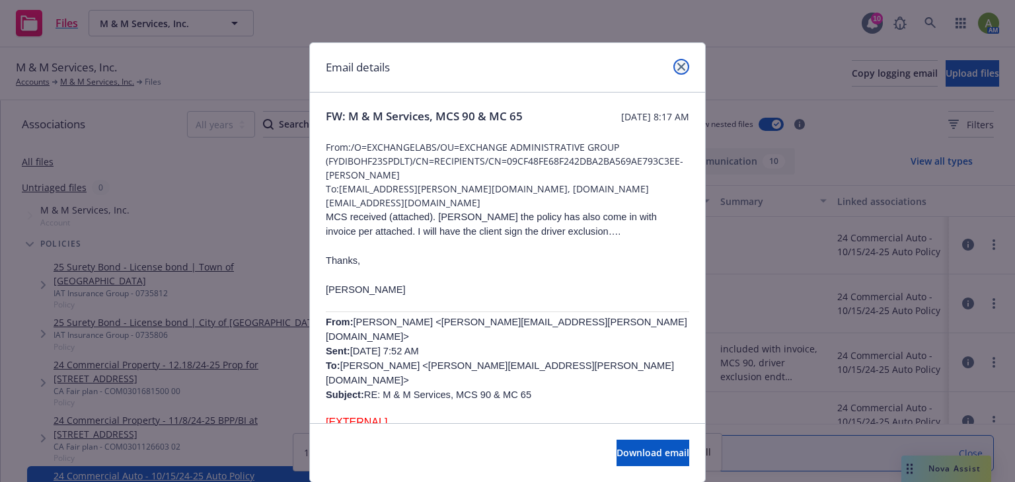
click at [678, 63] on icon "close" at bounding box center [681, 67] width 8 height 8
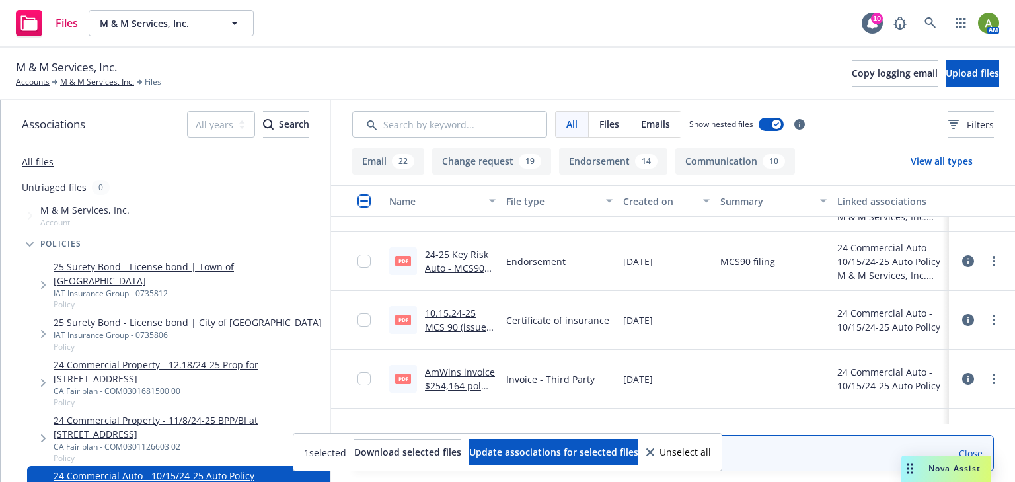
scroll to position [4959, 0]
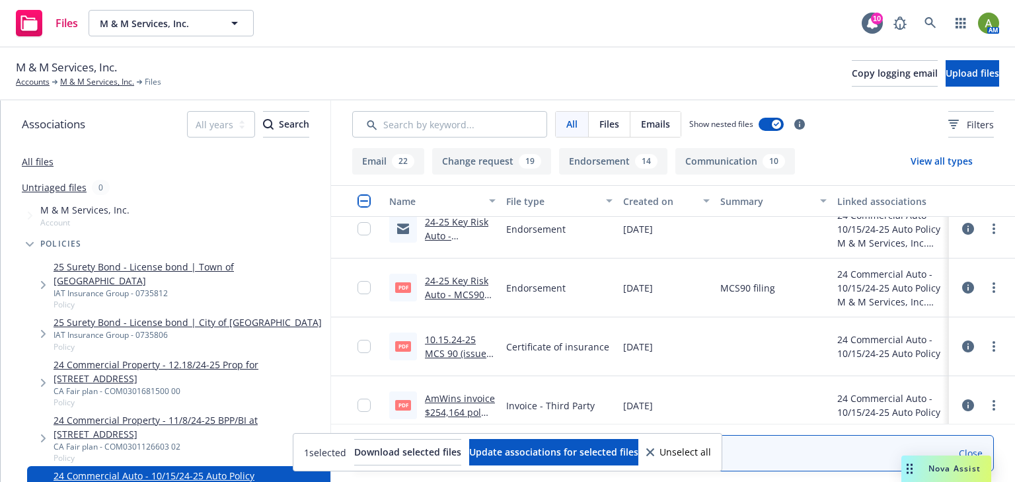
click at [447, 339] on link "10.15.24-25 MCS 90 (issued by the carrier).pdf" at bounding box center [458, 360] width 67 height 54
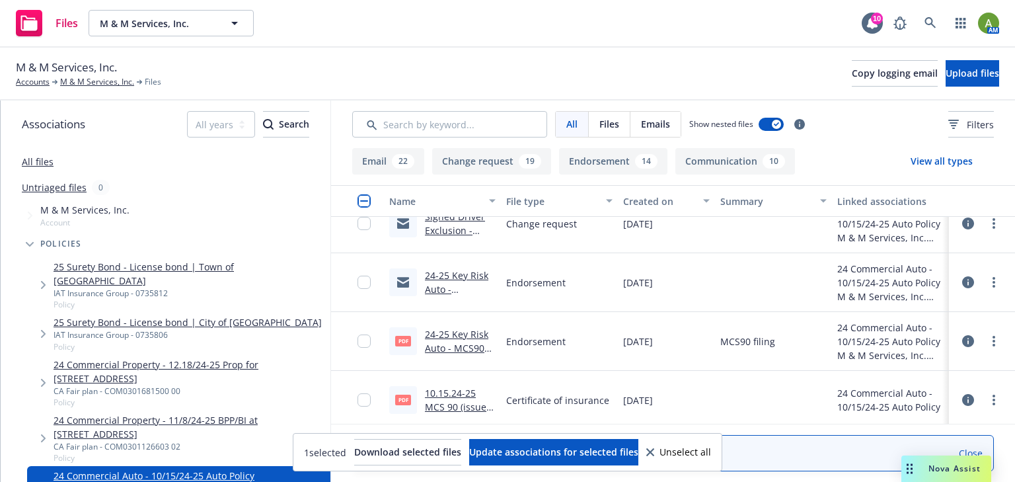
click at [474, 277] on link "24-25 Key Risk Auto - discussion on waiver of collision deductible being removed" at bounding box center [458, 317] width 67 height 96
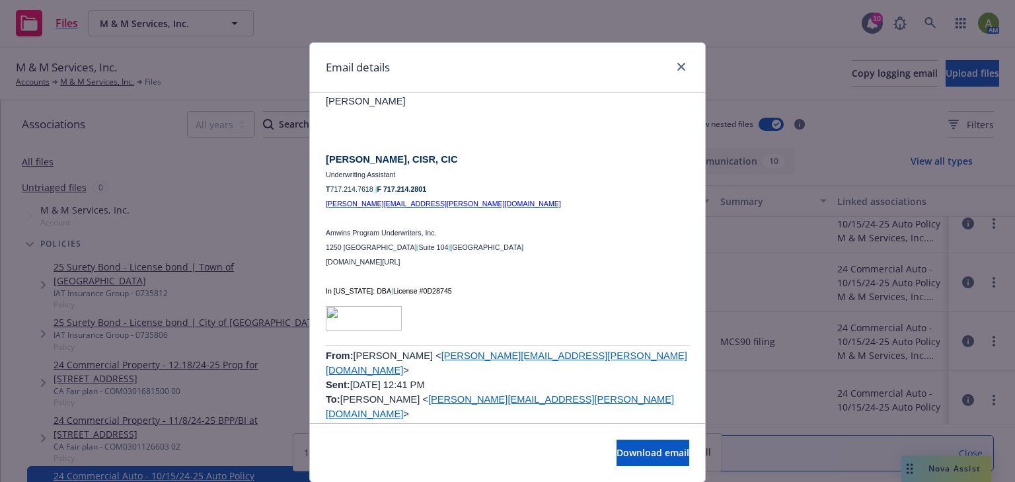
scroll to position [581, 0]
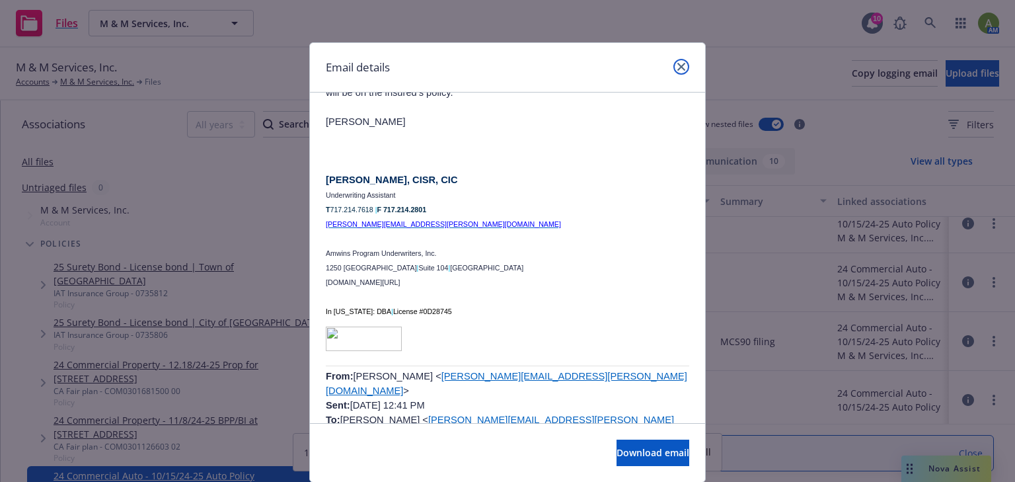
click at [677, 69] on icon "close" at bounding box center [681, 67] width 8 height 8
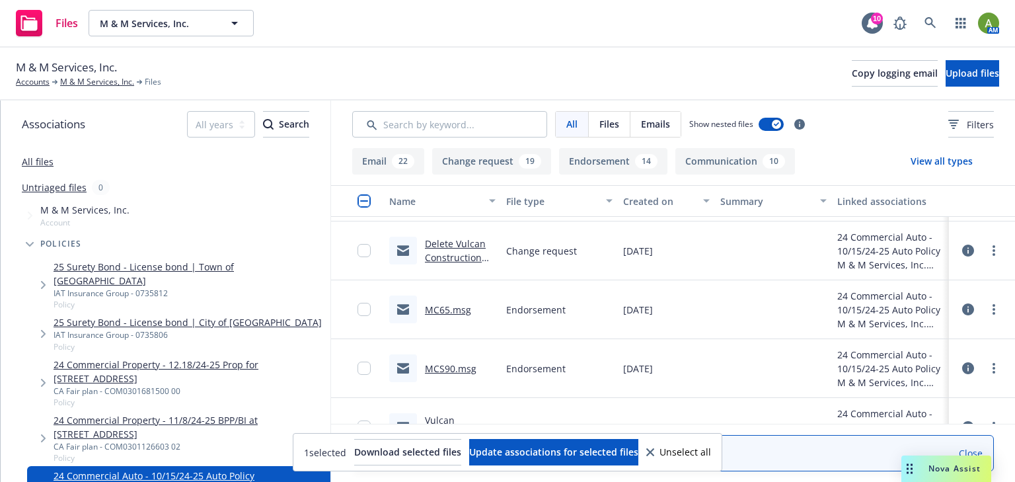
scroll to position [4483, 0]
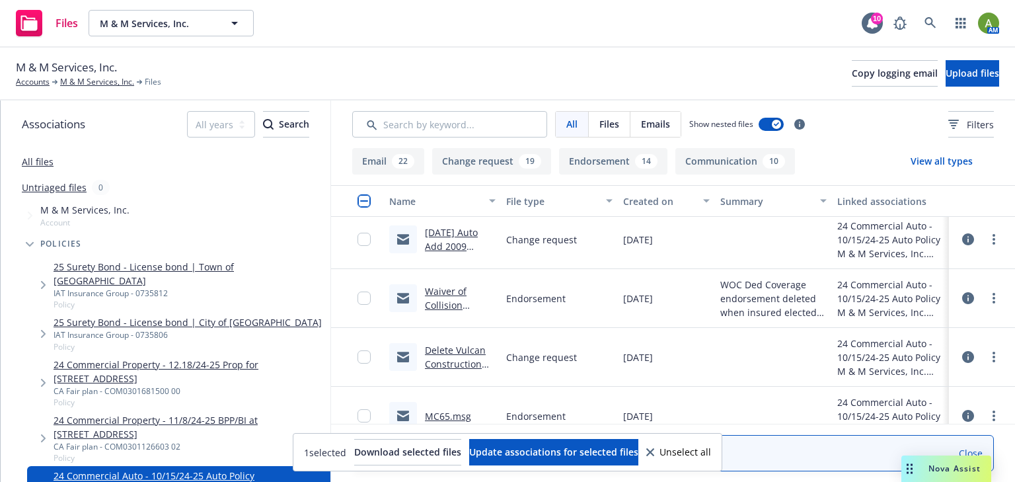
click at [455, 360] on link "Delete Vulcan Construction from 30 Day NOC.msg" at bounding box center [455, 370] width 61 height 54
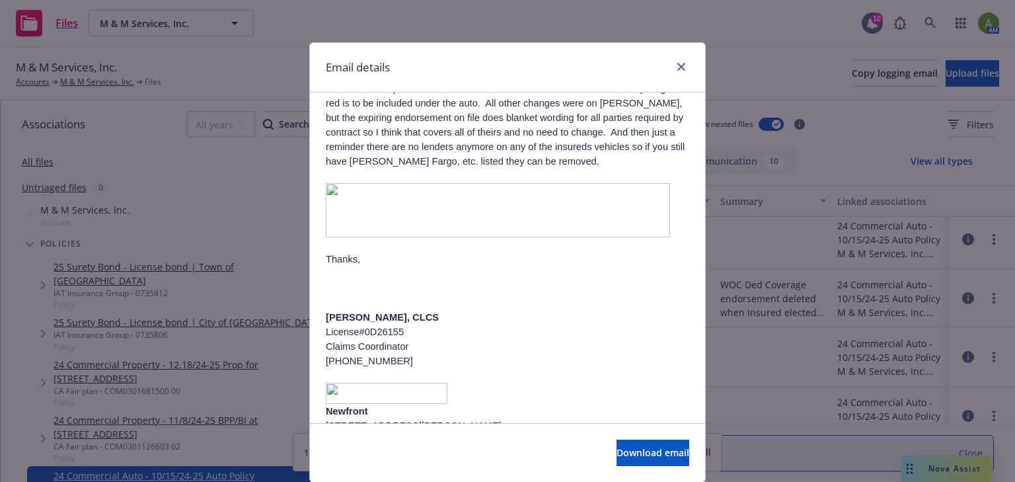
scroll to position [423, 0]
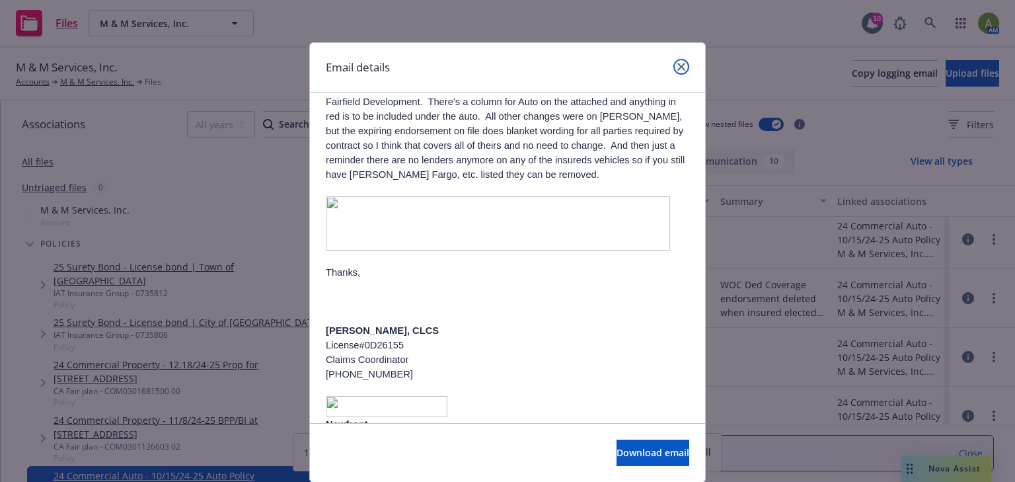
click at [682, 66] on link "close" at bounding box center [681, 67] width 16 height 16
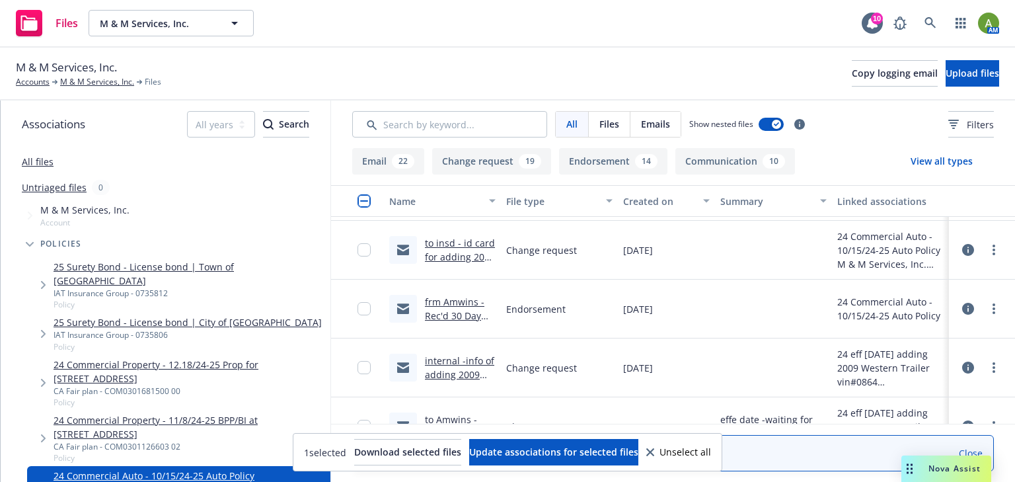
scroll to position [4113, 0]
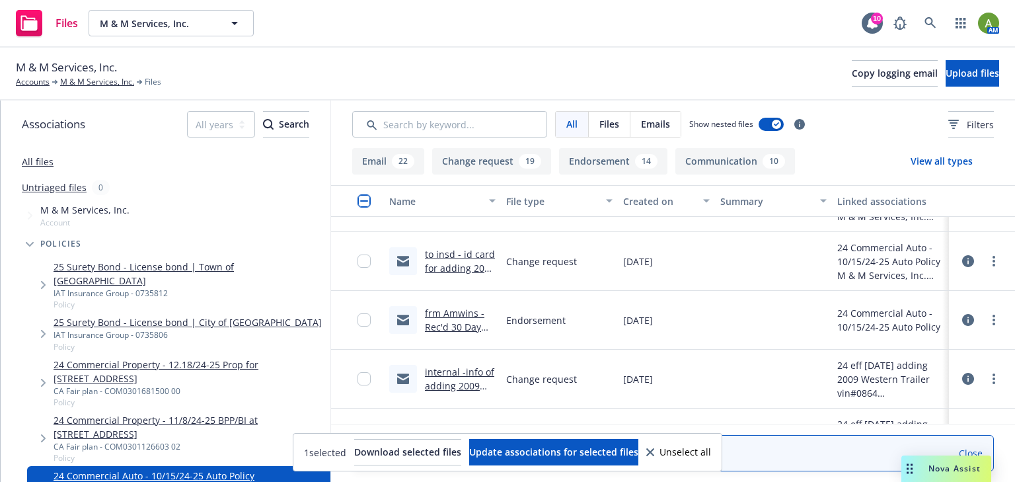
click at [458, 322] on link "frm Amwins - Rec'd 30 Day NOC endorsement for North American Recycling" at bounding box center [454, 354] width 59 height 96
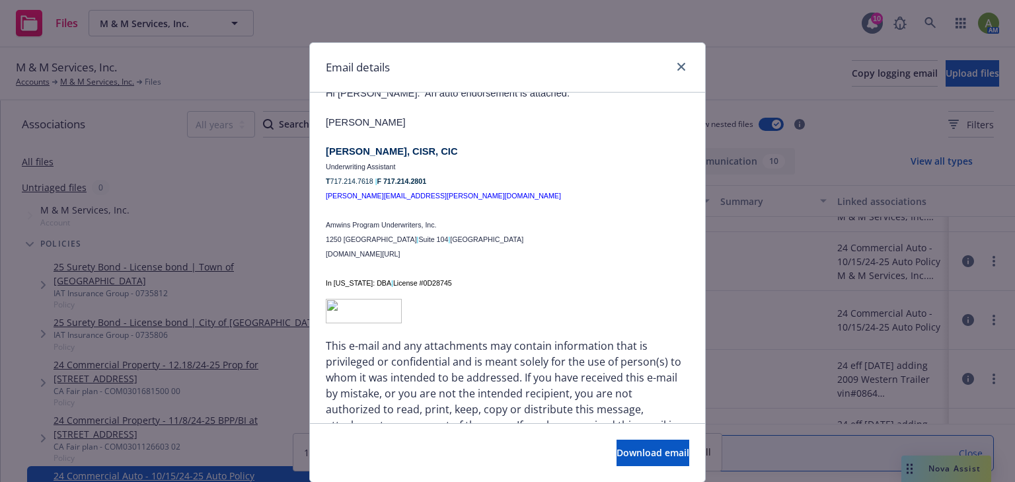
scroll to position [0, 0]
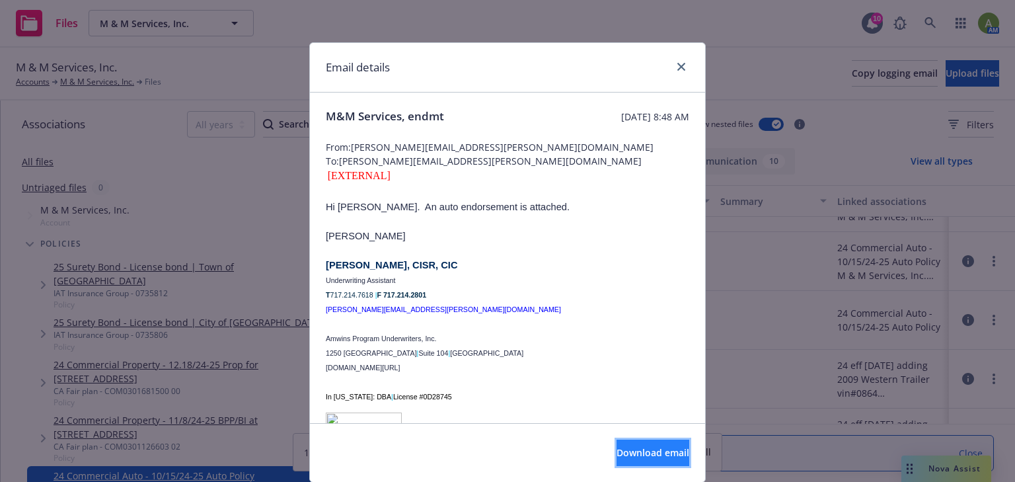
click at [616, 445] on button "Download email" at bounding box center [652, 452] width 73 height 26
click at [679, 63] on icon "close" at bounding box center [681, 67] width 8 height 8
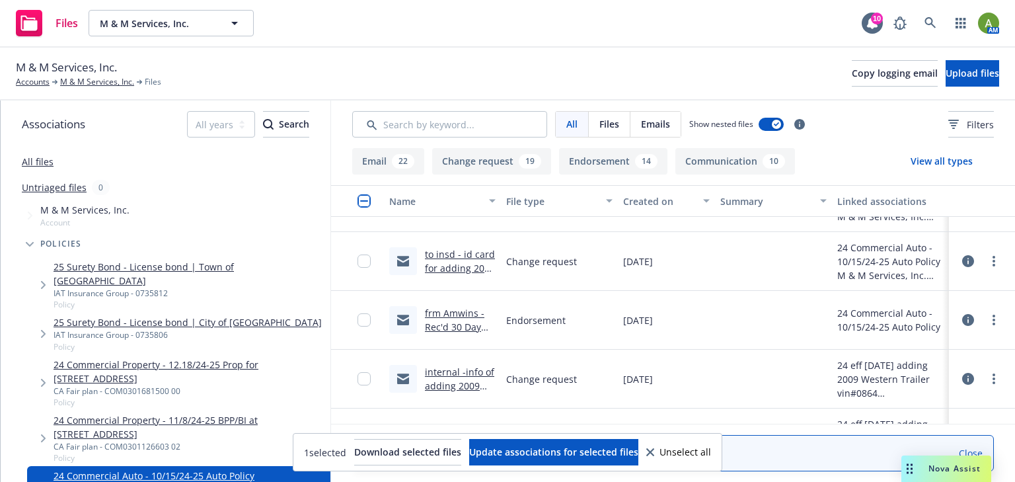
click at [40, 162] on link "All files" at bounding box center [38, 161] width 32 height 13
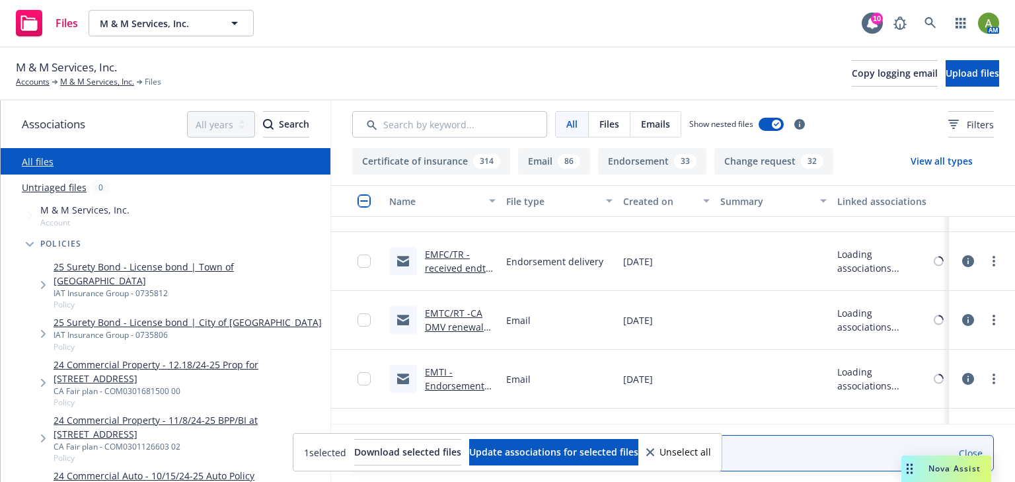
scroll to position [4241, 0]
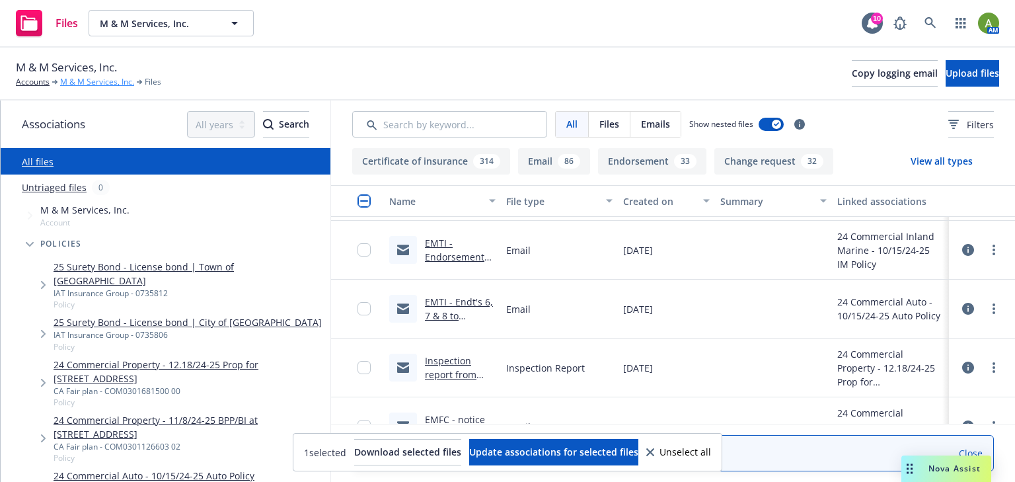
click at [107, 85] on link "M & M Services, Inc." at bounding box center [97, 82] width 74 height 12
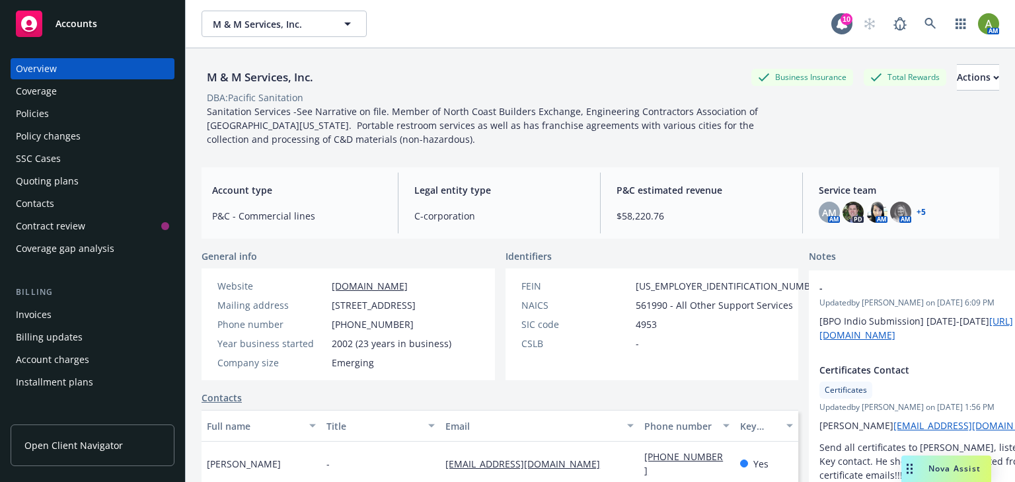
click at [56, 114] on div "Policies" at bounding box center [92, 113] width 153 height 21
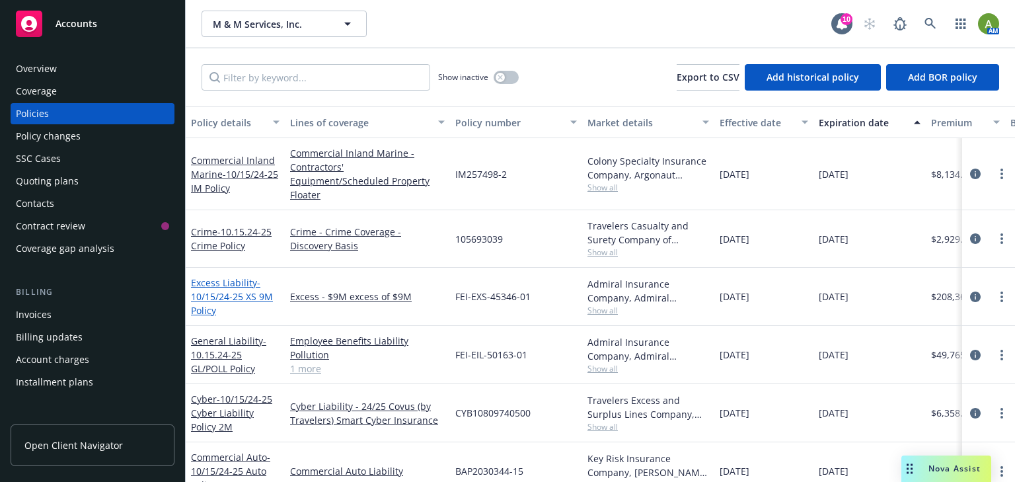
click at [234, 277] on span "- 10/15/24-25 XS 9M Policy" at bounding box center [232, 296] width 82 height 40
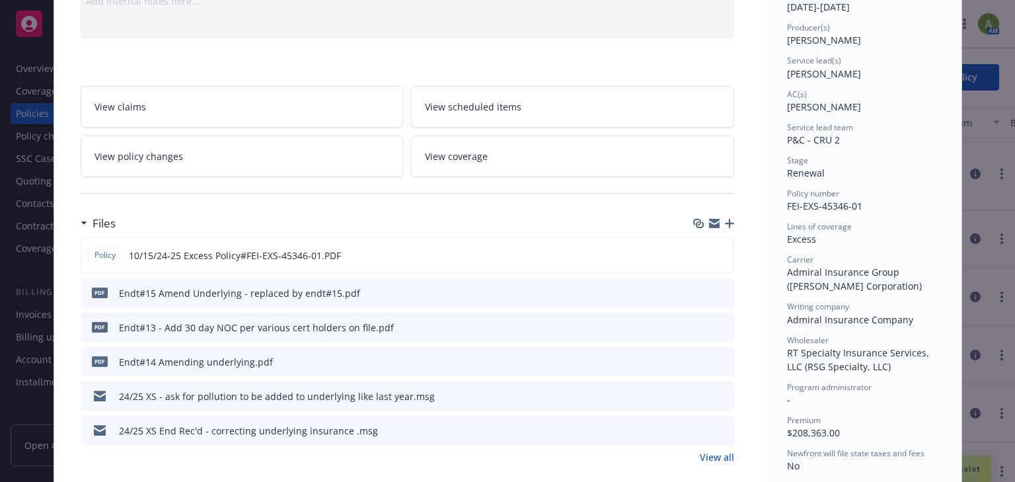
scroll to position [159, 0]
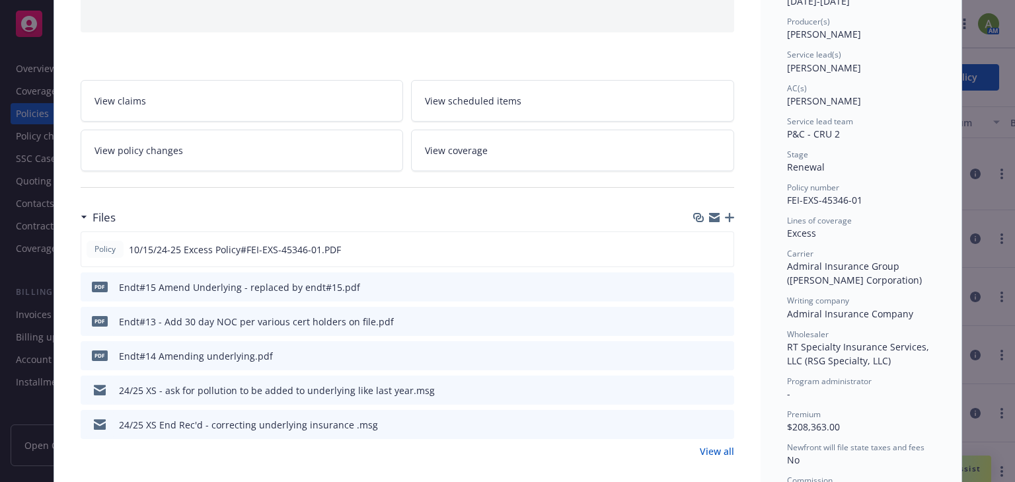
click at [698, 285] on icon "download file" at bounding box center [699, 285] width 9 height 8
click at [697, 312] on div "pdf Endt#13 - Add 30 day NOC per various cert holders on file.pdf" at bounding box center [407, 320] width 653 height 29
click at [697, 317] on icon "download file" at bounding box center [699, 320] width 11 height 11
click at [695, 354] on icon "download file" at bounding box center [699, 353] width 9 height 8
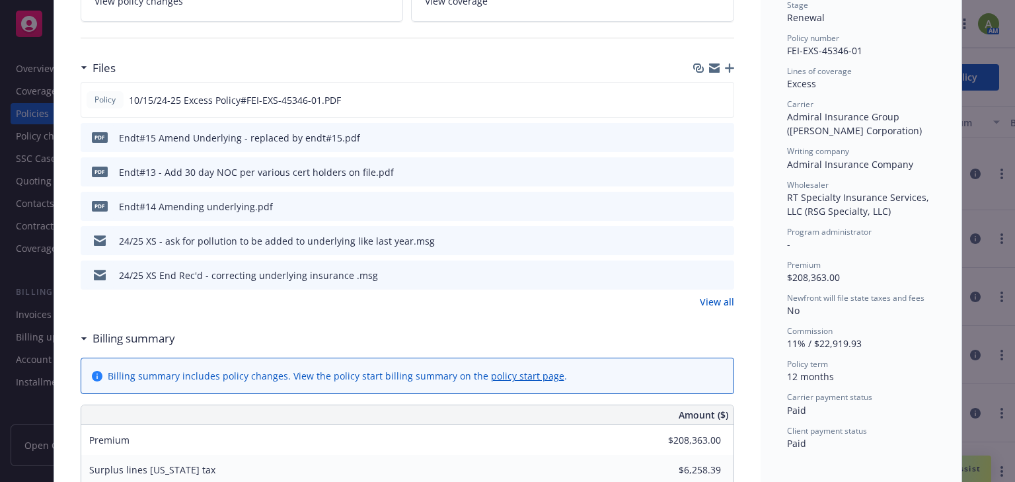
scroll to position [317, 0]
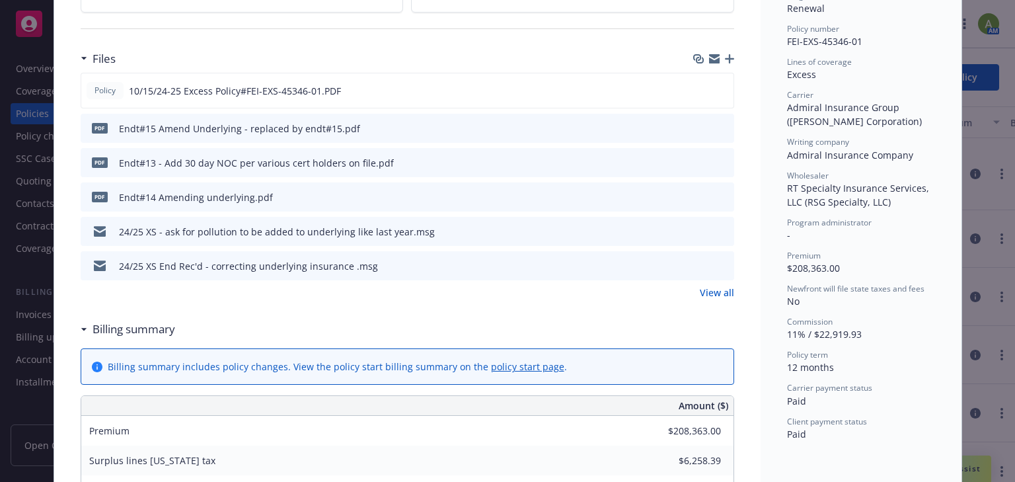
click at [711, 289] on link "View all" at bounding box center [716, 292] width 34 height 14
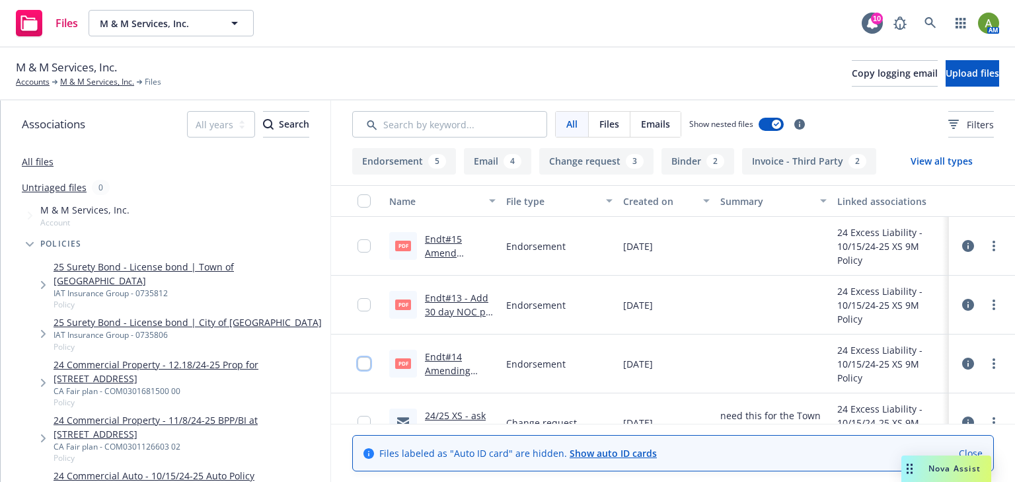
click at [363, 363] on input "checkbox" at bounding box center [363, 363] width 13 height 13
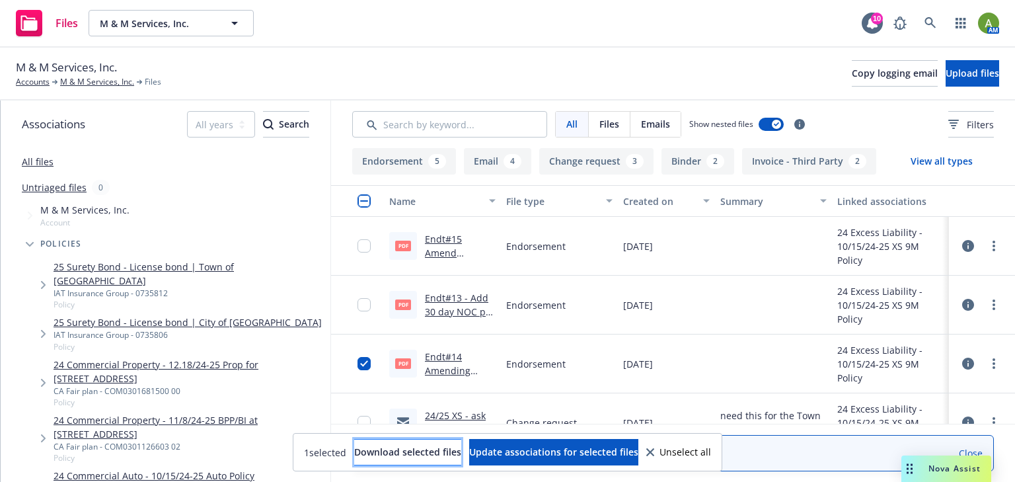
click at [390, 450] on span "Download selected files" at bounding box center [407, 451] width 107 height 13
click at [450, 365] on link "Endt#14 Amending underlying.pdf" at bounding box center [458, 370] width 66 height 40
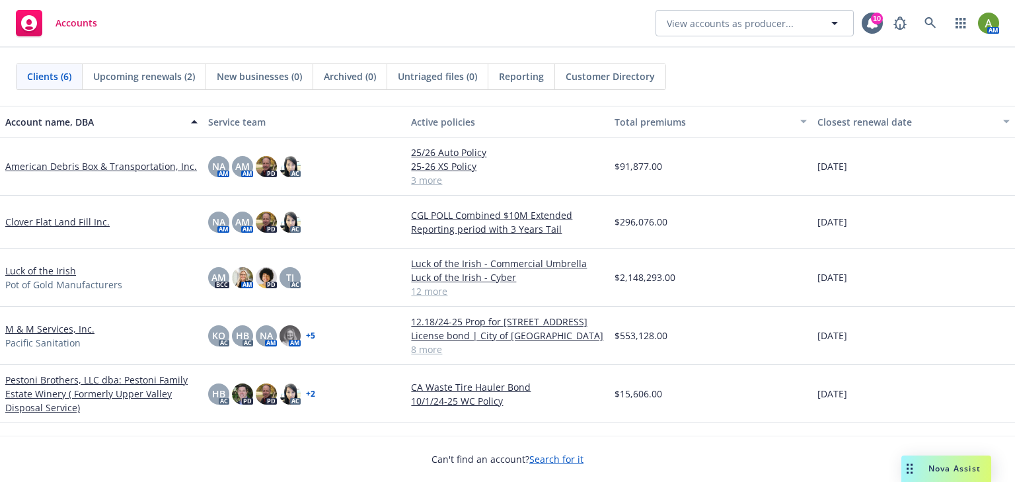
click at [65, 21] on span "Accounts" at bounding box center [76, 23] width 42 height 11
click at [46, 333] on link "M & M Services, Inc." at bounding box center [49, 329] width 89 height 14
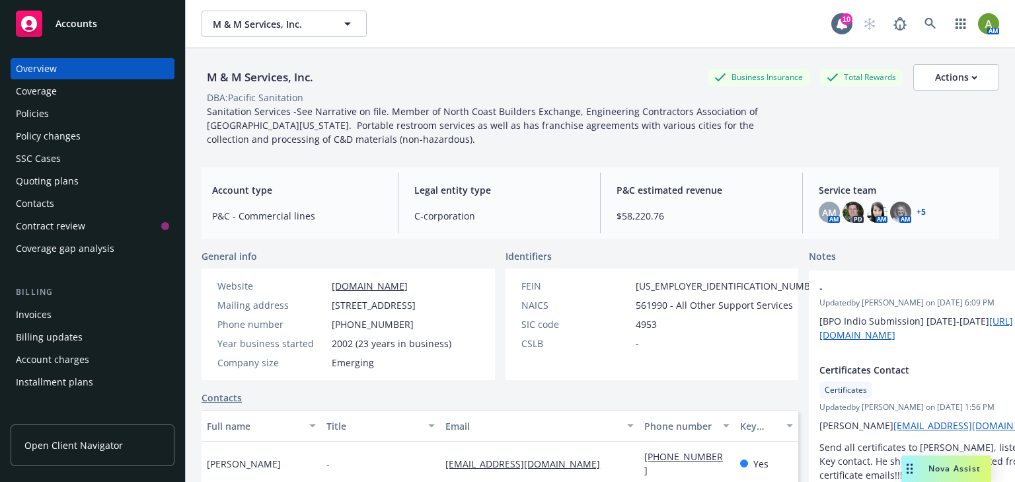
click at [46, 110] on div "Policies" at bounding box center [32, 113] width 33 height 21
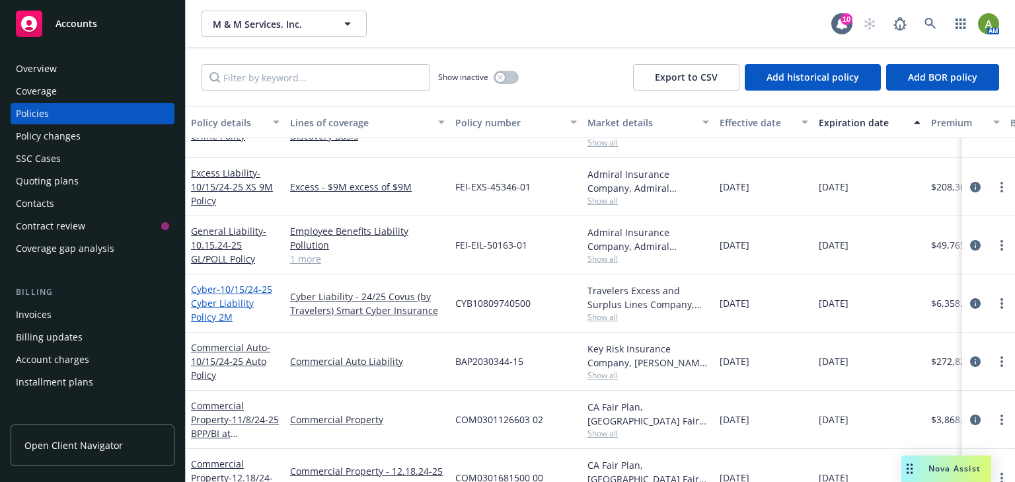
scroll to position [17, 0]
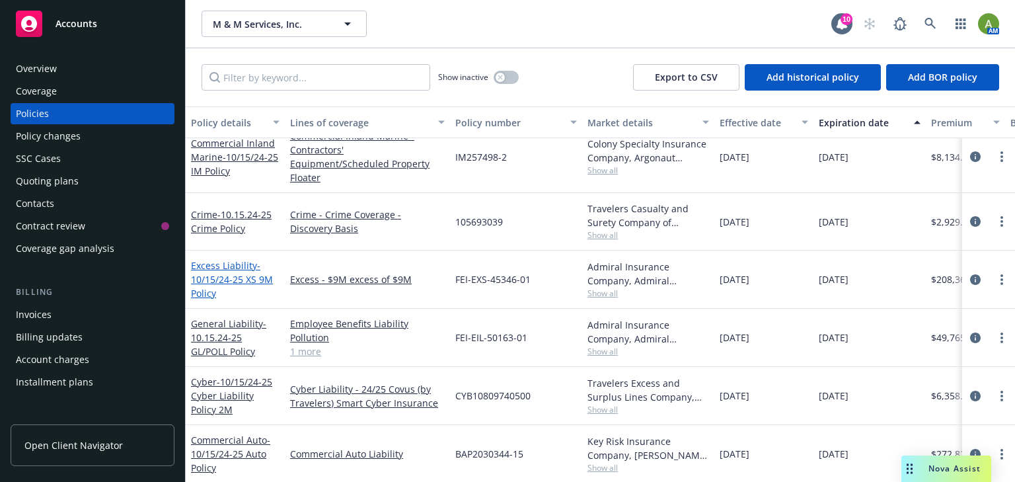
click at [234, 268] on span "- 10/15/24-25 XS 9M Policy" at bounding box center [232, 279] width 82 height 40
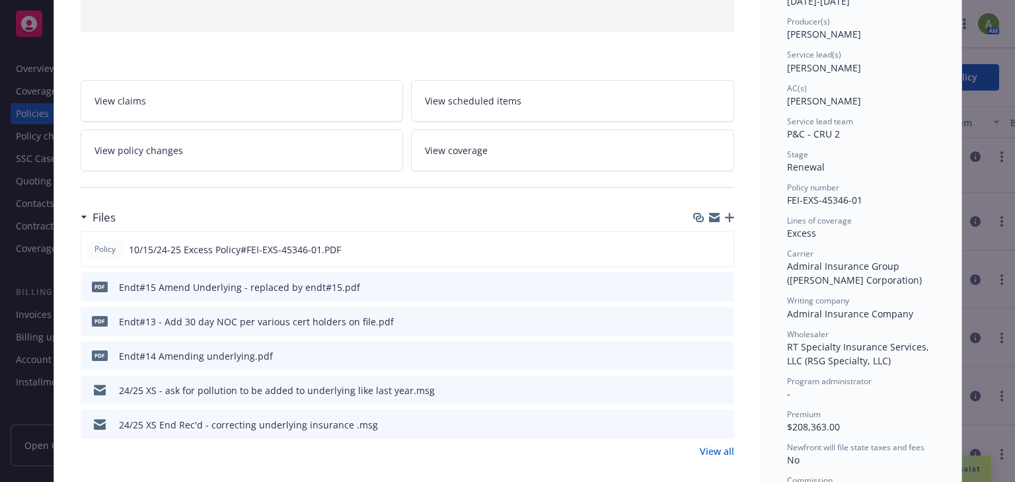
scroll to position [211, 0]
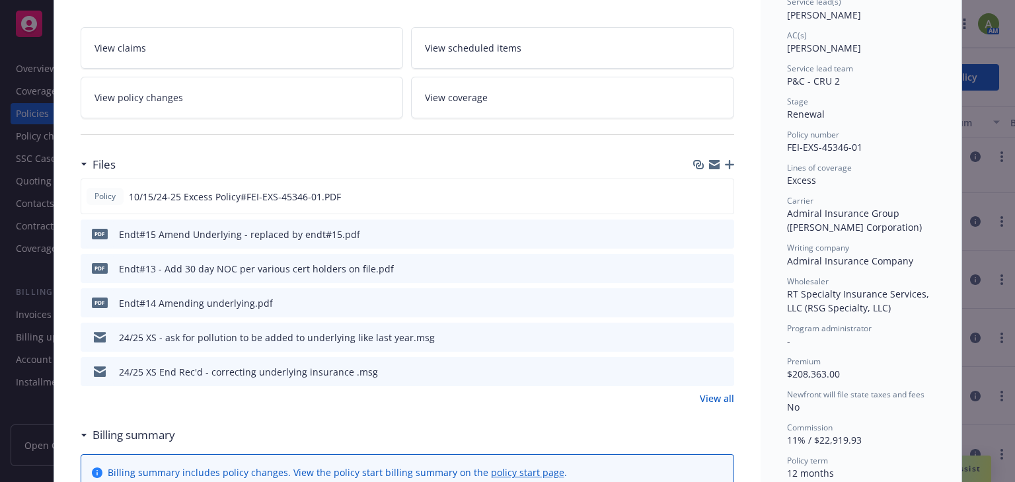
click at [698, 231] on icon "download file" at bounding box center [699, 232] width 9 height 8
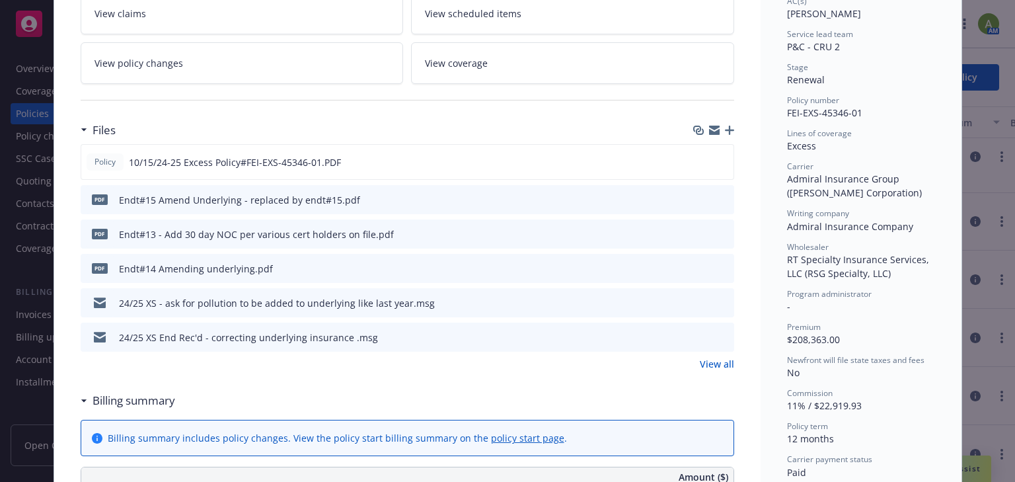
scroll to position [264, 0]
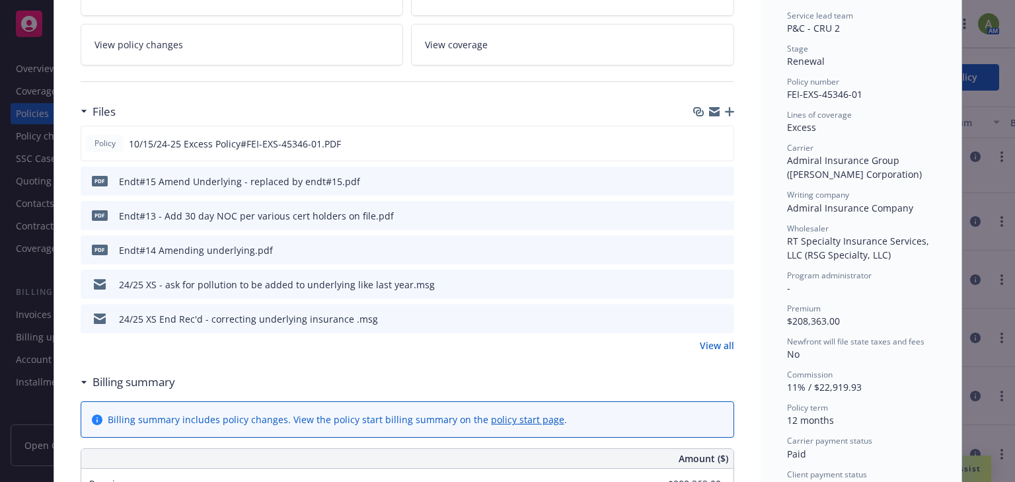
click at [293, 184] on div "Endt#15 Amend Underlying - replaced by endt#15.pdf" at bounding box center [239, 181] width 241 height 14
click at [715, 338] on link "View all" at bounding box center [716, 345] width 34 height 14
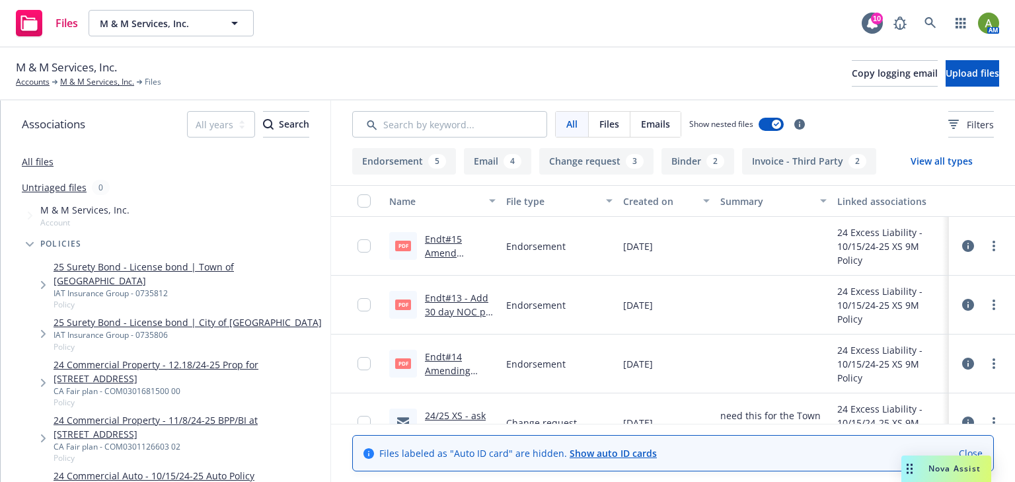
click at [964, 247] on icon at bounding box center [968, 246] width 12 height 12
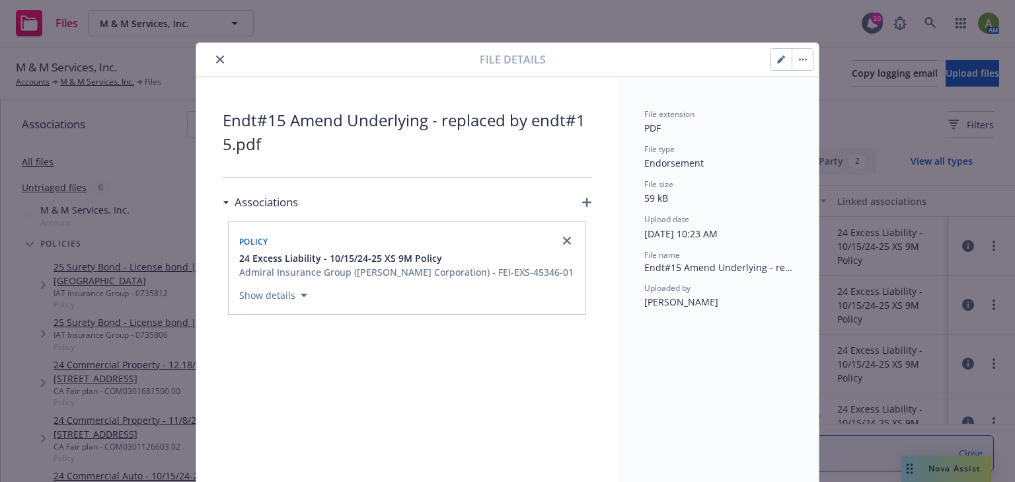
click at [778, 60] on icon "button" at bounding box center [781, 59] width 8 height 8
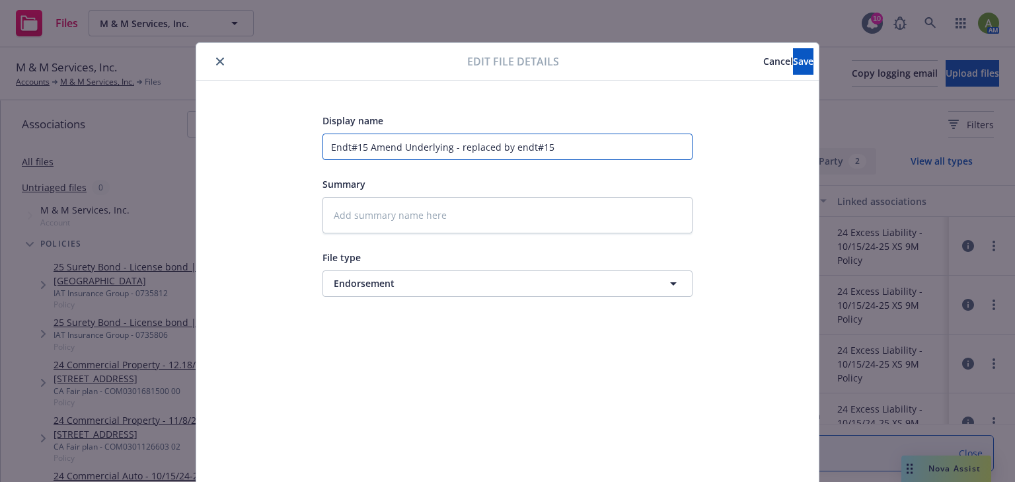
click at [489, 145] on input "Endt#15 Amend Underlying - replaced by endt#15" at bounding box center [507, 146] width 370 height 26
type textarea "x"
type input "Endt#15 Amend Underlying - replace by endt#15"
type textarea "x"
type input "Endt#15 Amend Underlying - replaces by endt#15"
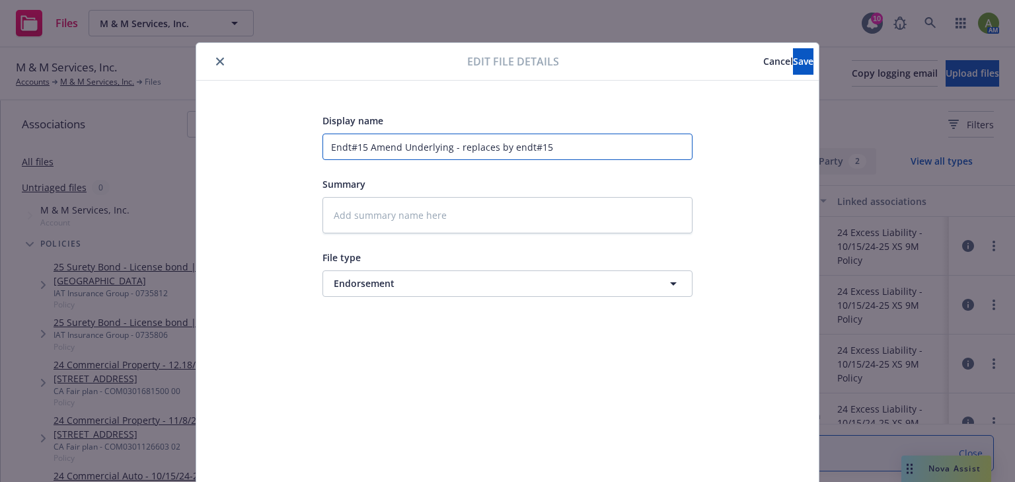
click at [505, 148] on input "Endt#15 Amend Underlying - replaces by endt#15" at bounding box center [507, 146] width 370 height 26
type textarea "x"
type input "Endt#15 Amend Underlying - replaces byendt#15"
type textarea "x"
type input "Endt#15 Amend Underlying - replaces [PERSON_NAME]#15"
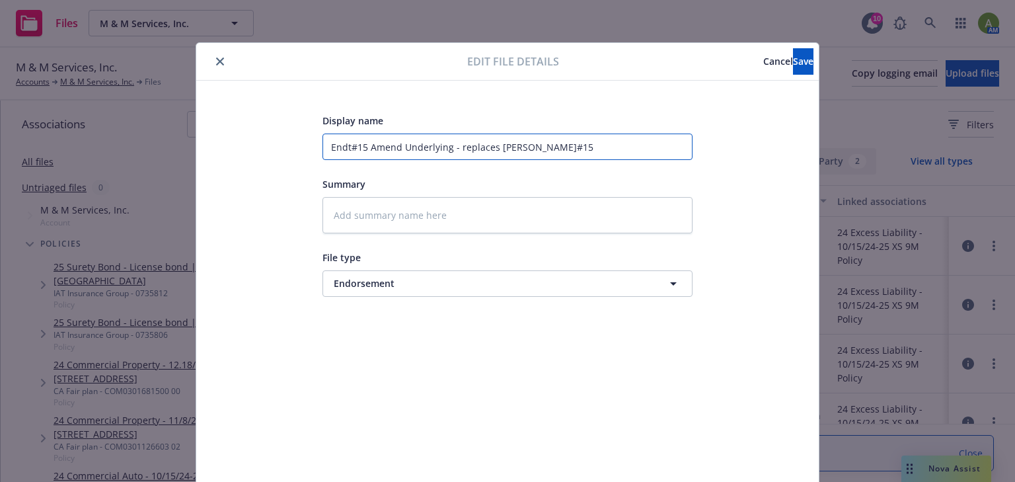
type textarea "x"
type input "Endt#15 Amend Underlying - replaces endt#15"
click at [544, 143] on input "Endt#15 Amend Underlying - replaces endt#15" at bounding box center [507, 146] width 370 height 26
type textarea "x"
type input "Endt#15 Amend Underlying - replaces endt#1"
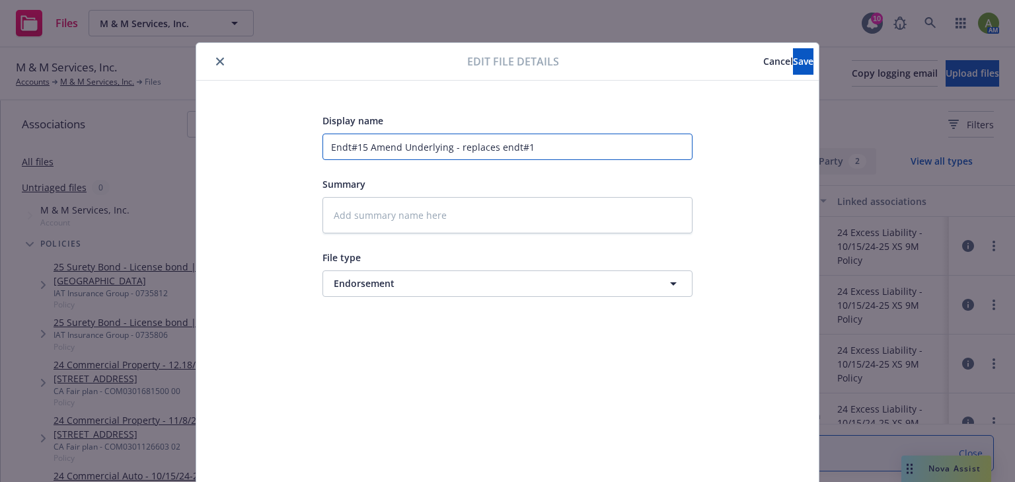
type textarea "x"
type input "Endt#15 Amend Underlying - replaces endt#14"
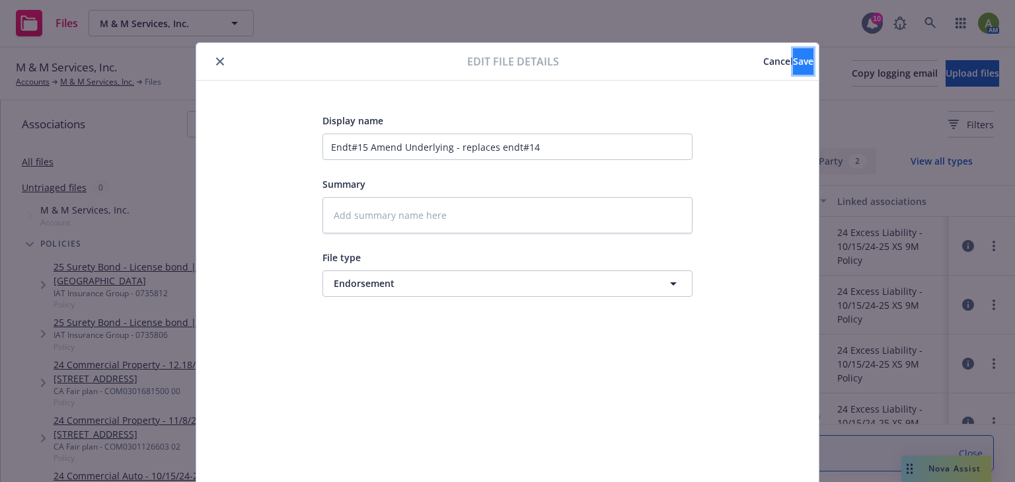
click at [793, 65] on span "Save" at bounding box center [803, 61] width 20 height 13
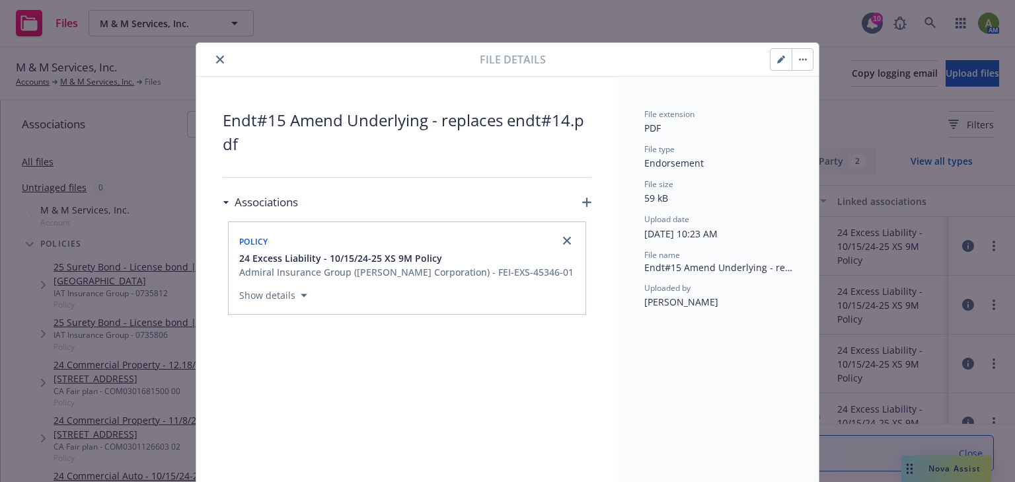
click at [216, 59] on icon "close" at bounding box center [220, 59] width 8 height 8
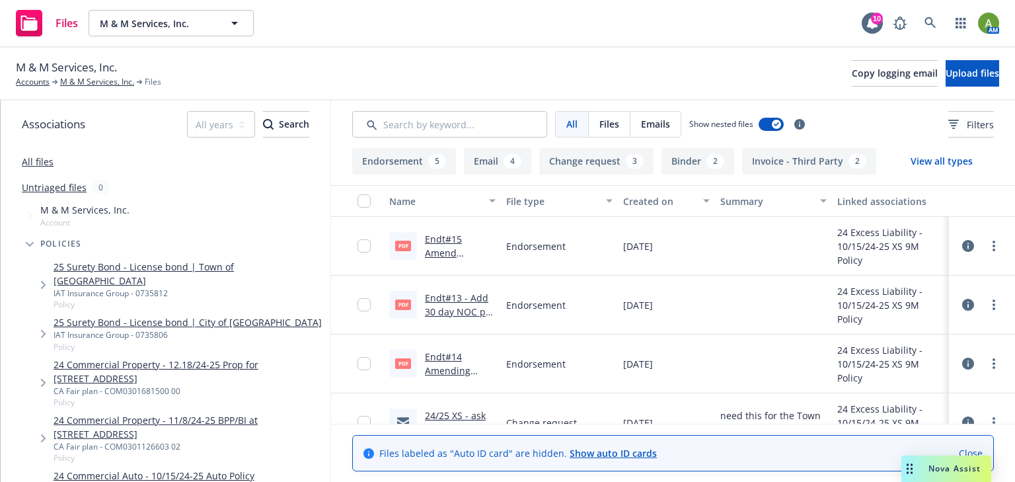
click at [962, 359] on icon at bounding box center [968, 363] width 12 height 12
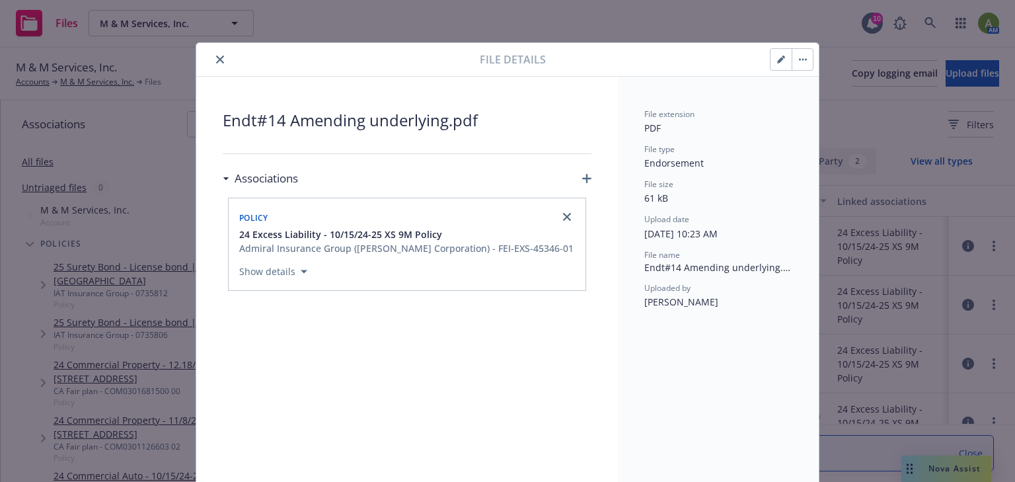
click at [779, 57] on icon "button" at bounding box center [781, 59] width 8 height 8
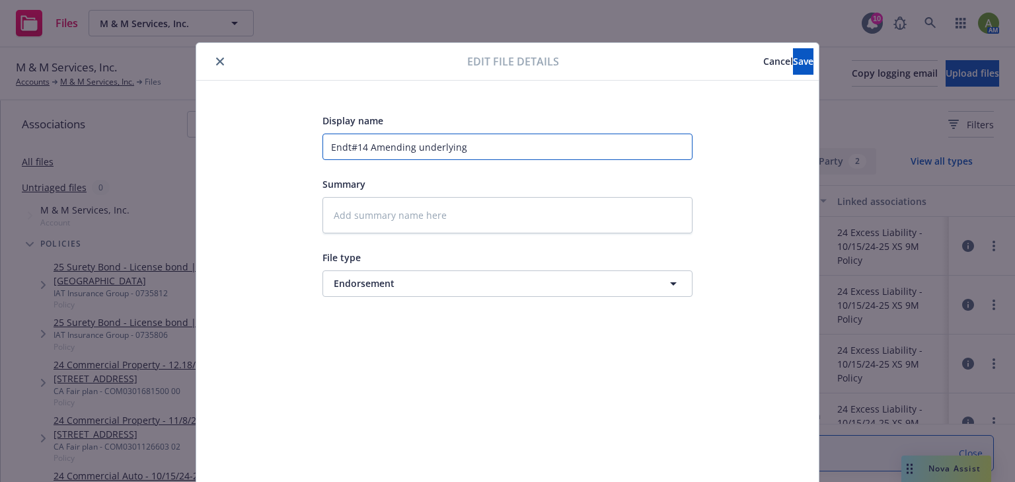
click at [480, 147] on input "Endt#14 Amending underlying" at bounding box center [507, 146] width 370 height 26
type textarea "x"
type input "Endt#14 Amending underlying"
type textarea "x"
type input "Endt#14 Amending underlying ("
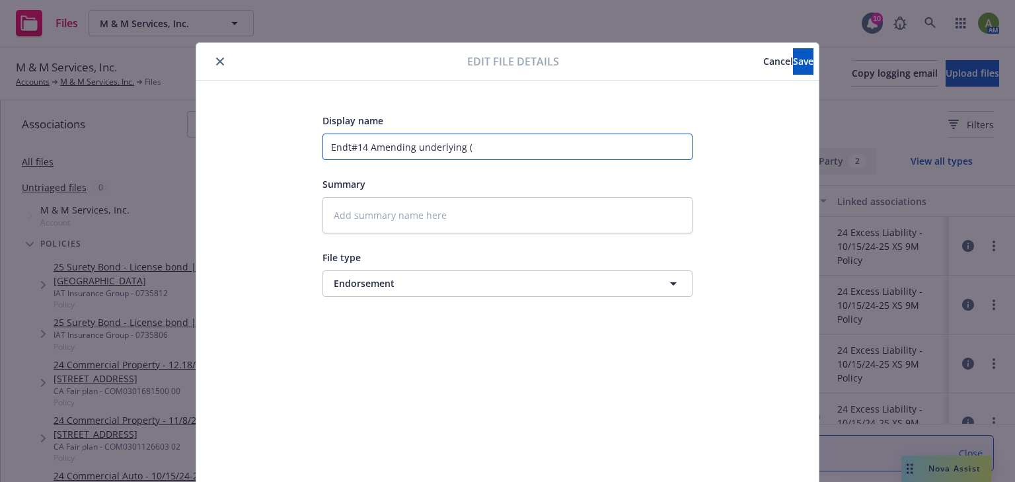
type textarea "x"
type input "Endt#14 Amending underlying (r"
type textarea "x"
type input "Endt#14 Amending underlying (re"
type textarea "x"
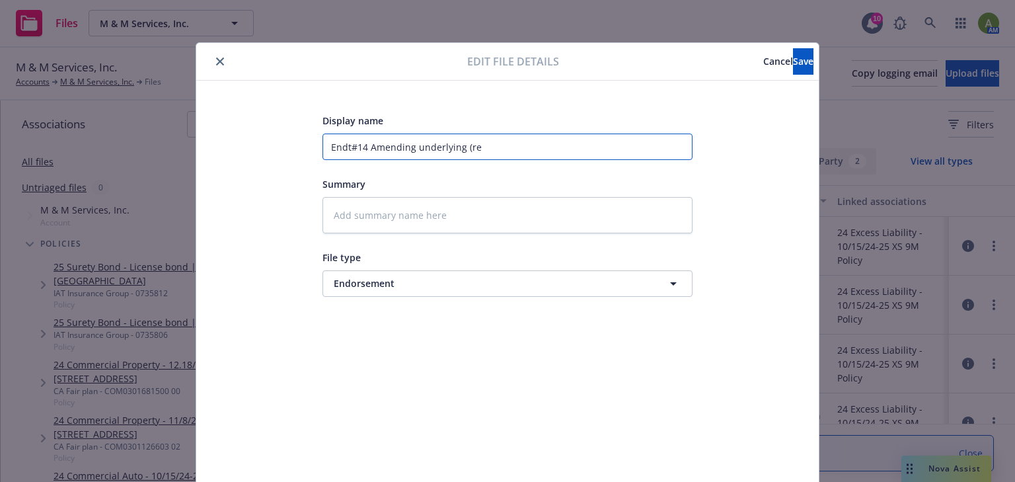
type input "Endt#14 Amending underlying (rep"
type textarea "x"
type input "Endt#14 Amending underlying (repl"
type textarea "x"
type input "Endt#14 Amending underlying (repla"
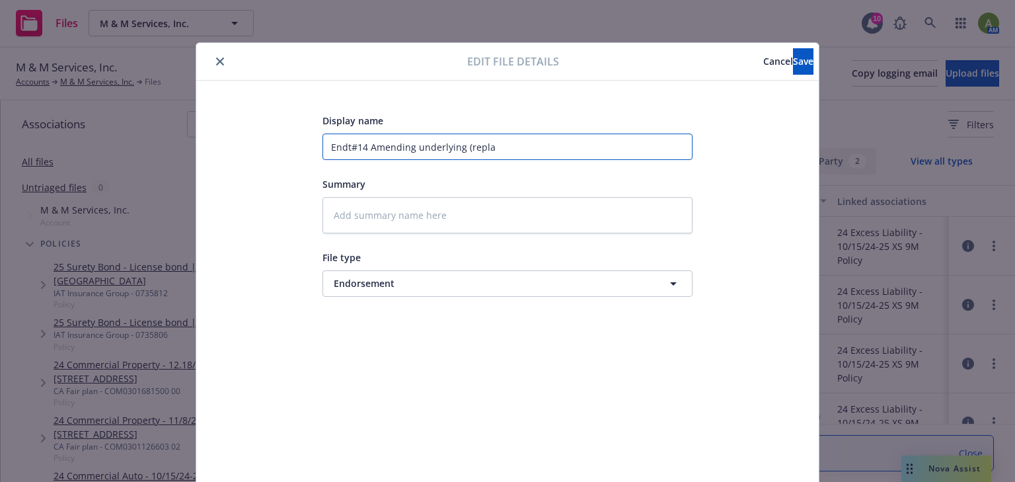
type textarea "x"
type input "Endt#14 Amending underlying (replac"
type textarea "x"
type input "Endt#14 Amending underlying (replacd"
type textarea "x"
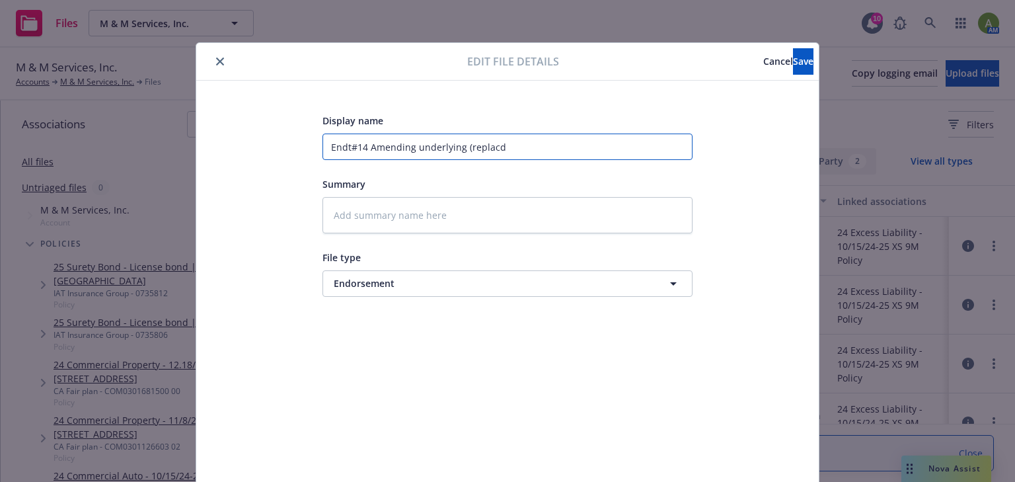
type input "Endt#14 Amending underlying (replac"
type textarea "x"
type input "Endt#14 Amending underlying (replace"
type textarea "x"
type input "Endt#14 Amending underlying (replaced"
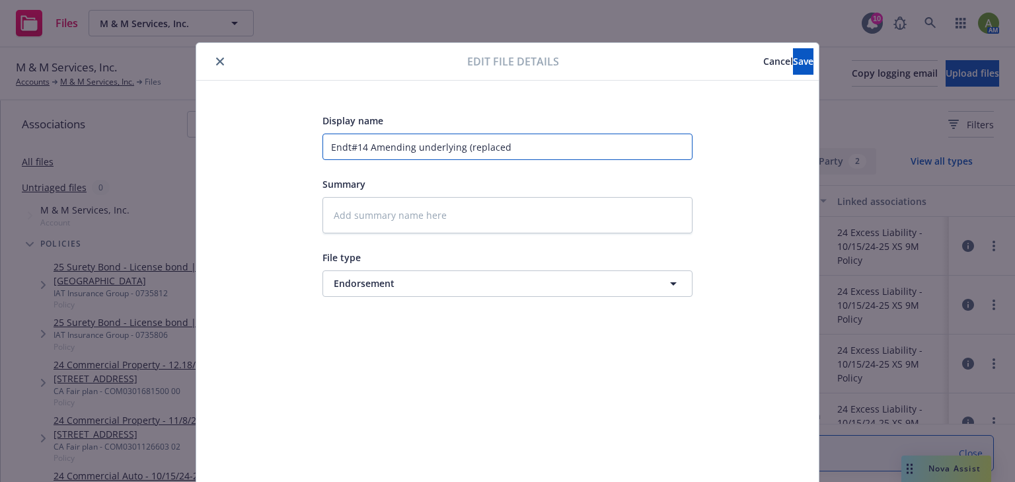
type textarea "x"
type input "Endt#14 Amending underlying (replaced b"
type textarea "x"
type input "Endt#14 Amending underlying (replaced by"
type textarea "x"
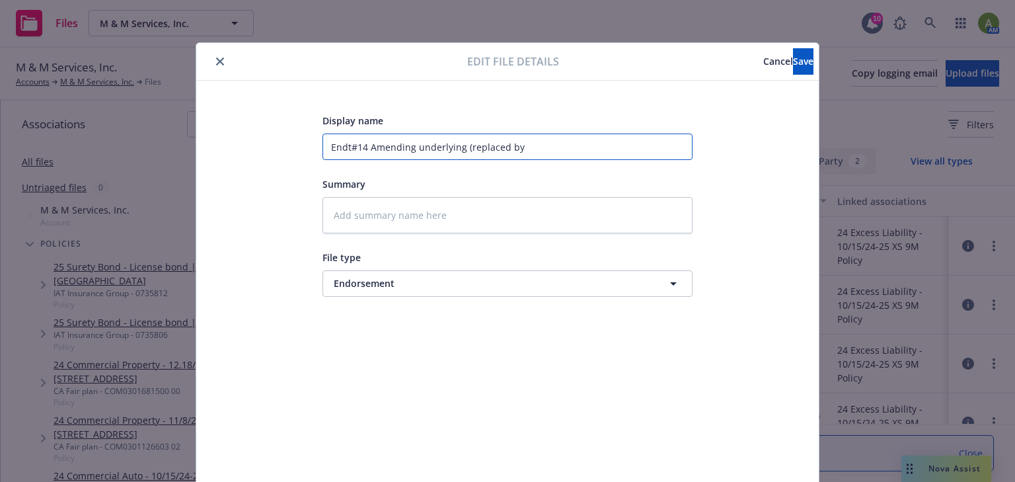
type input "Endt#14 Amending underlying (replaced by"
type textarea "x"
type input "Endt#14 Amending underlying (replaced by e"
type textarea "x"
type input "Endt#14 Amending underlying (replaced by en"
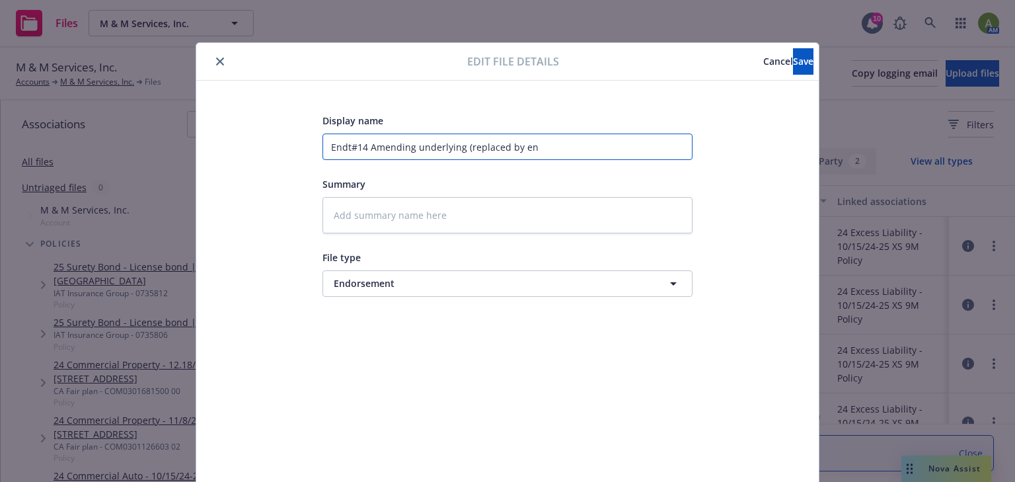
type textarea "x"
type input "Endt#14 Amending underlying (replaced by end"
type textarea "x"
type input "Endt#14 Amending underlying (replaced by endt"
type textarea "x"
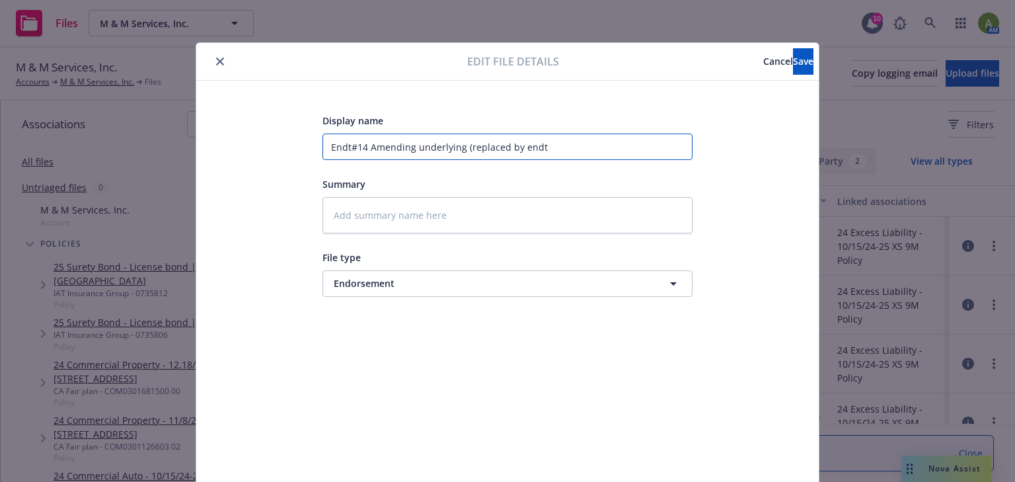
type input "Endt#14 Amending underlying (replaced by endt#"
type textarea "x"
type input "Endt#14 Amending underlying (replaced by endt#1"
type textarea "x"
type input "Endt#14 Amending underlying (replaced by endt#15"
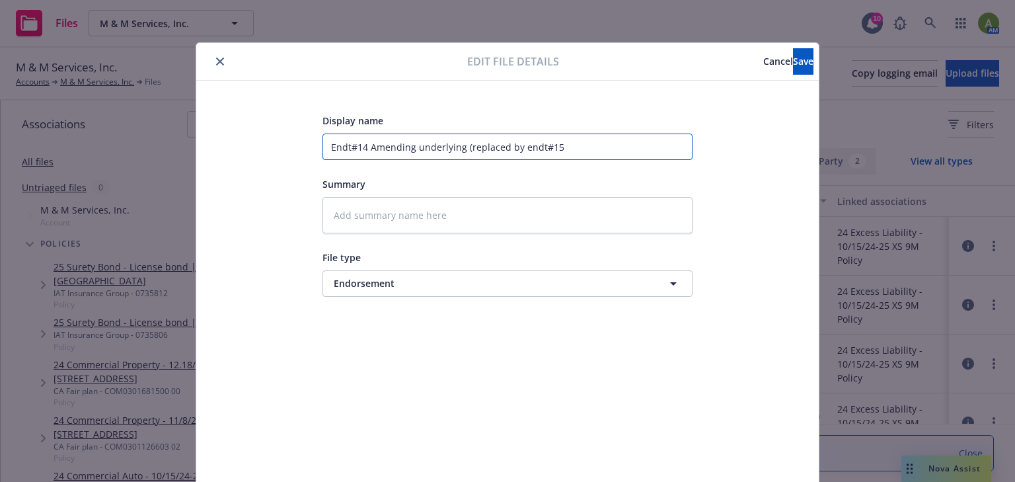
type textarea "x"
type input "Endt#14 Amending underlying (replaced by endt#15)"
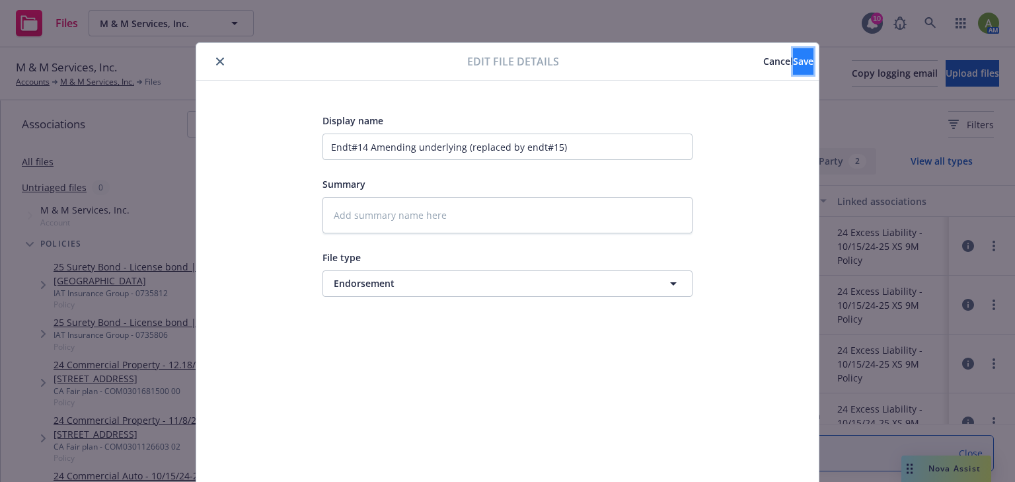
click at [793, 62] on span "Save" at bounding box center [803, 61] width 20 height 13
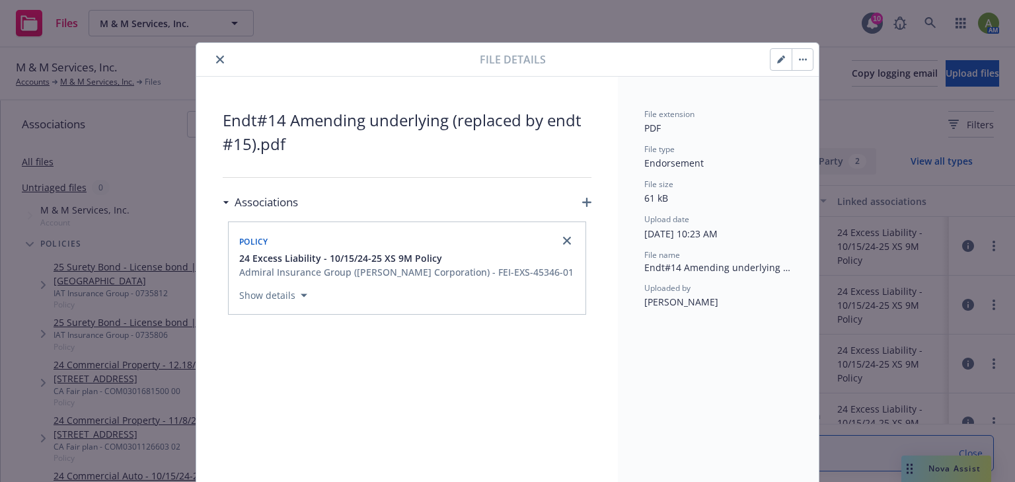
click at [217, 60] on icon "close" at bounding box center [220, 59] width 8 height 8
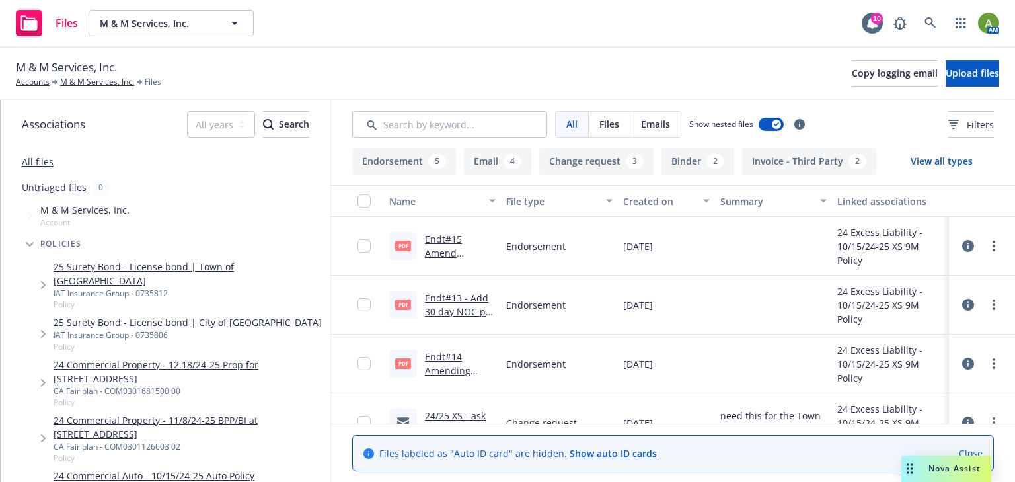
click at [441, 249] on link "Endt#15 Amend Underlying - replaces endt#14.pdf" at bounding box center [452, 267] width 55 height 68
drag, startPoint x: 450, startPoint y: 248, endPoint x: 959, endPoint y: 248, distance: 509.3
click at [962, 248] on icon at bounding box center [968, 246] width 12 height 12
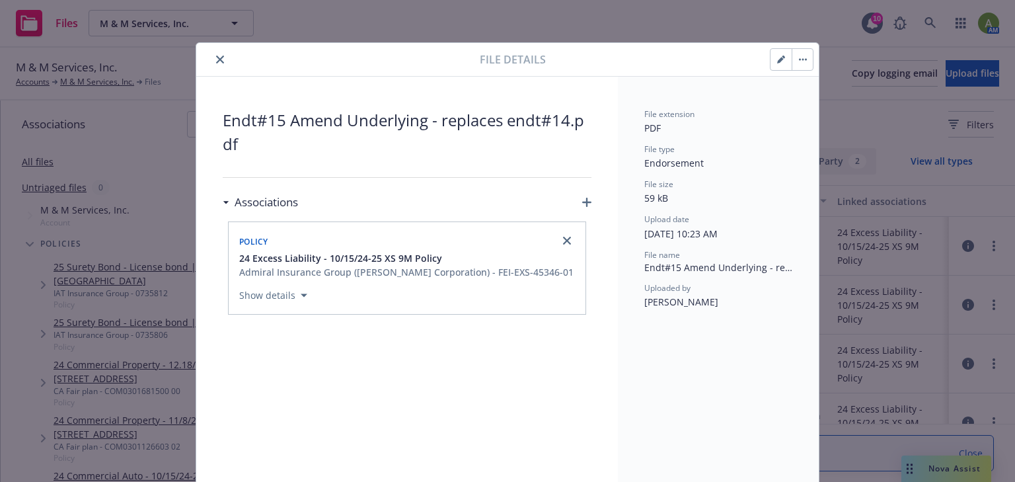
scroll to position [40, 0]
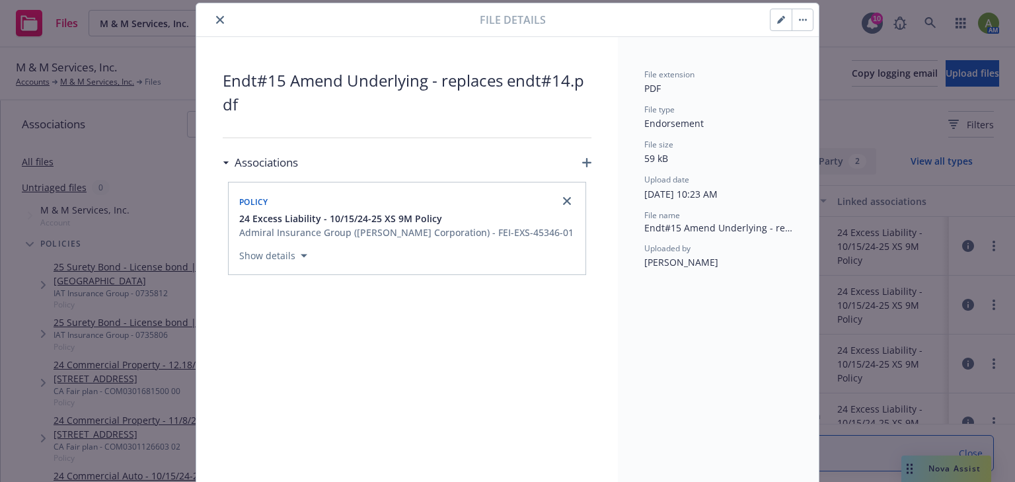
click at [782, 17] on button "button" at bounding box center [780, 19] width 21 height 21
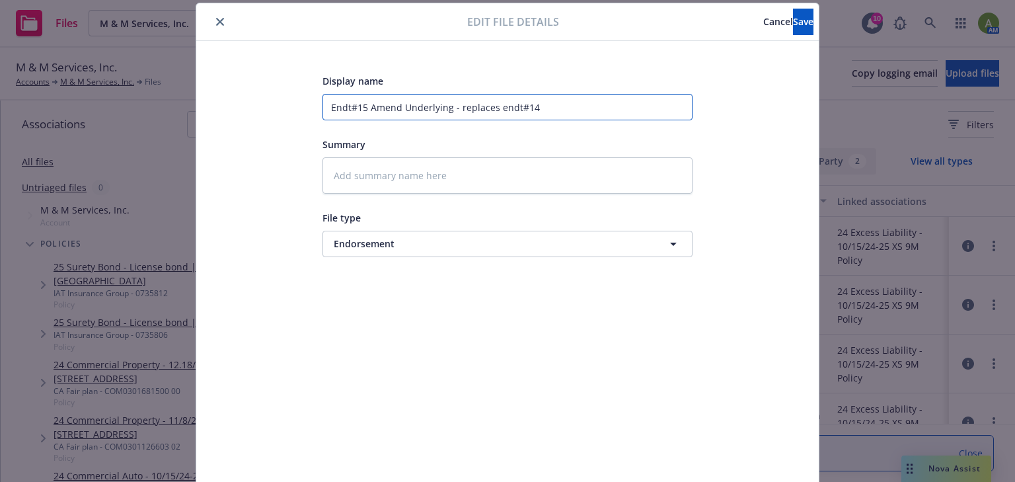
click at [544, 101] on input "Endt#15 Amend Underlying - replaces endt#14" at bounding box center [507, 107] width 370 height 26
type textarea "x"
type input "Endt#15 Amend Underlying - replaces endt#14"
type textarea "x"
type input "Endt#15 Amend Underlying - replaces endt#14 ("
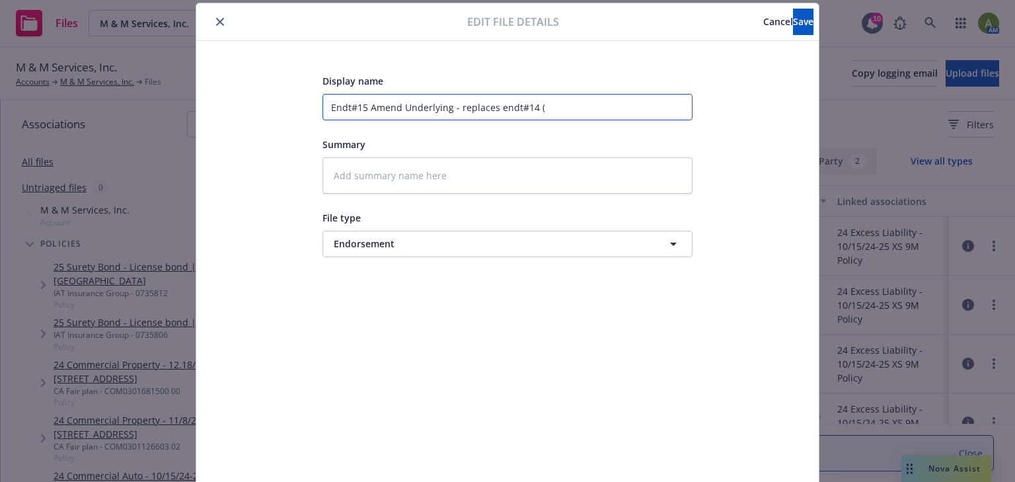
type textarea "x"
type input "Endt#15 Amend Underlying - replaces endt#14 ()"
type textarea "x"
type input "Endt#15 Amend Underlying - replaces endt#14 ("
type textarea "x"
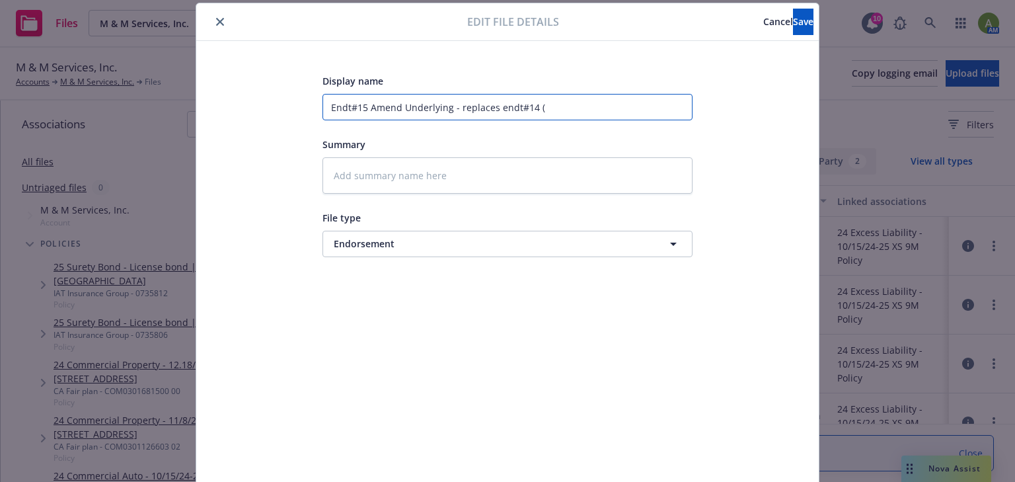
type input "Endt#15 Amend Underlying - replaces endt#14 (S"
type textarea "x"
type input "Endt#15 Amend Underlying - replaces endt#14 (St"
type textarea "x"
type input "Endt#15 Amend Underlying - replaces endt#14 (Sti"
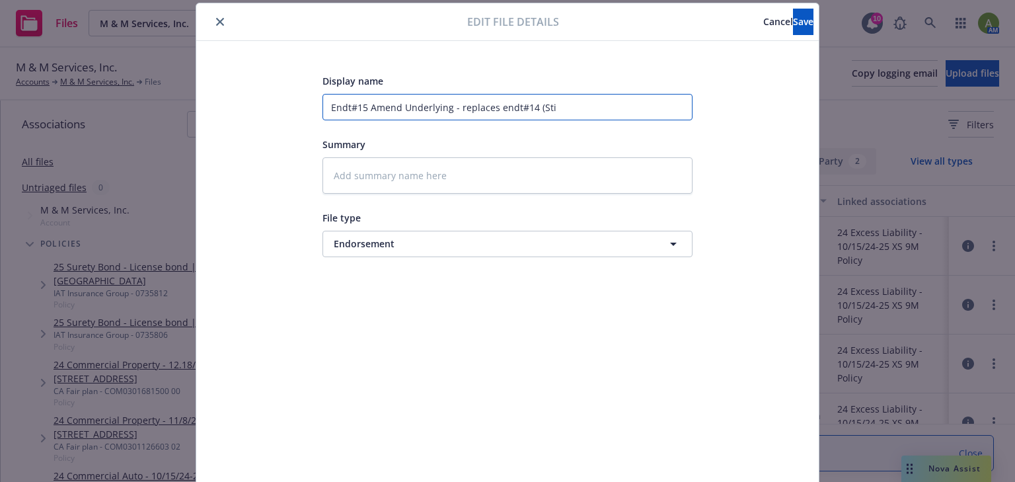
type textarea "x"
type input "Endt#15 Amend Underlying - replaces endt#14 (Stil"
type textarea "x"
type input "Endt#15 Amend Underlying - replaces endt#14 (Still"
type textarea "x"
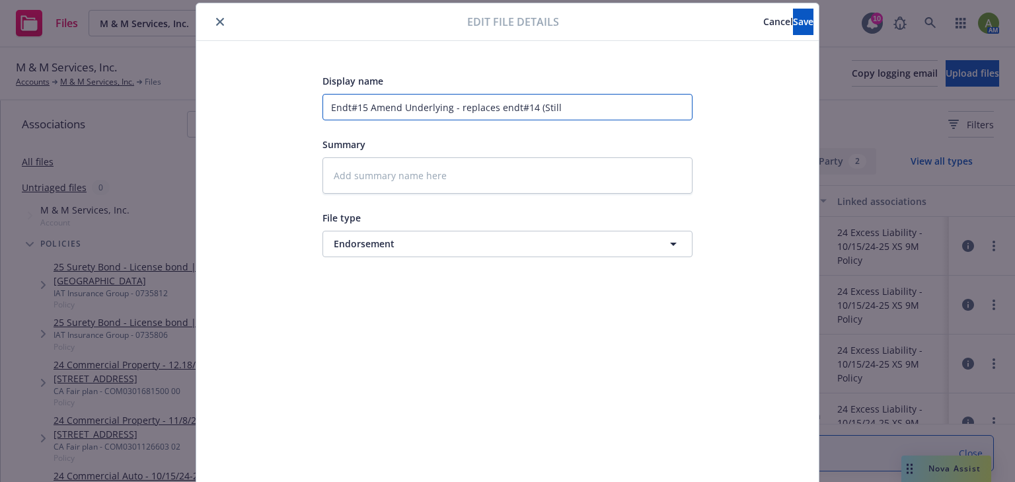
type input "Endt#15 Amend Underlying - replaces endt#14 (Still"
type textarea "x"
type input "Endt#15 Amend Underlying - replaces endt#14 (Still w"
type textarea "x"
type input "Endt#15 Amend Underlying - replaces endt#14 (Still wr"
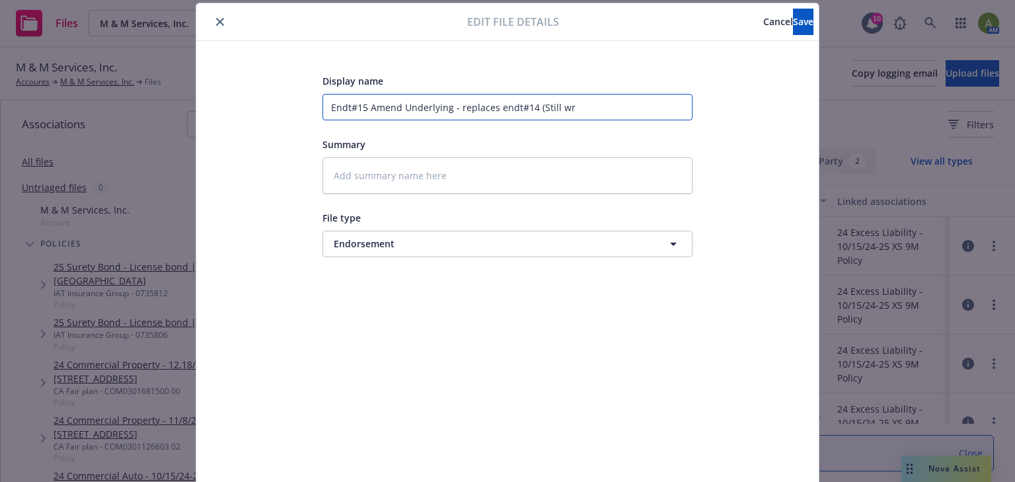
type textarea "x"
type input "Endt#15 Amend Underlying - replaces endt#14 (Still wro"
type textarea "x"
type input "Endt#15 Amend Underlying - replaces endt#14 (Still wron"
type textarea "x"
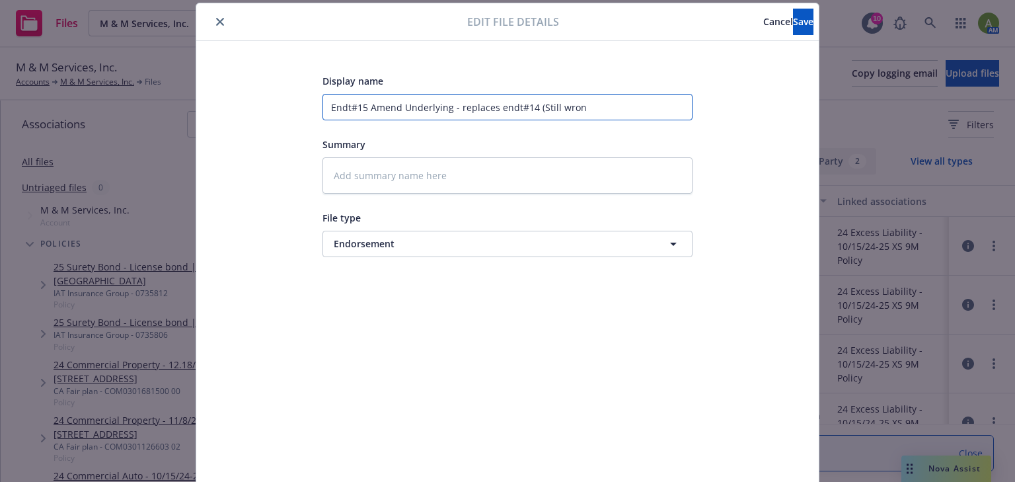
type input "Endt#15 Amend Underlying - replaces endt#14 (Still wrong"
type textarea "x"
type input "Endt#15 Amend Underlying - replaces endt#14 (Still wrong"
type textarea "x"
type input "Endt#15 Amend Underlying - replaces endt#14 (Still wrong a"
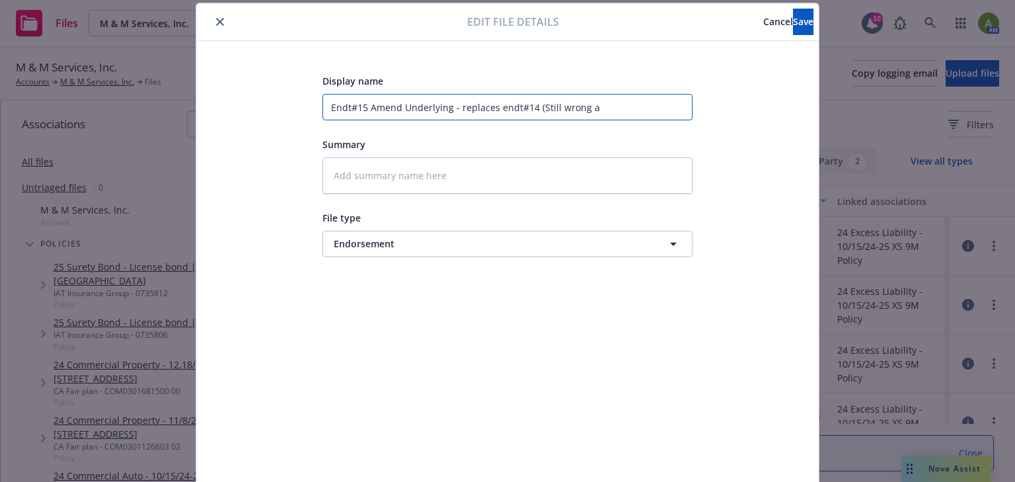
type textarea "x"
type input "Endt#15 Amend Underlying - replaces endt#14 (Still wrong an"
type textarea "x"
type input "Endt#15 Amend Underlying - replaces endt#14 (Still wrong and"
type textarea "x"
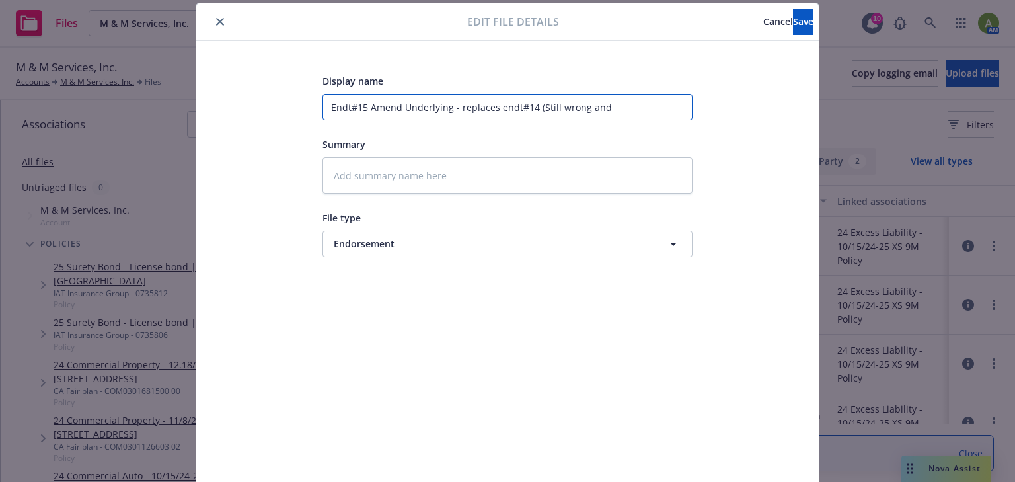
type input "Endt#15 Amend Underlying - replaces endt#14 (Still wrong and"
type textarea "x"
type input "Endt#15 Amend Underlying - replaces endt#14 (Still wrong and r"
type textarea "x"
type input "Endt#15 Amend Underlying - replaces endt#14 (Still wrong and re"
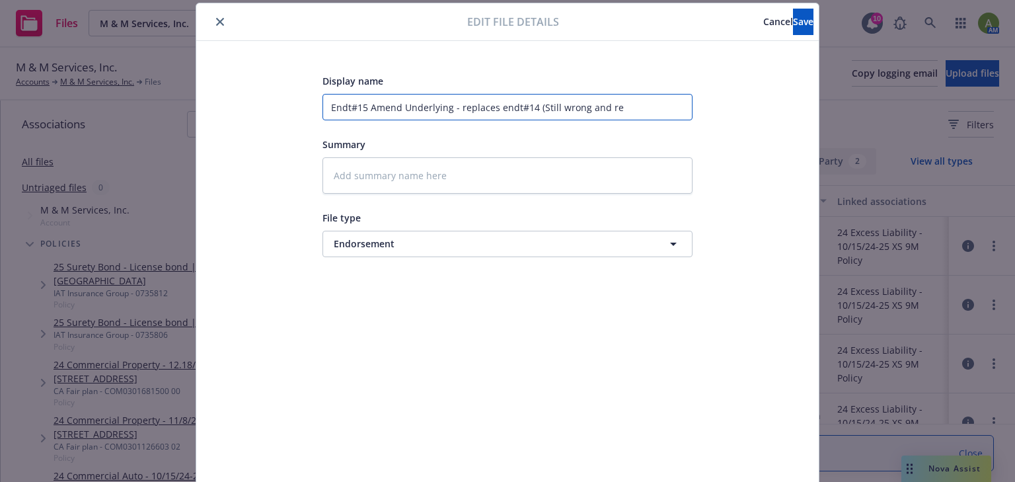
type textarea "x"
type input "Endt#15 Amend Underlying - replaces endt#14 (Still wrong and rep"
type textarea "x"
type input "Endt#15 Amend Underlying - replaces endt#14 (Still wrong and repl"
type textarea "x"
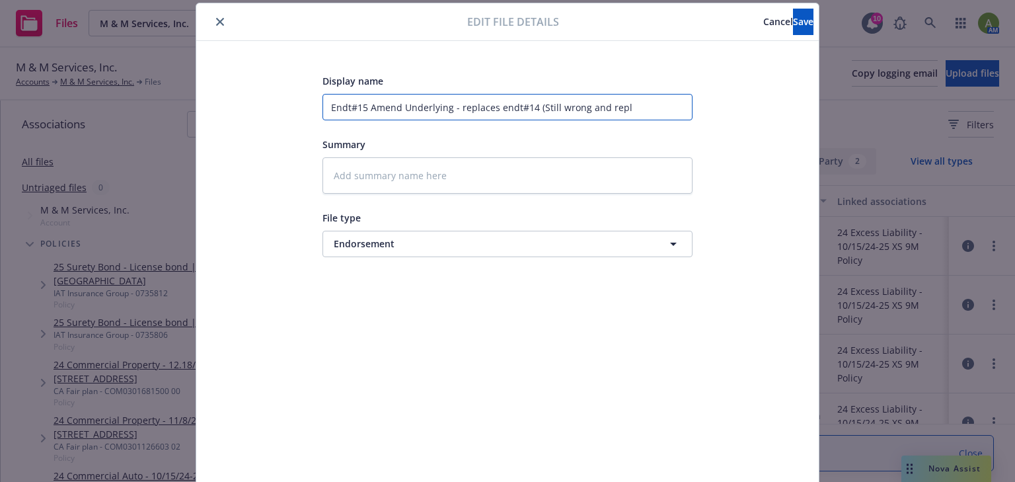
type input "Endt#15 Amend Underlying - replaces endt#14 (Still wrong and repla"
type textarea "x"
type input "Endt#15 Amend Underlying - replaces endt#14 (Still wrong and replac"
type textarea "x"
type input "Endt#15 Amend Underlying - replaces endt#14 (Still wrong and replace"
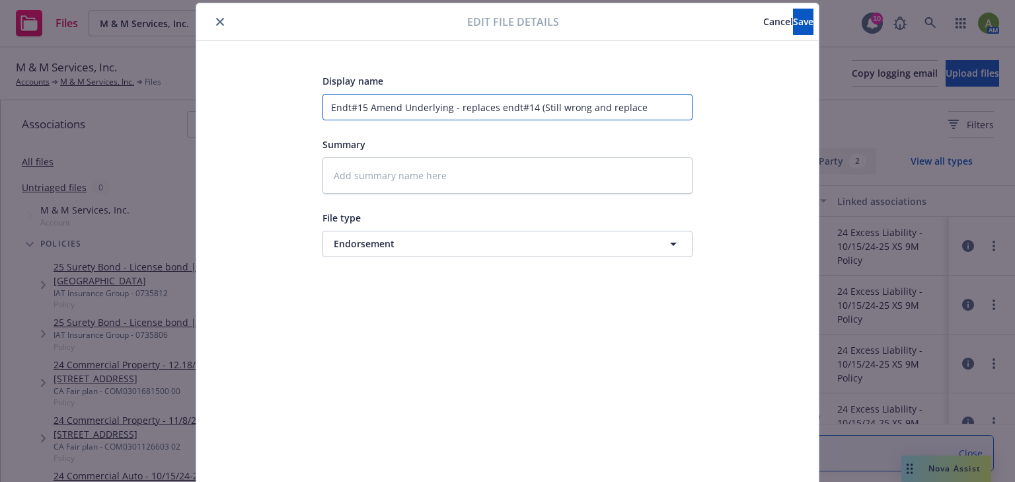
type textarea "x"
type input "Endt#15 Amend Underlying - replaces endt#14 (Still wrong and replaced"
type textarea "x"
type input "Endt#15 Amend Underlying - replaces endt#14 (Still wrong and replaced"
type textarea "x"
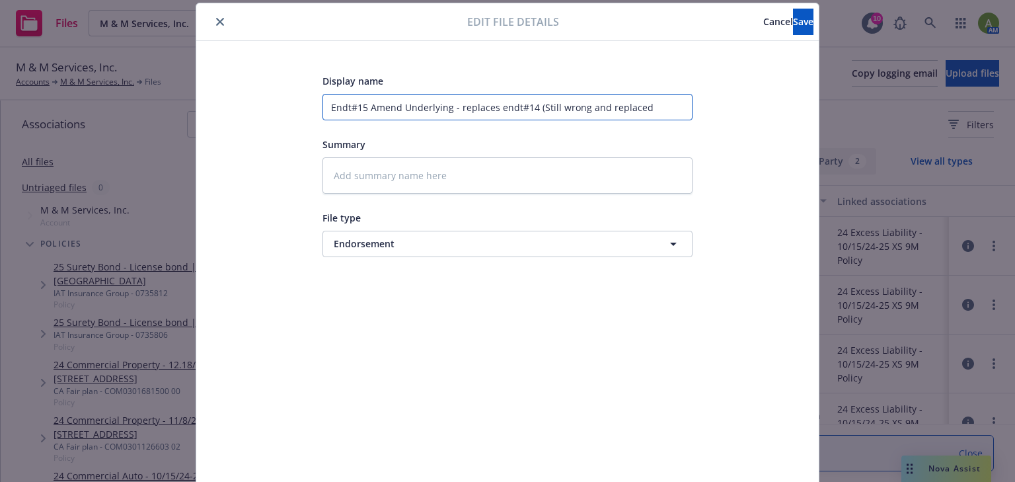
type input "Endt#15 Amend Underlying - replaces endt#14 (Still wrong and replaced b"
type textarea "x"
type input "Endt#15 Amend Underlying - replaces endt#14 (Still wrong and replaced by"
type textarea "x"
type input "Endt#15 Amend Underlying - replaces endt#14 (Still wrong and replaced by"
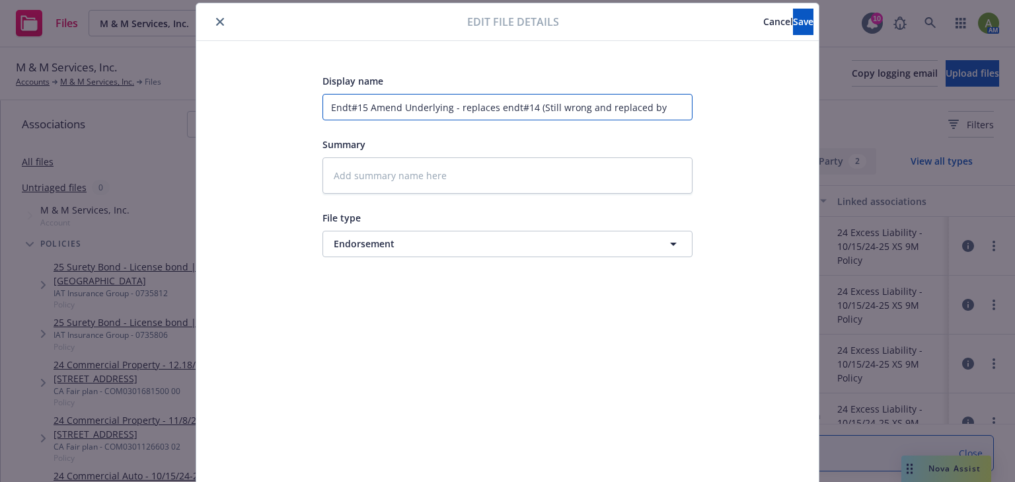
type textarea "x"
type input "Endt#15 Amend Underlying - replaces endt#14 (Still wrong and replaced by a"
type textarea "x"
type input "Endt#15 Amend Underlying - replaces endt#14 (Still wrong and replaced by an"
type textarea "x"
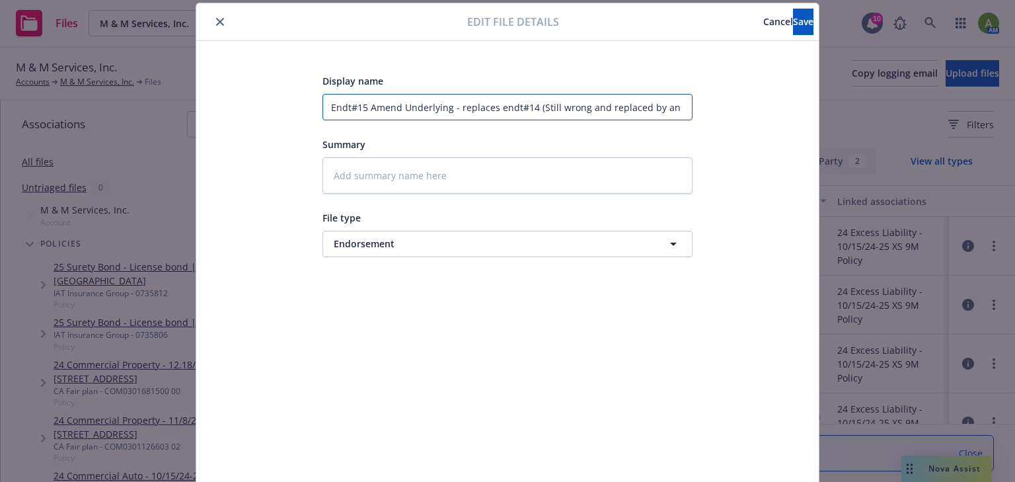
type input "Endt#15 Amend Underlying - replaces endt#14 (Still wrong and replaced by ano"
type textarea "x"
type input "Endt#15 Amend Underlying - replaces endt#14 (Still wrong and replaced by anot"
type textarea "x"
type input "Endt#15 Amend Underlying - replaces endt#14 (Still wrong and replaced by anoth"
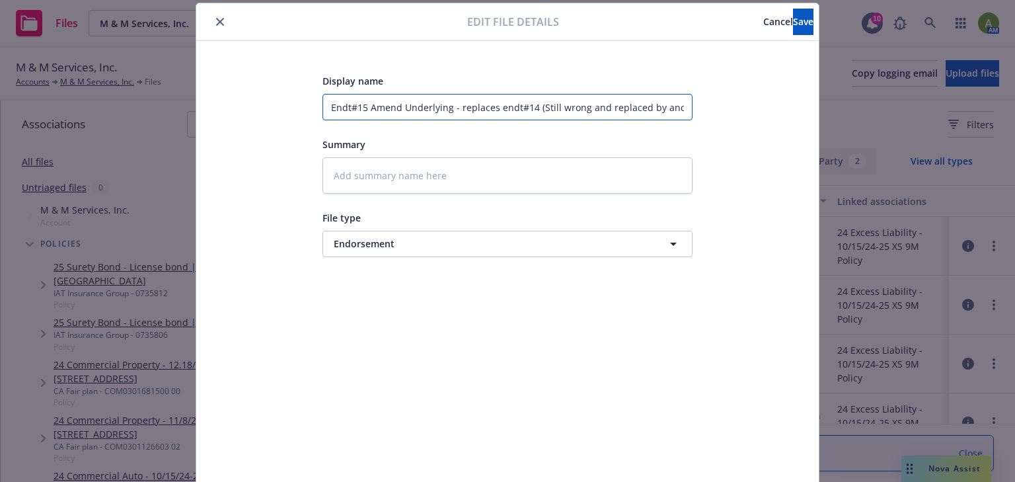
type textarea "x"
type input "Endt#15 Amend Underlying - replaces endt#14 (Still wrong and replaced by anothe"
type textarea "x"
type input "Endt#15 Amend Underlying - replaces endt#14 (Still wrong and replaced by another"
type textarea "x"
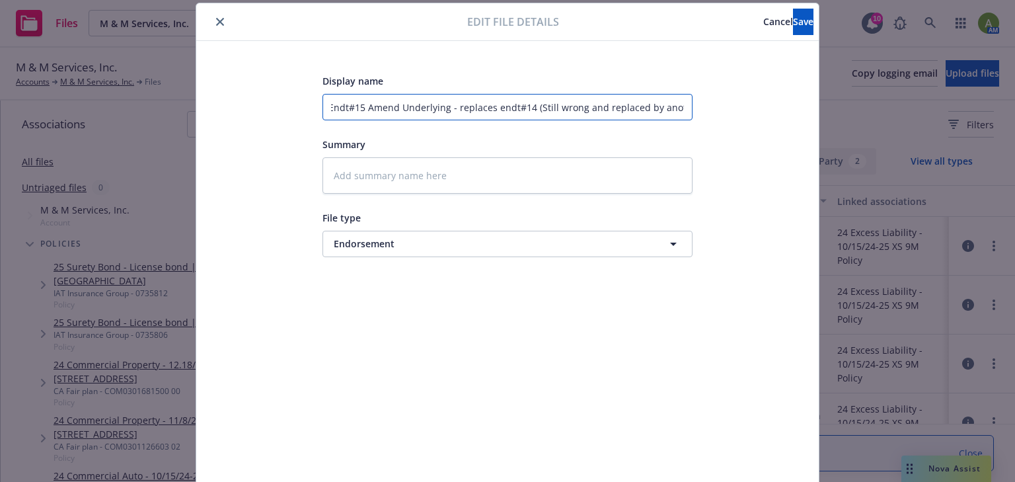
type input "Endt#15 Amend Underlying - replaces endt#14 (Still wrong and replaced by another"
type textarea "x"
type input "Endt#15 Amend Underlying - replaces endt#14 (Still wrong and replaced by anothe…"
type textarea "x"
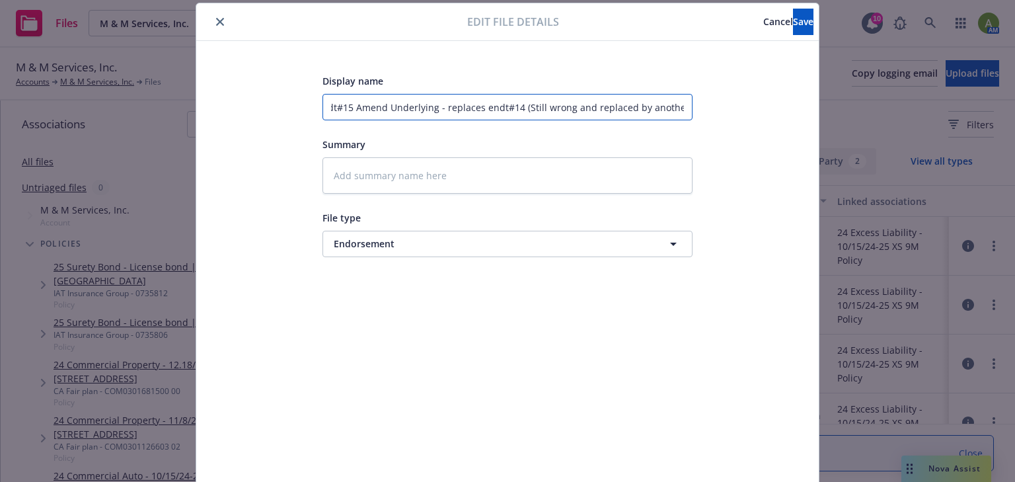
type input "Endt#15 Amend Underlying - replaces endt#14 (Still wrong and replaced by anothe…"
type textarea "x"
type input "Endt#15 Amend Underlying - replaces endt#14 (Still wrong and replaced by anothe…"
type textarea "x"
type input "Endt#15 Amend Underlying - replaces endt#14 (Still wrong and replaced by anothe…"
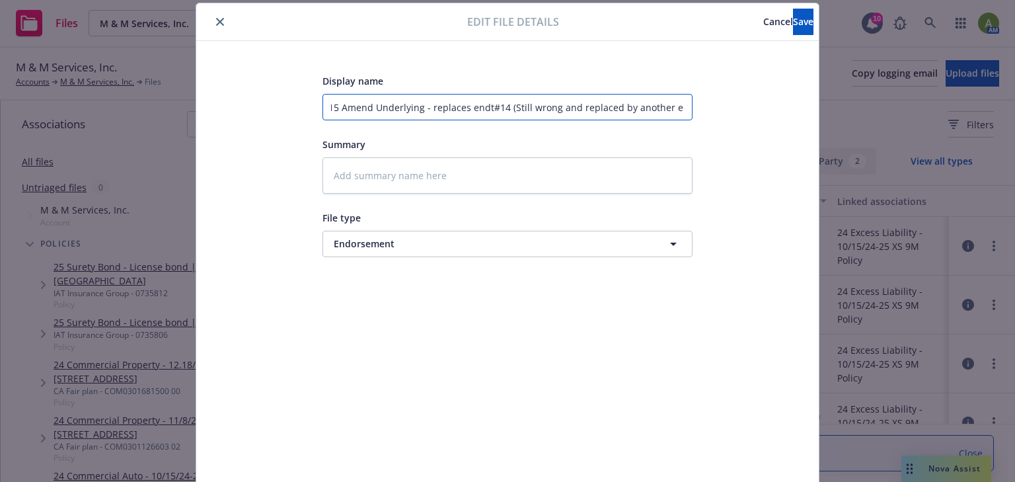
type textarea "x"
type input "Endt#15 Amend Underlying - replaces endt#14 (Still wrong and replaced by anothe…"
type textarea "x"
type input "Endt#15 Amend Underlying - replaces endt#14 (Still wrong and replaced by anothe…"
type textarea "x"
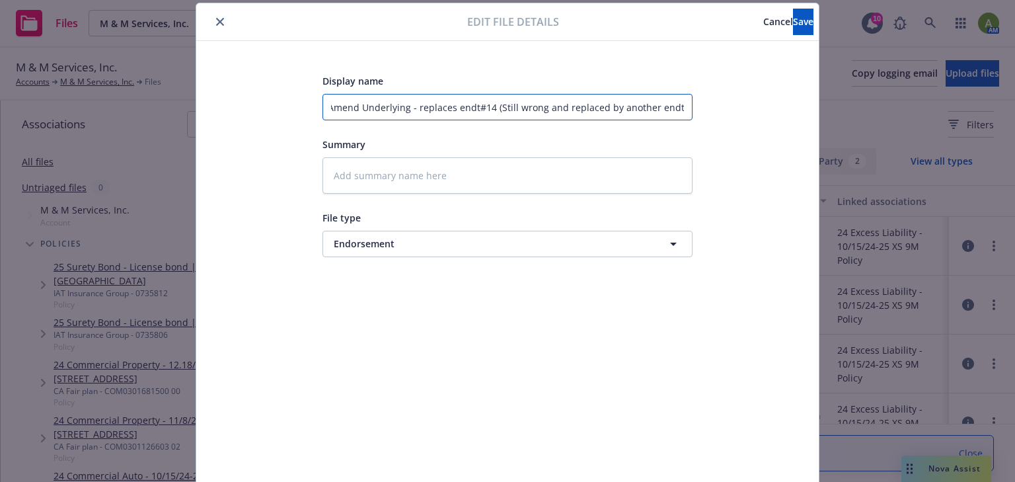
type input "Endt#15 Amend Underlying - replaces endt#14 (Still wrong and replaced by anothe…"
type textarea "x"
type input "Endt#15 Amend Underlying - replaces endt#14 (Still wrong and replaced by anothe…"
click at [793, 22] on span "Save" at bounding box center [803, 21] width 20 height 13
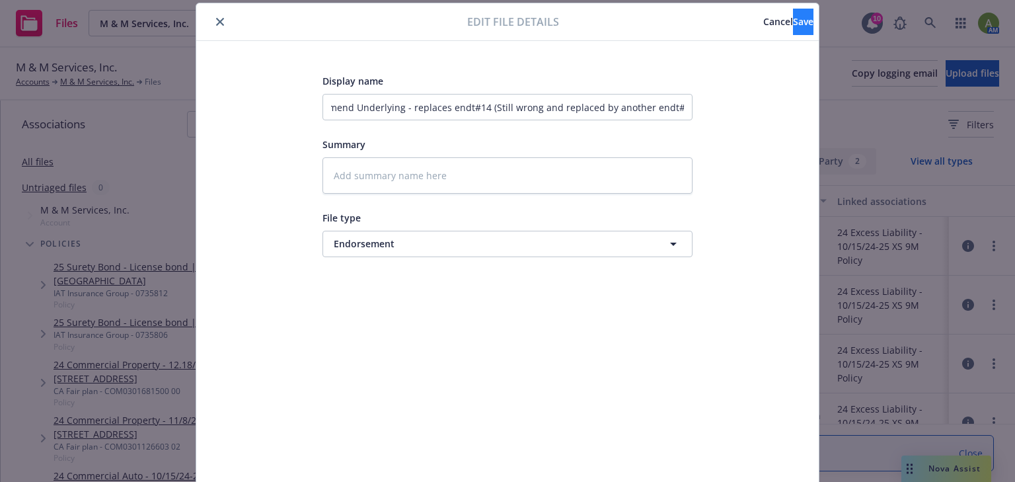
scroll to position [0, 0]
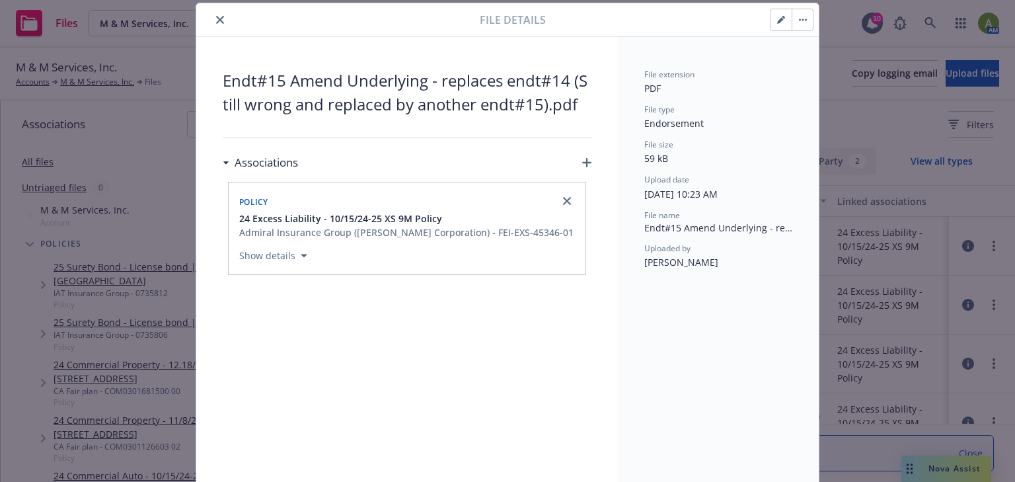
click at [218, 19] on icon "close" at bounding box center [220, 20] width 8 height 8
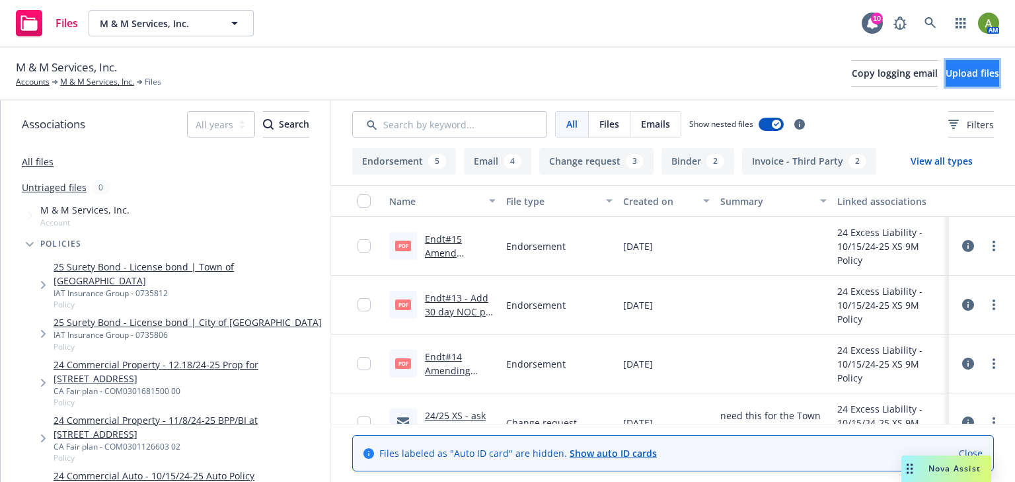
click at [945, 75] on span "Upload files" at bounding box center [972, 73] width 54 height 13
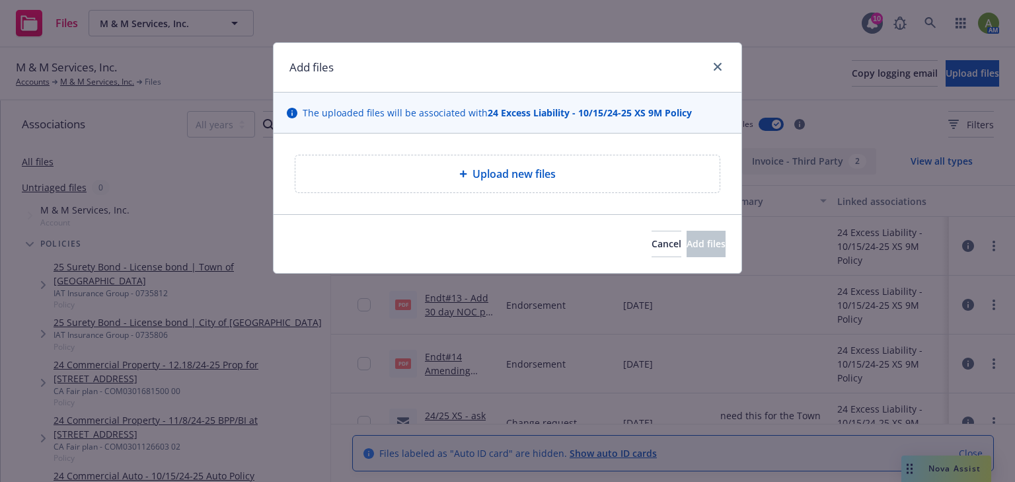
click at [506, 186] on div "Upload new files" at bounding box center [507, 173] width 424 height 37
type textarea "x"
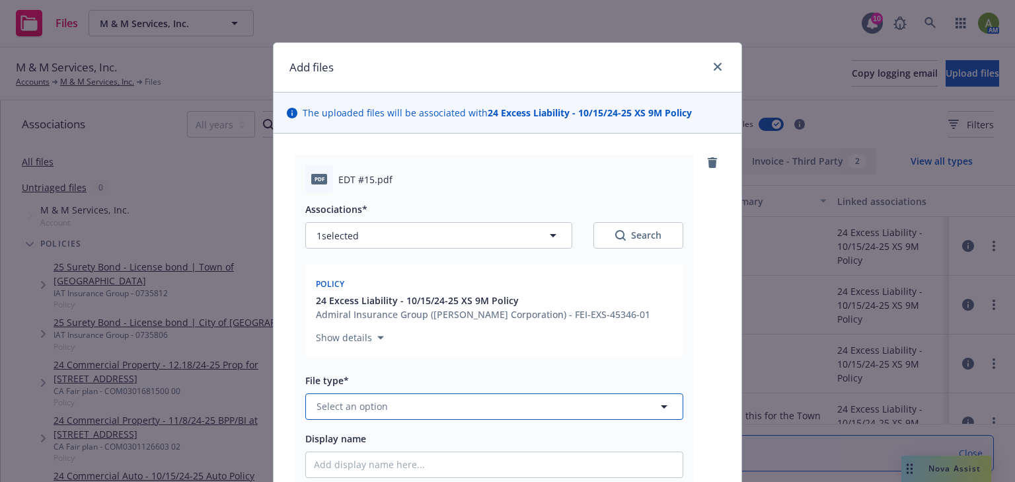
click at [396, 402] on button "Select an option" at bounding box center [494, 406] width 378 height 26
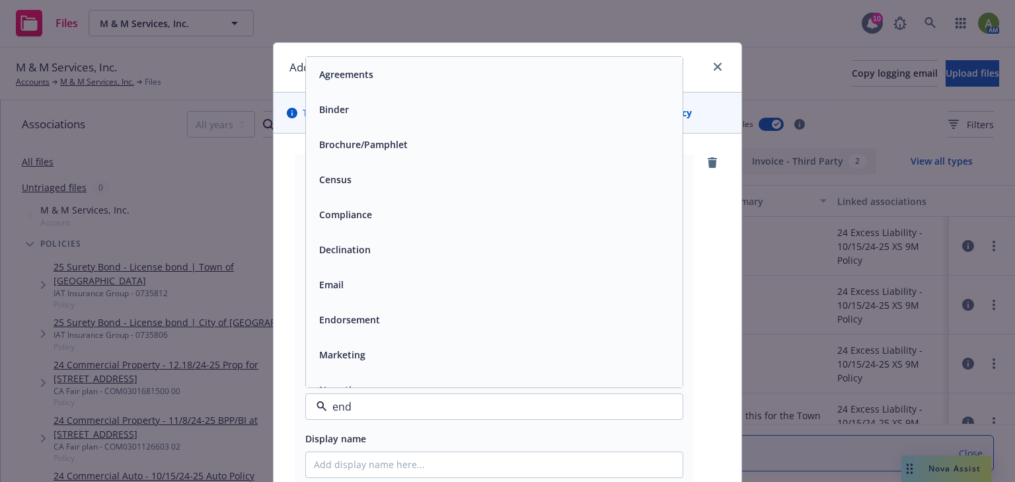
type input "endo"
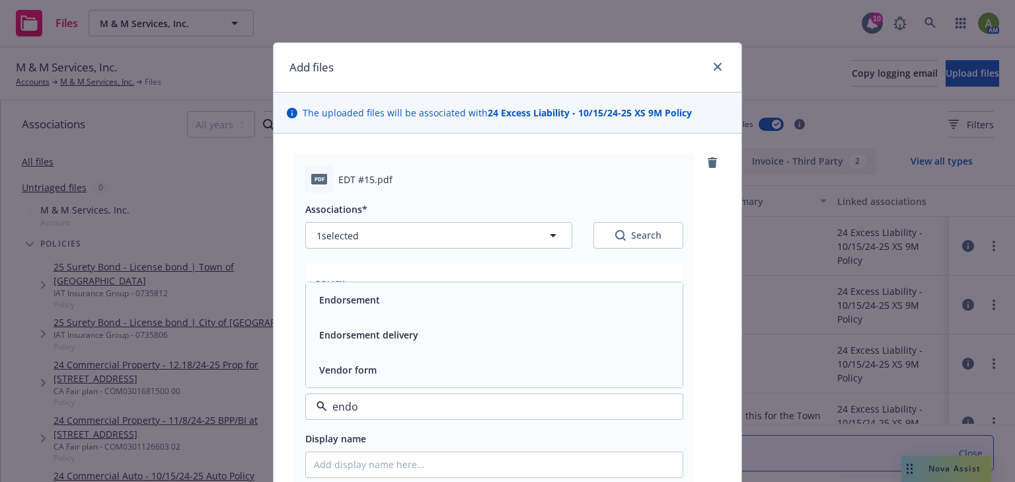
click at [354, 301] on span "Endorsement" at bounding box center [349, 300] width 61 height 14
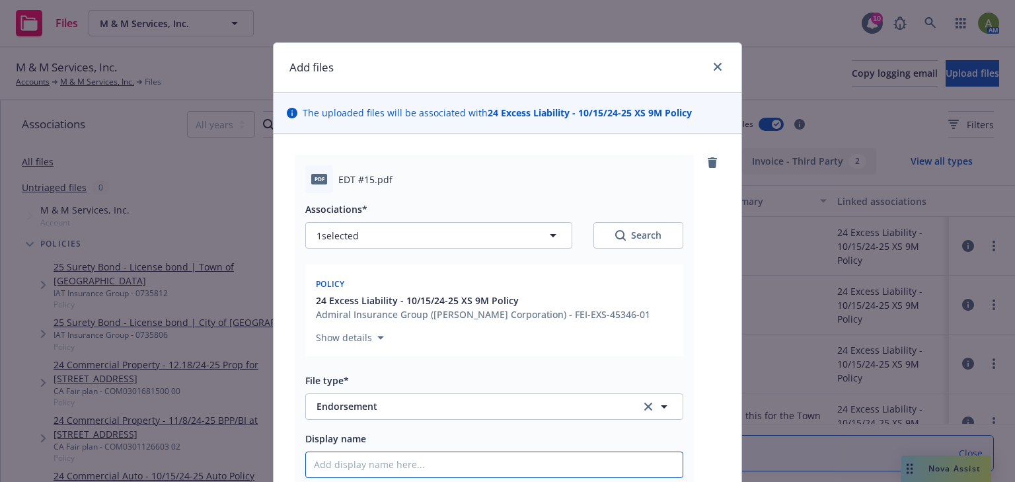
click at [417, 457] on input "Display name" at bounding box center [494, 464] width 376 height 25
type textarea "x"
type input "E"
type textarea "x"
type input "En"
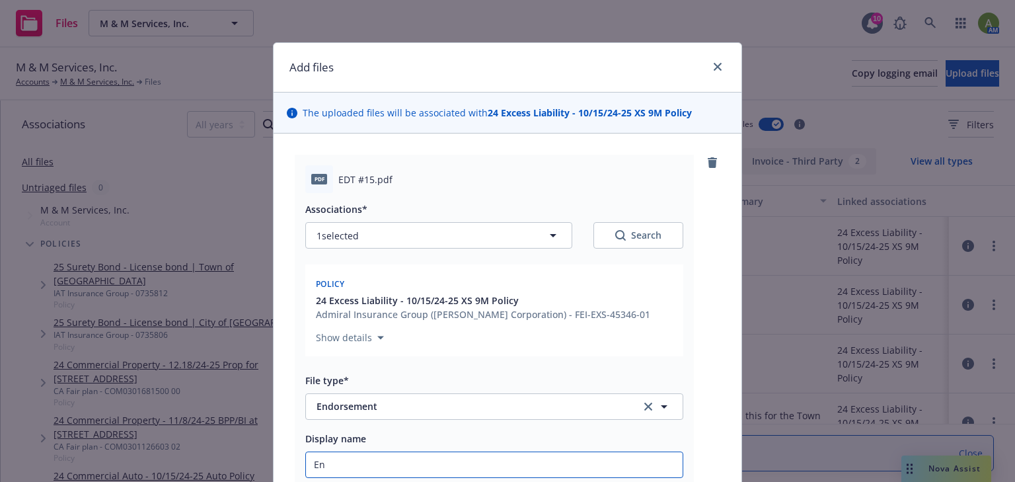
type textarea "x"
type input "End"
type textarea "x"
type input "Endt"
type textarea "x"
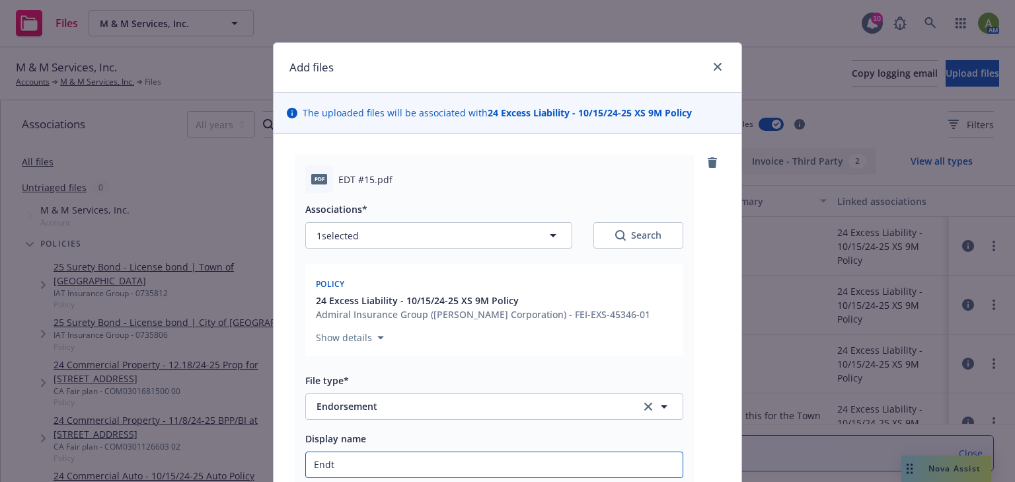
type input "Endt#"
type textarea "x"
type input "Endt#1"
type textarea "x"
type input "Endt#15"
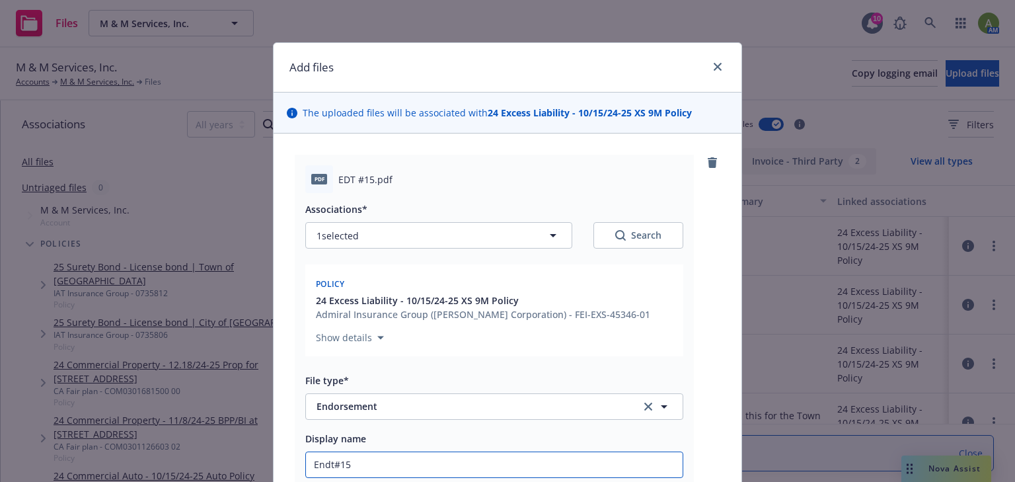
type textarea "x"
type input "Endt#15"
type textarea "x"
type input "Endt#15 R"
type textarea "x"
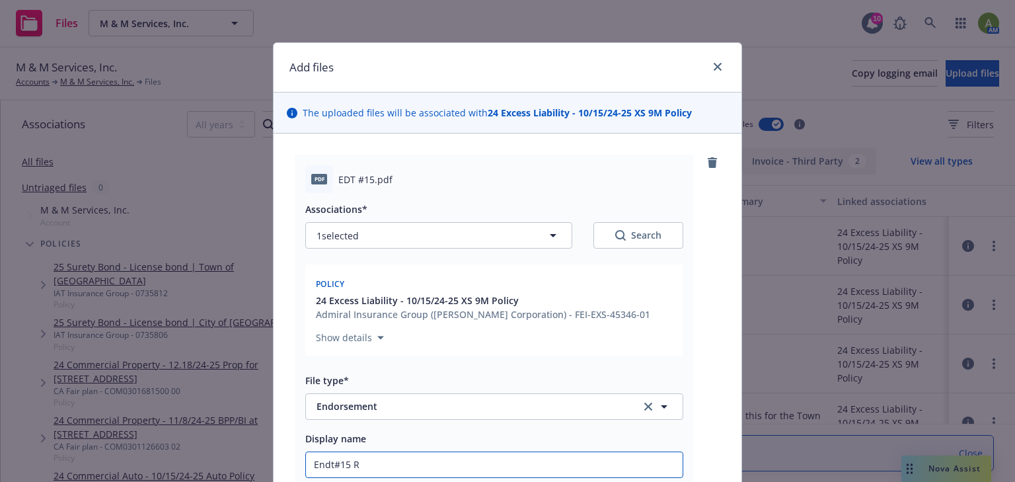
type input "Endt#15 Re"
type textarea "x"
type input "Endt#15 Rev"
type textarea "x"
type input "Endt#15 Revi"
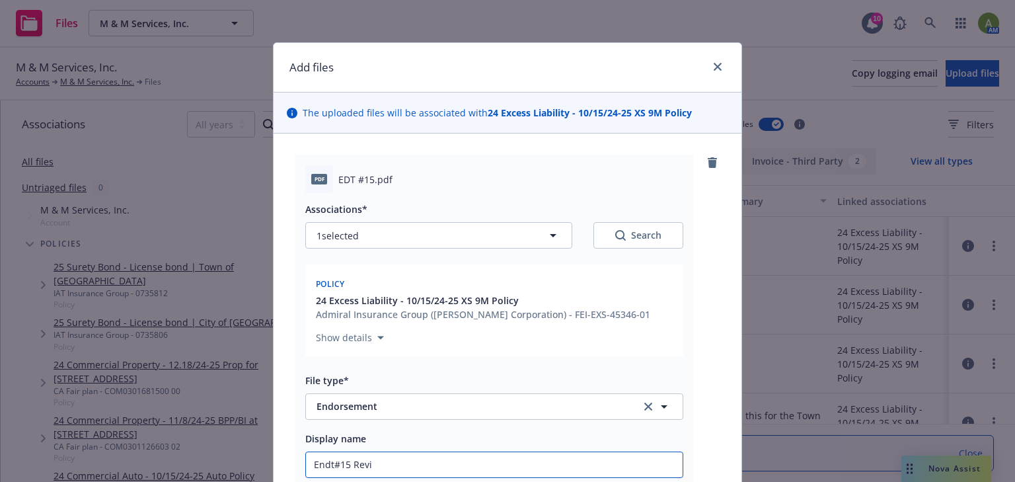
type textarea "x"
type input "Endt#15 [PERSON_NAME]"
type textarea "x"
type input "Endt#15 Revise"
type textarea "x"
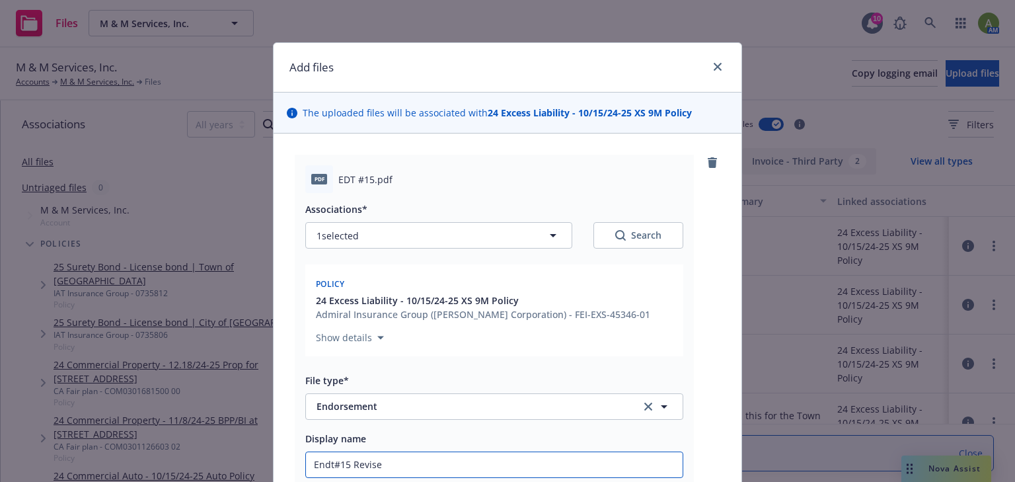
type input "Endt#15 Revised"
type textarea "x"
type input "Endt#15 Revised"
type textarea "x"
type input "Endt#15 Revised -"
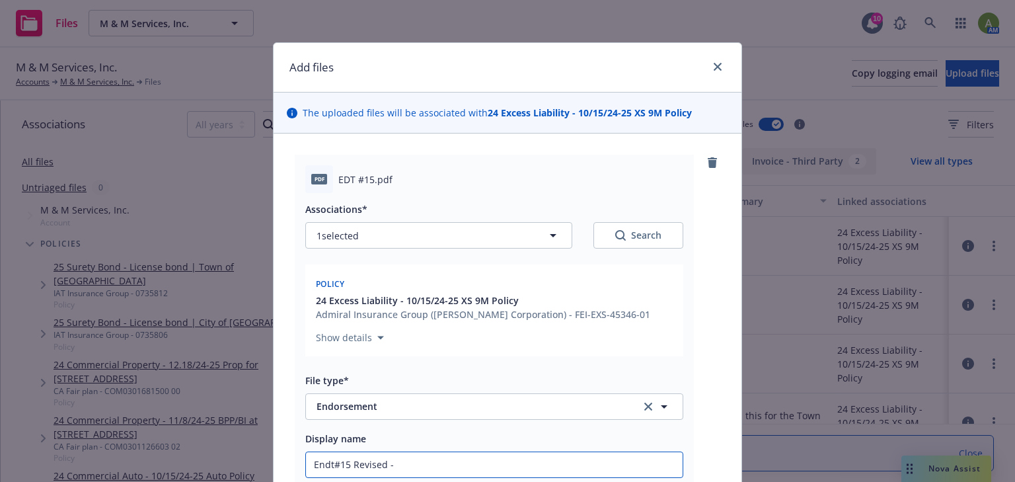
type textarea "x"
type input "Endt#15 Revised -"
type textarea "x"
type input "Endt#15 Revised - re"
type textarea "x"
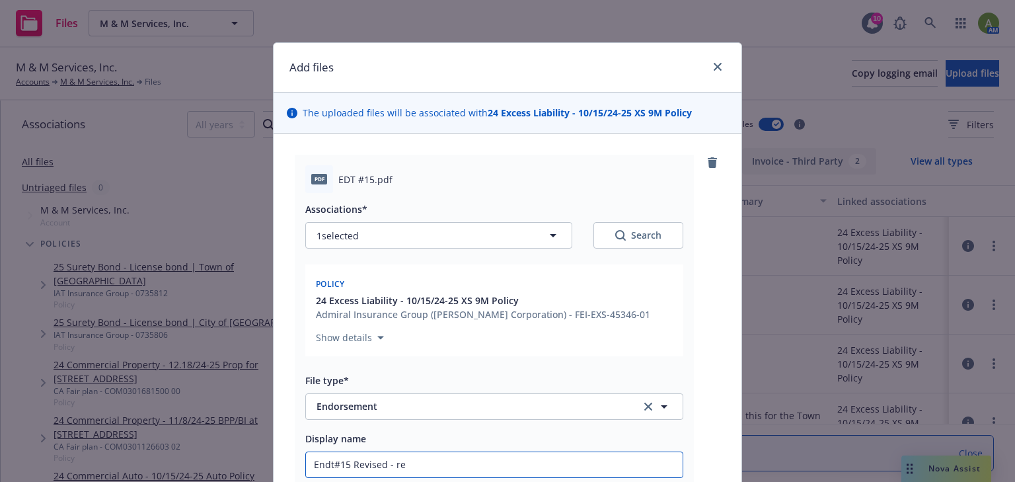
type input "Endt#15 Revised - rev"
type textarea "x"
type input "Endt#15 Revised - revi"
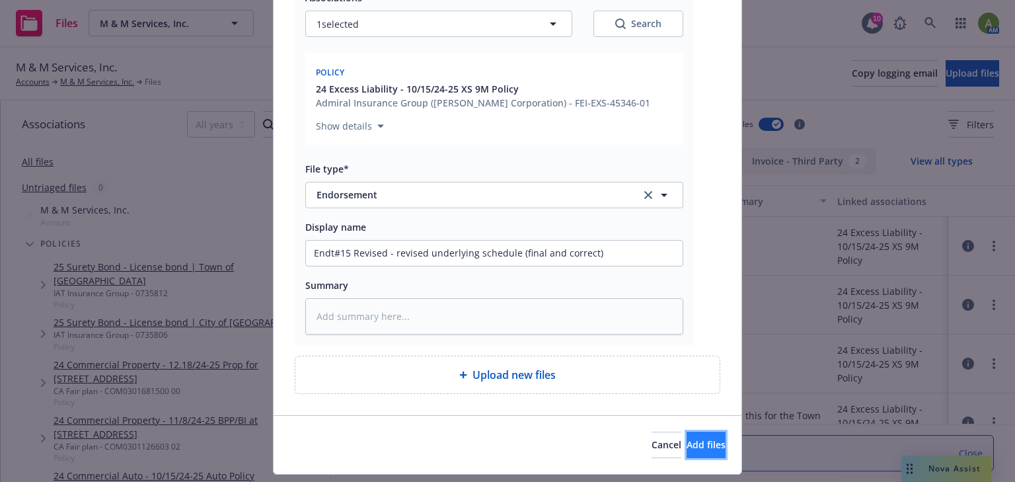
click at [686, 444] on span "Add files" at bounding box center [705, 444] width 39 height 13
